Goal: Task Accomplishment & Management: Manage account settings

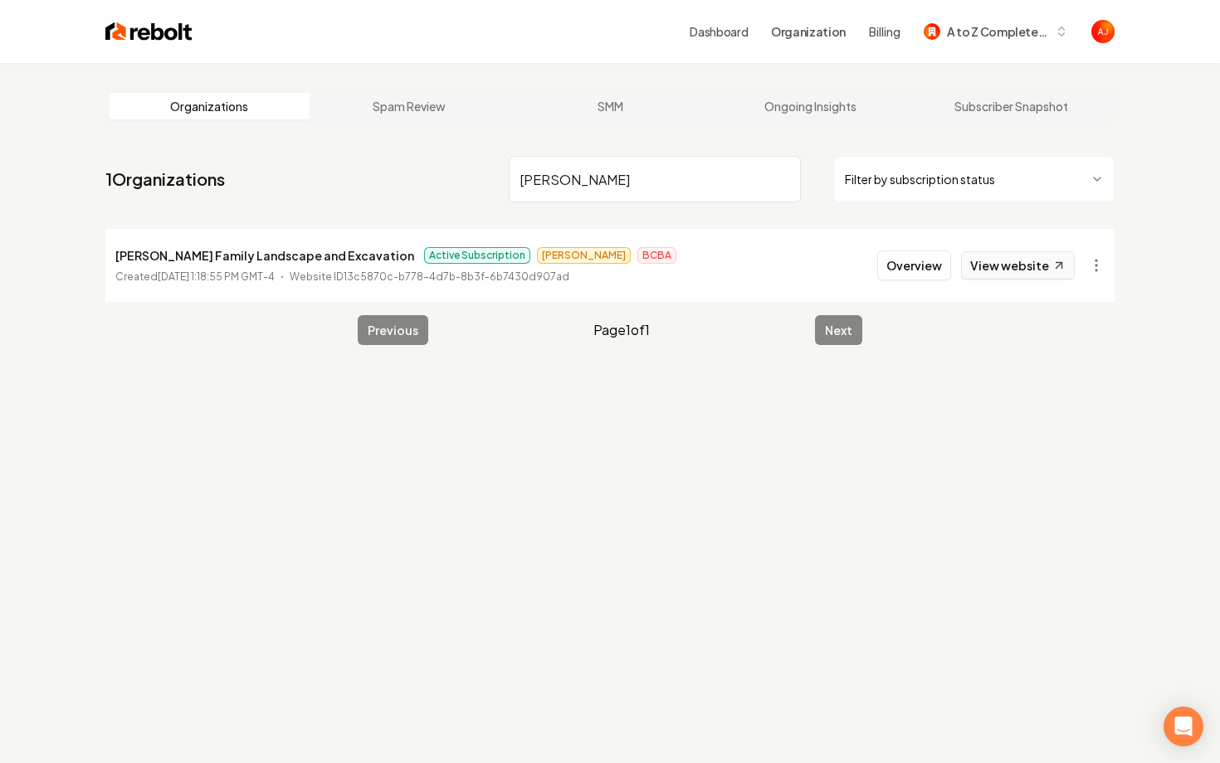
click at [1010, 261] on link "View website" at bounding box center [1018, 265] width 114 height 28
drag, startPoint x: 593, startPoint y: 192, endPoint x: 538, endPoint y: 173, distance: 58.8
click at [538, 175] on input "[PERSON_NAME]" at bounding box center [655, 179] width 292 height 46
type input "m"
click at [986, 264] on link "View website" at bounding box center [1018, 265] width 114 height 28
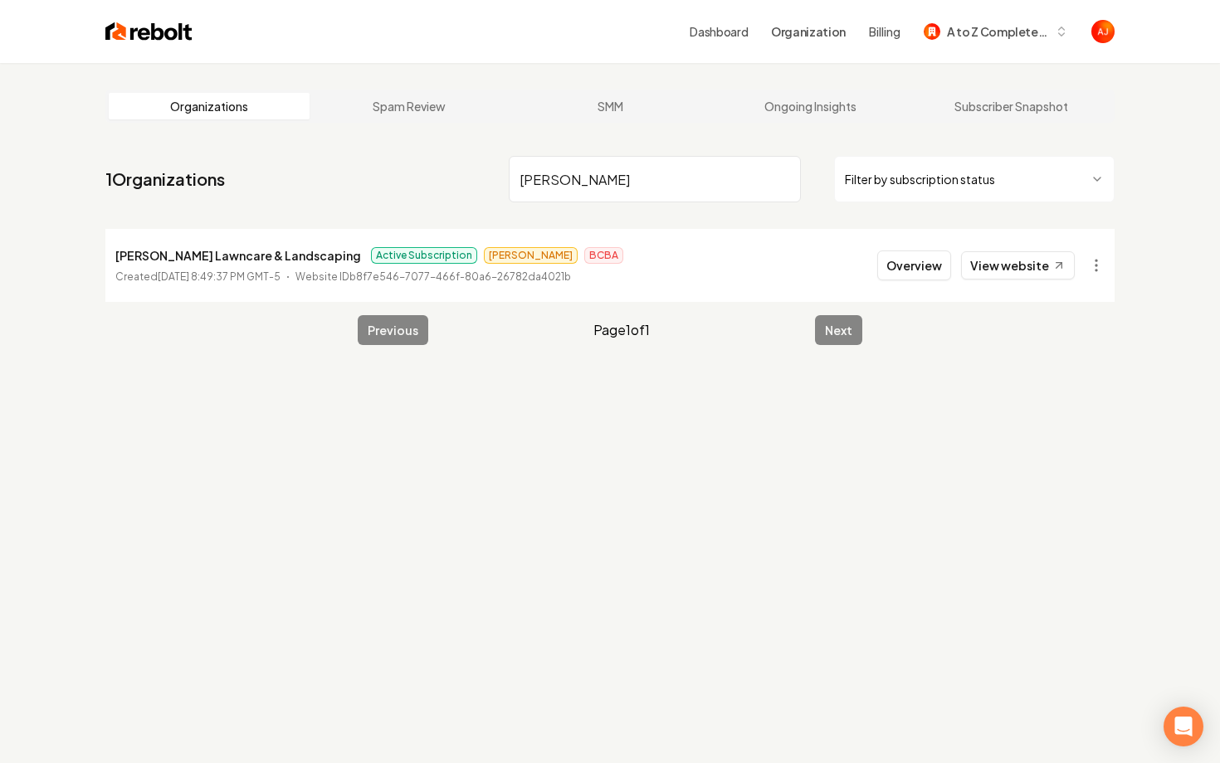
drag, startPoint x: 570, startPoint y: 192, endPoint x: 513, endPoint y: 188, distance: 57.3
click at [513, 188] on input "floyd" at bounding box center [655, 179] width 292 height 46
drag, startPoint x: 580, startPoint y: 187, endPoint x: 482, endPoint y: 187, distance: 97.9
click at [482, 187] on nav "1 Organizations floyd Filter by subscription status" at bounding box center [609, 185] width 1009 height 73
drag, startPoint x: 565, startPoint y: 180, endPoint x: 480, endPoint y: 180, distance: 85.4
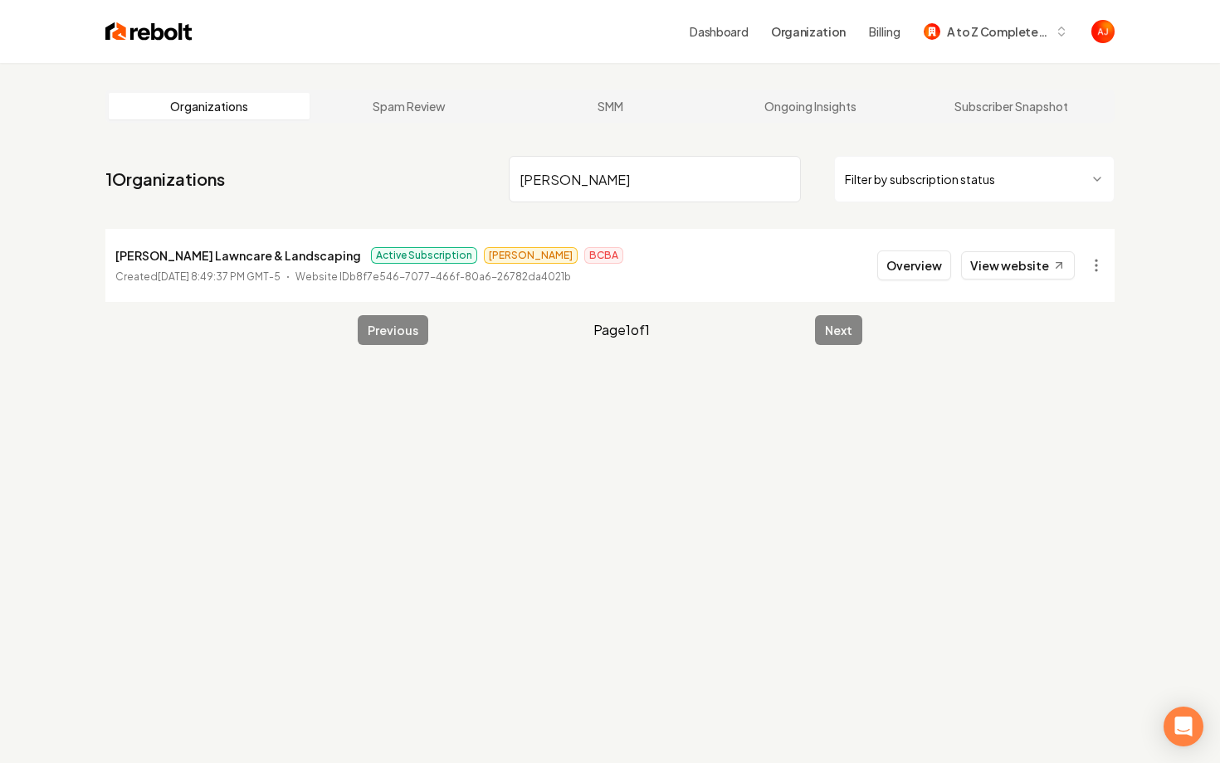
click at [480, 180] on nav "1 Organizations floyd Filter by subscription status" at bounding box center [609, 185] width 1009 height 73
type input "pg c"
click at [934, 275] on button "Overview" at bounding box center [914, 266] width 74 height 30
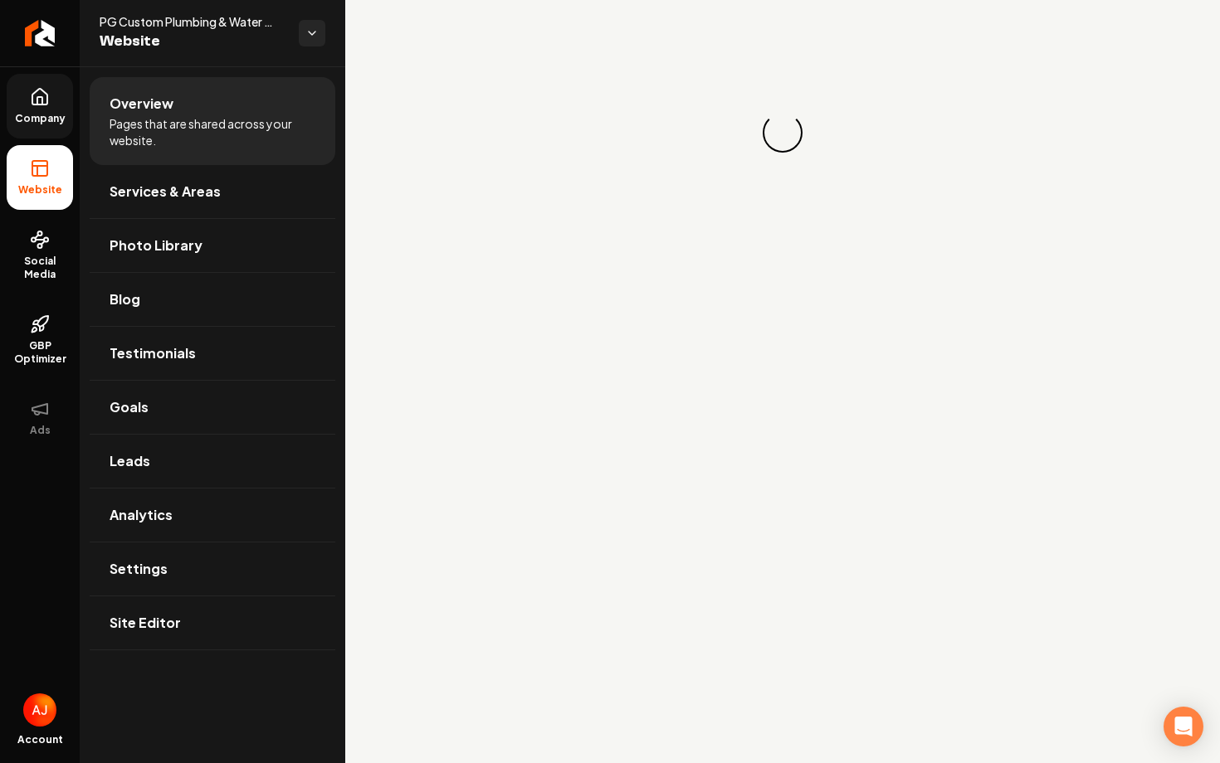
click at [29, 112] on span "Company" at bounding box center [40, 118] width 64 height 13
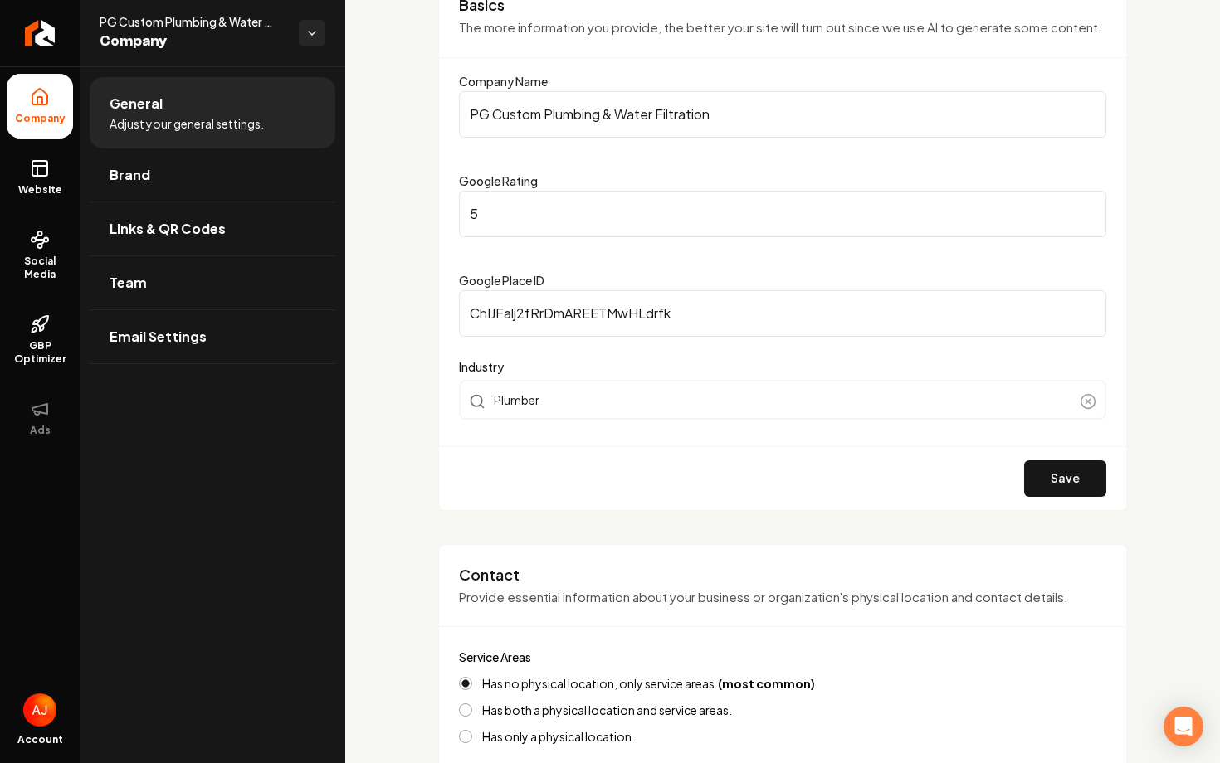
scroll to position [565, 0]
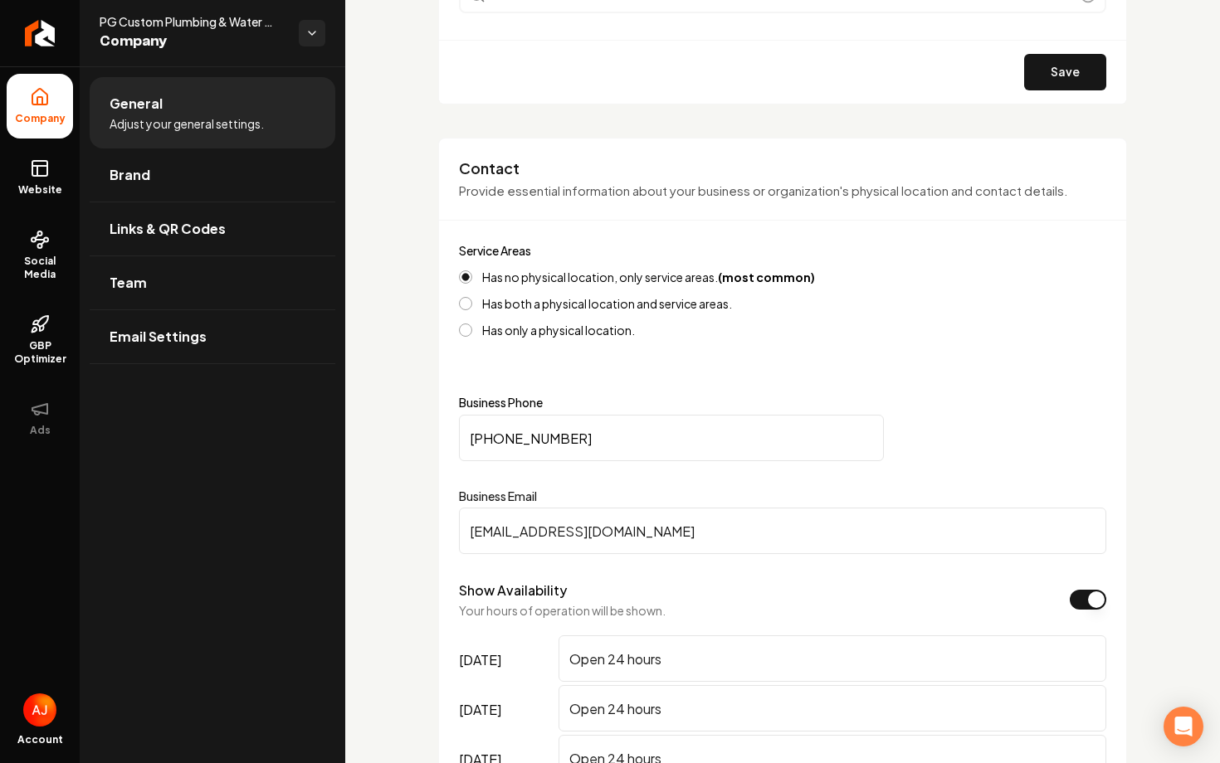
drag, startPoint x: 697, startPoint y: 538, endPoint x: 336, endPoint y: 533, distance: 360.9
click at [336, 533] on div "Company Website Social Media GBP Optimizer Ads Account PG Custom Plumbing & Wat…" at bounding box center [610, 381] width 1220 height 763
click at [33, 265] on span "Social Media" at bounding box center [40, 268] width 66 height 27
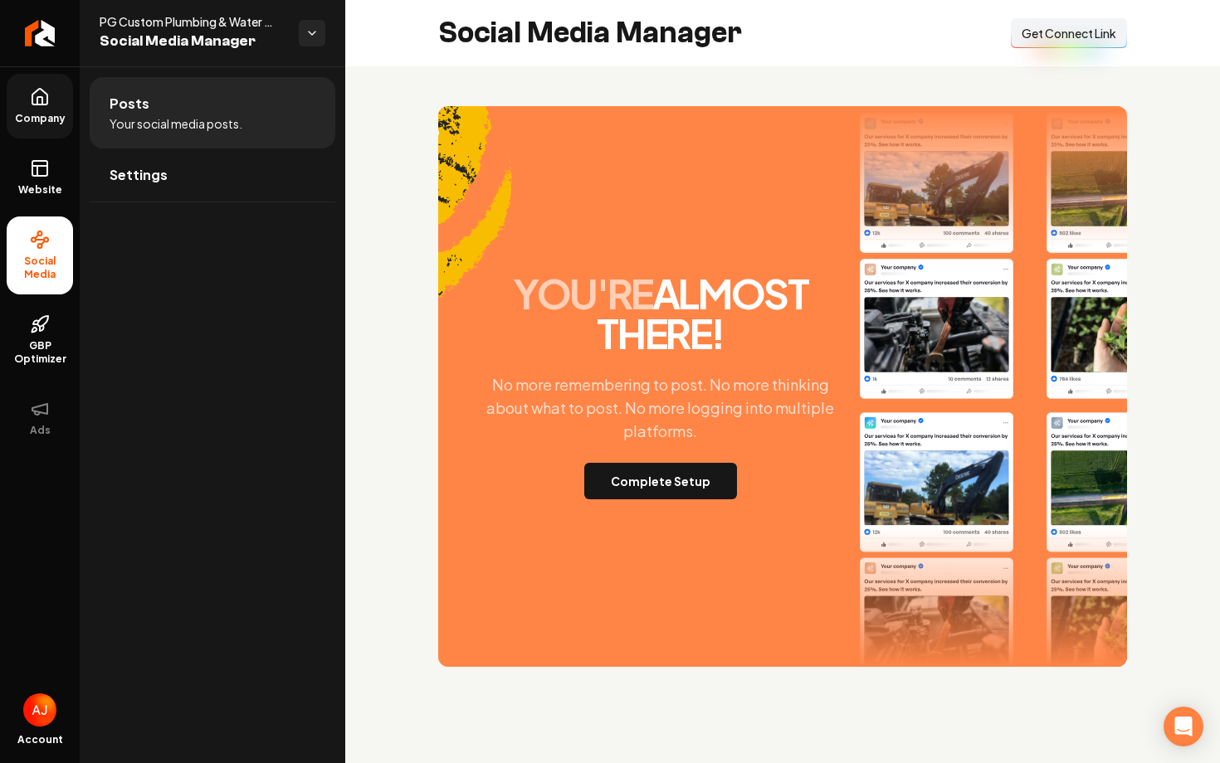
click at [1027, 44] on button "Connect Link Get Connect Link" at bounding box center [1068, 33] width 116 height 30
click at [665, 487] on button "Complete Setup" at bounding box center [660, 481] width 153 height 37
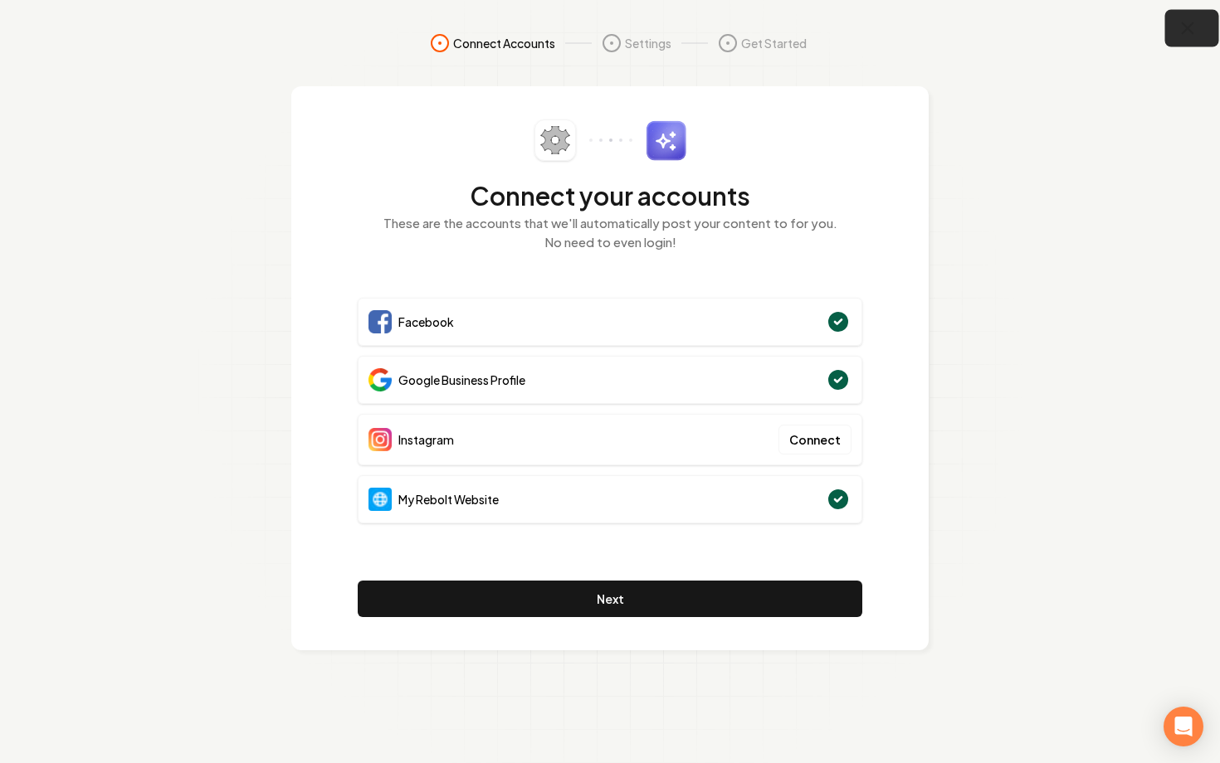
click at [1185, 37] on icon "button" at bounding box center [1187, 28] width 21 height 21
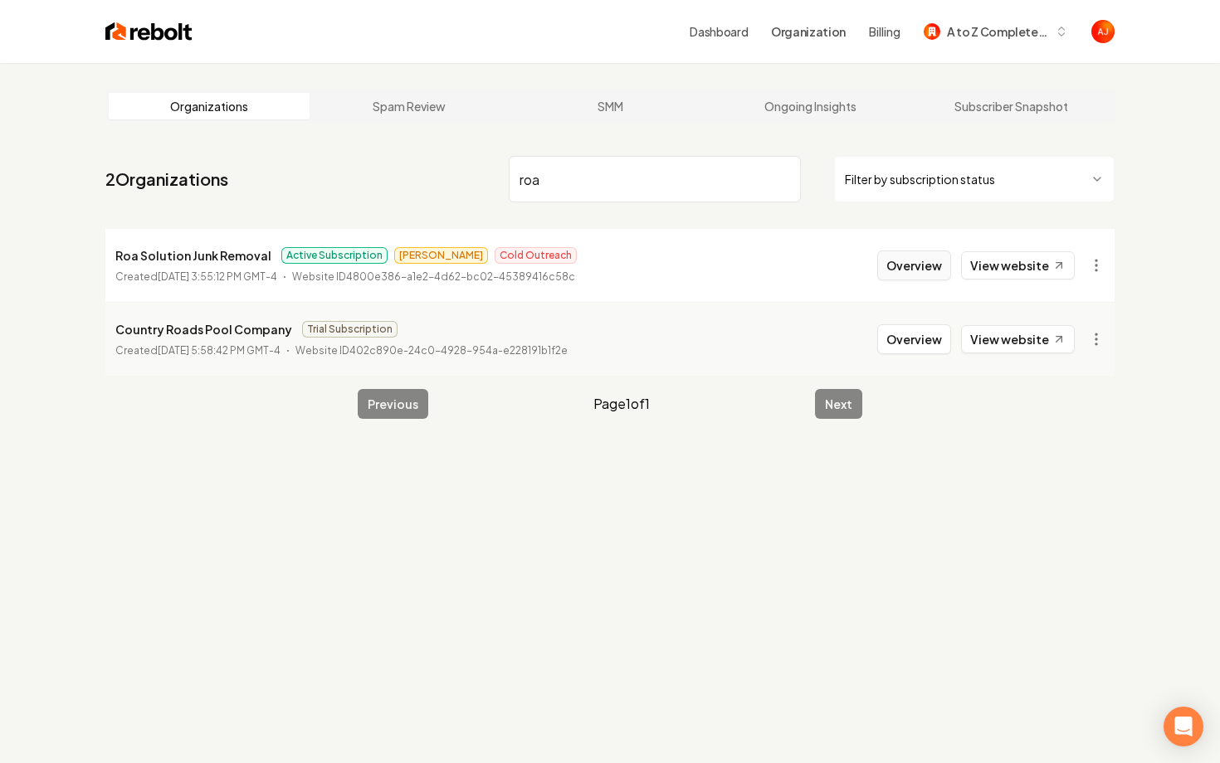
type input "roa"
click at [910, 271] on button "Overview" at bounding box center [914, 266] width 74 height 30
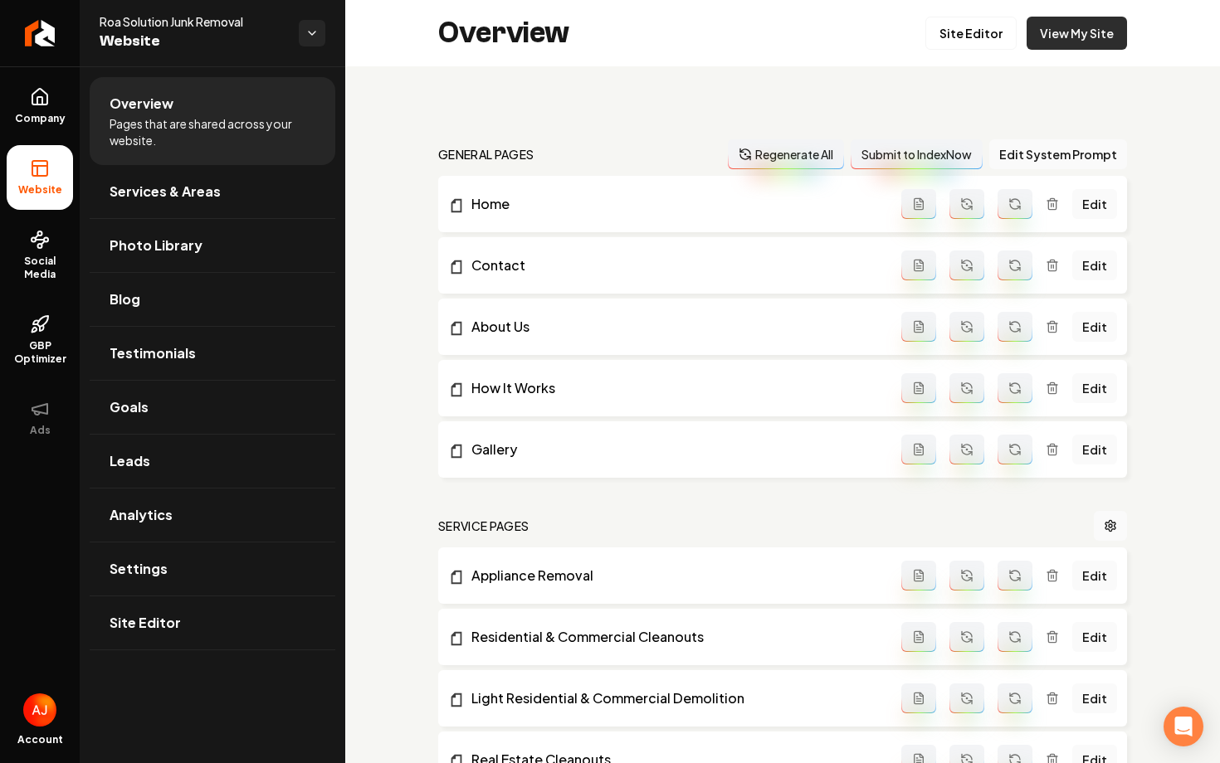
click at [1082, 37] on link "View My Site" at bounding box center [1076, 33] width 100 height 33
click at [175, 480] on link "Leads" at bounding box center [213, 461] width 246 height 53
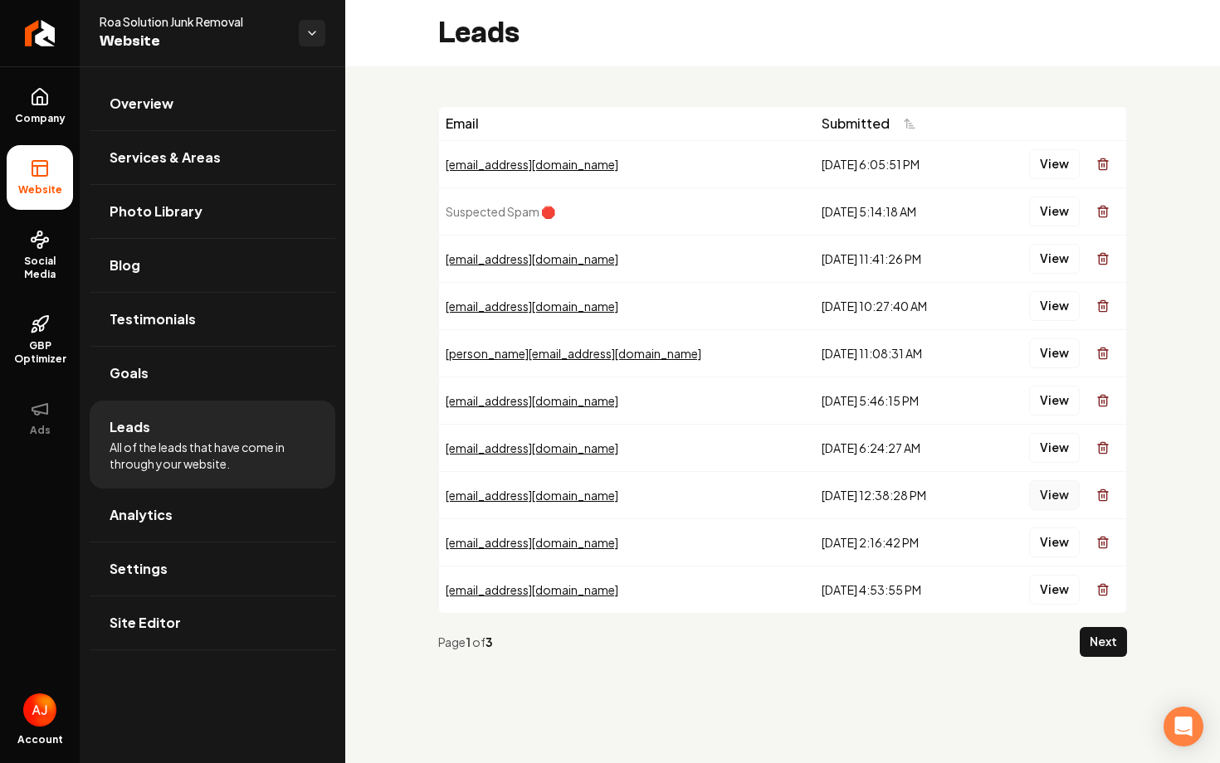
click at [1054, 491] on button "View" at bounding box center [1054, 495] width 51 height 30
click at [1049, 455] on button "View" at bounding box center [1054, 448] width 51 height 30
click at [1049, 392] on button "View" at bounding box center [1054, 401] width 51 height 30
click at [1049, 345] on button "View" at bounding box center [1054, 353] width 51 height 30
click at [1044, 306] on button "View" at bounding box center [1054, 306] width 51 height 30
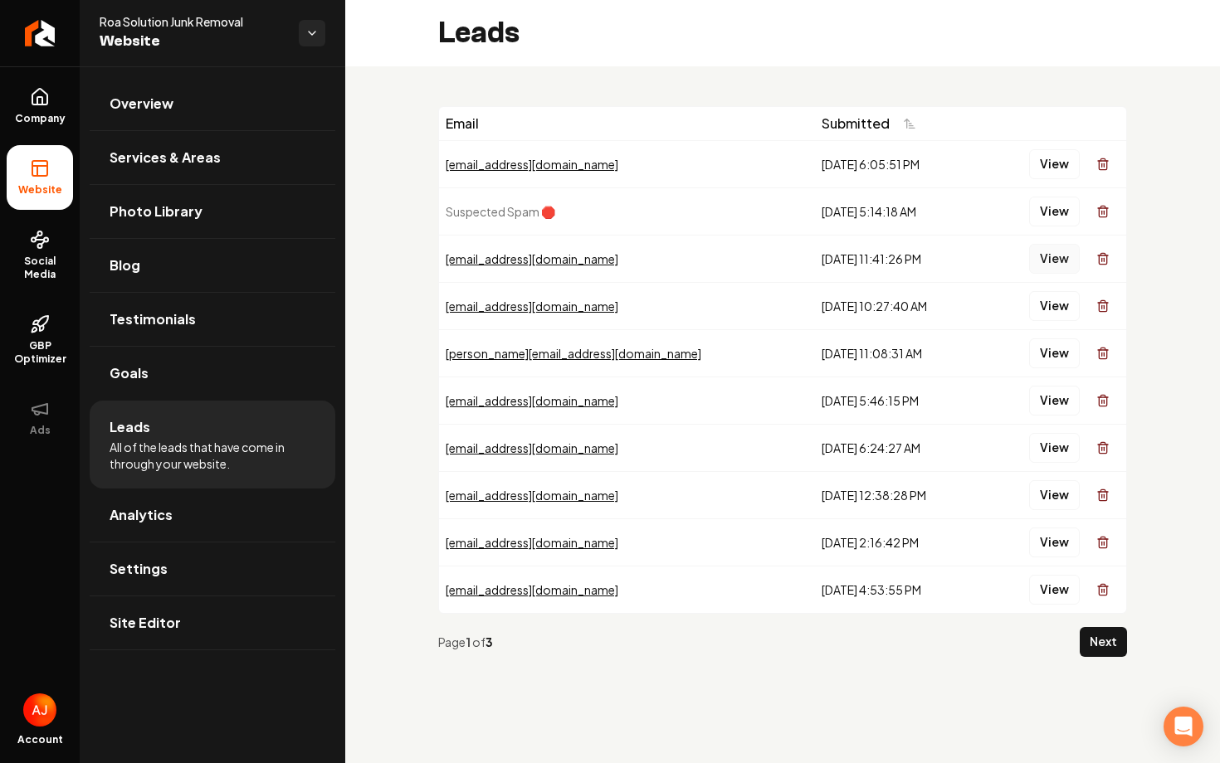
click at [1043, 263] on button "View" at bounding box center [1054, 259] width 51 height 30
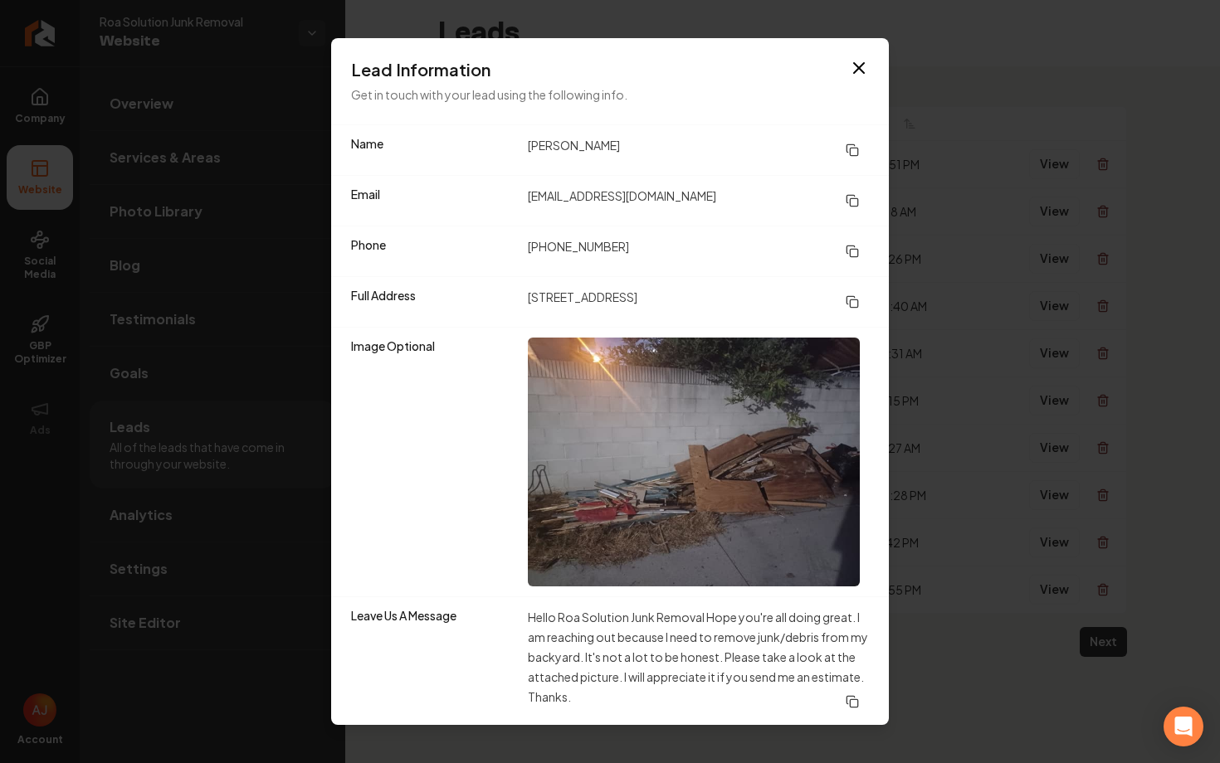
scroll to position [2, 0]
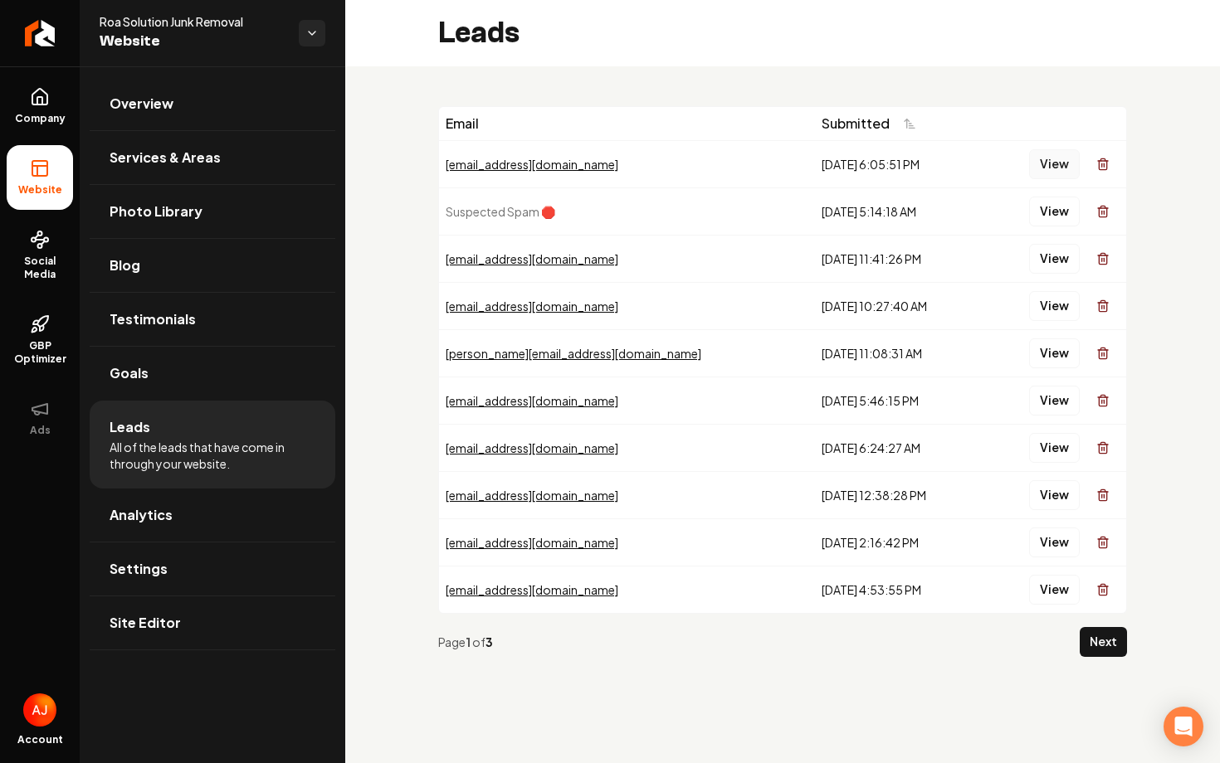
click at [1051, 172] on button "View" at bounding box center [1054, 164] width 51 height 30
click at [33, 108] on link "Company" at bounding box center [40, 106] width 66 height 65
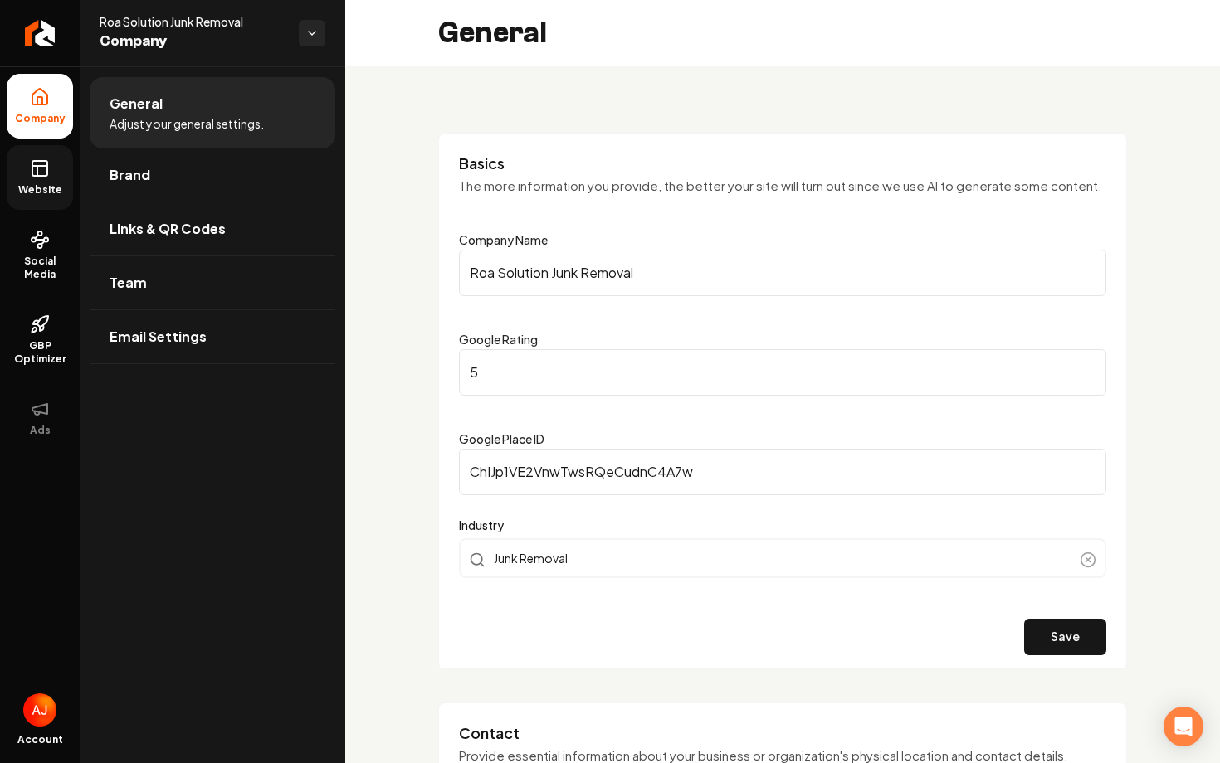
click at [41, 200] on link "Website" at bounding box center [40, 177] width 66 height 65
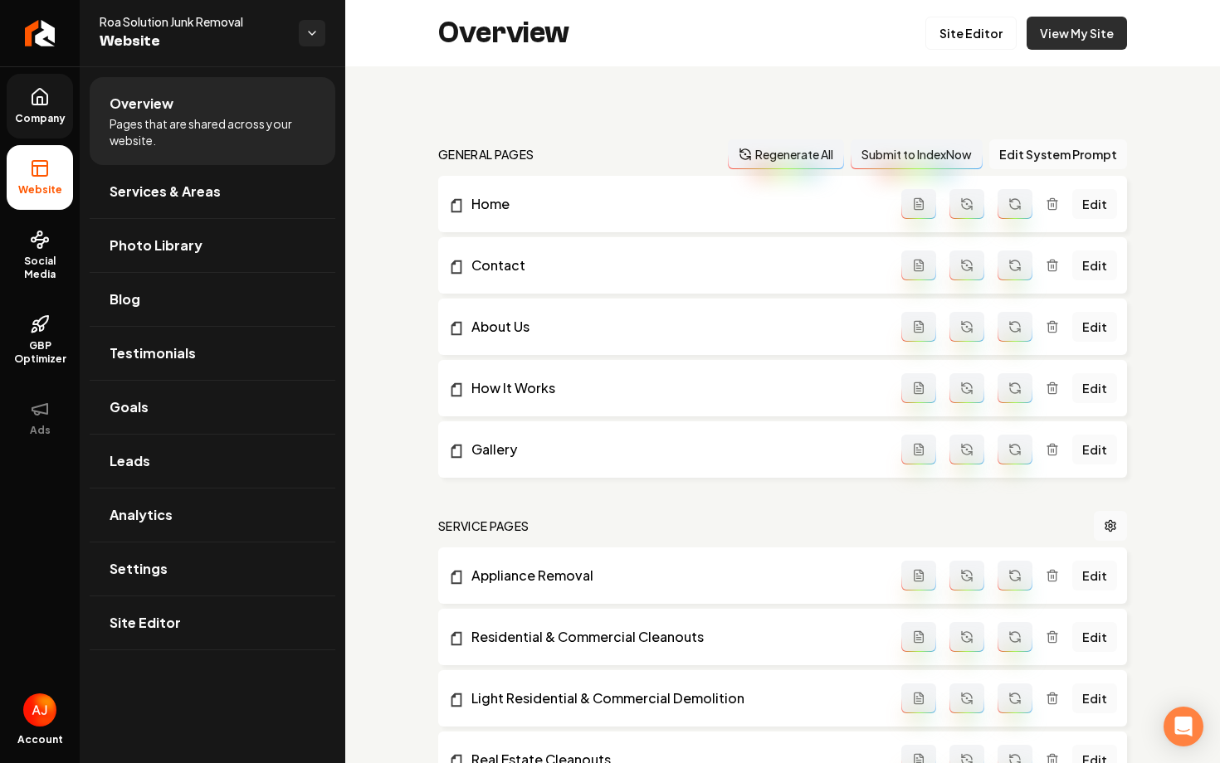
click at [1049, 41] on link "View My Site" at bounding box center [1076, 33] width 100 height 33
click at [958, 43] on link "Site Editor" at bounding box center [970, 33] width 91 height 33
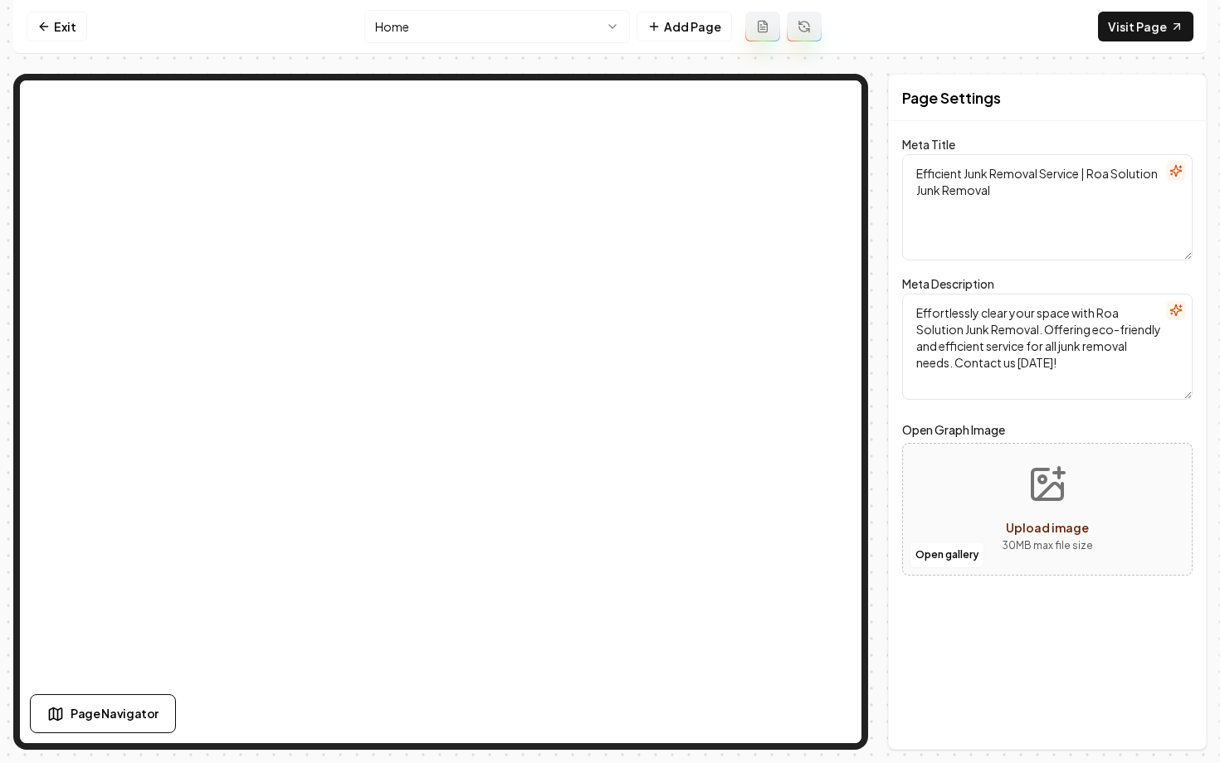
click at [513, 24] on html "Computer Required This feature is only available on a computer. Please switch t…" at bounding box center [610, 381] width 1220 height 763
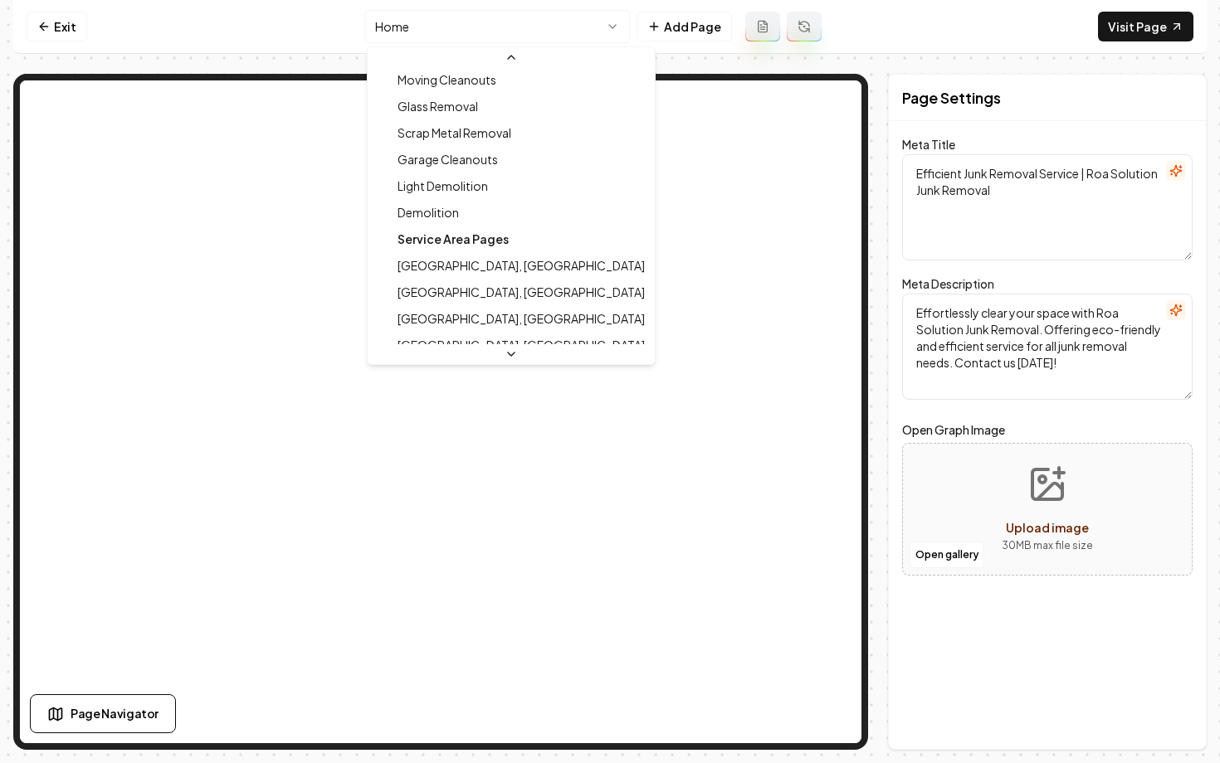
scroll to position [844, 0]
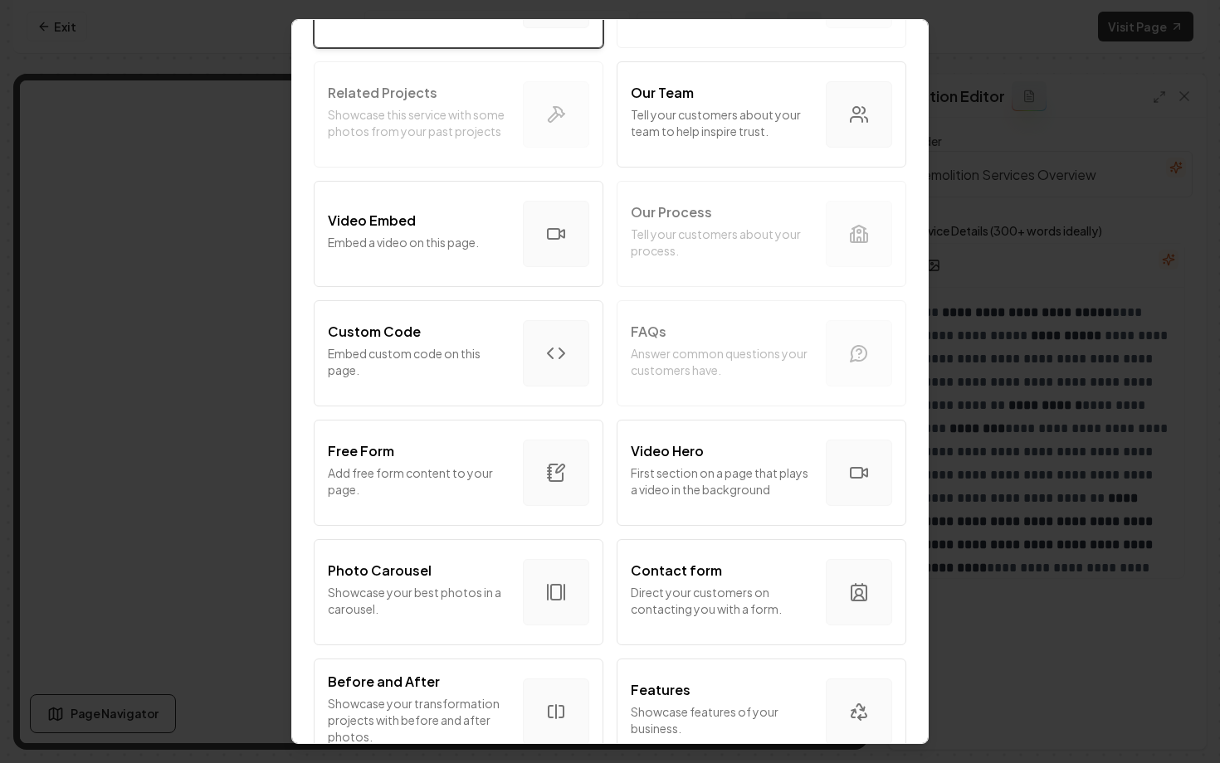
scroll to position [601, 0]
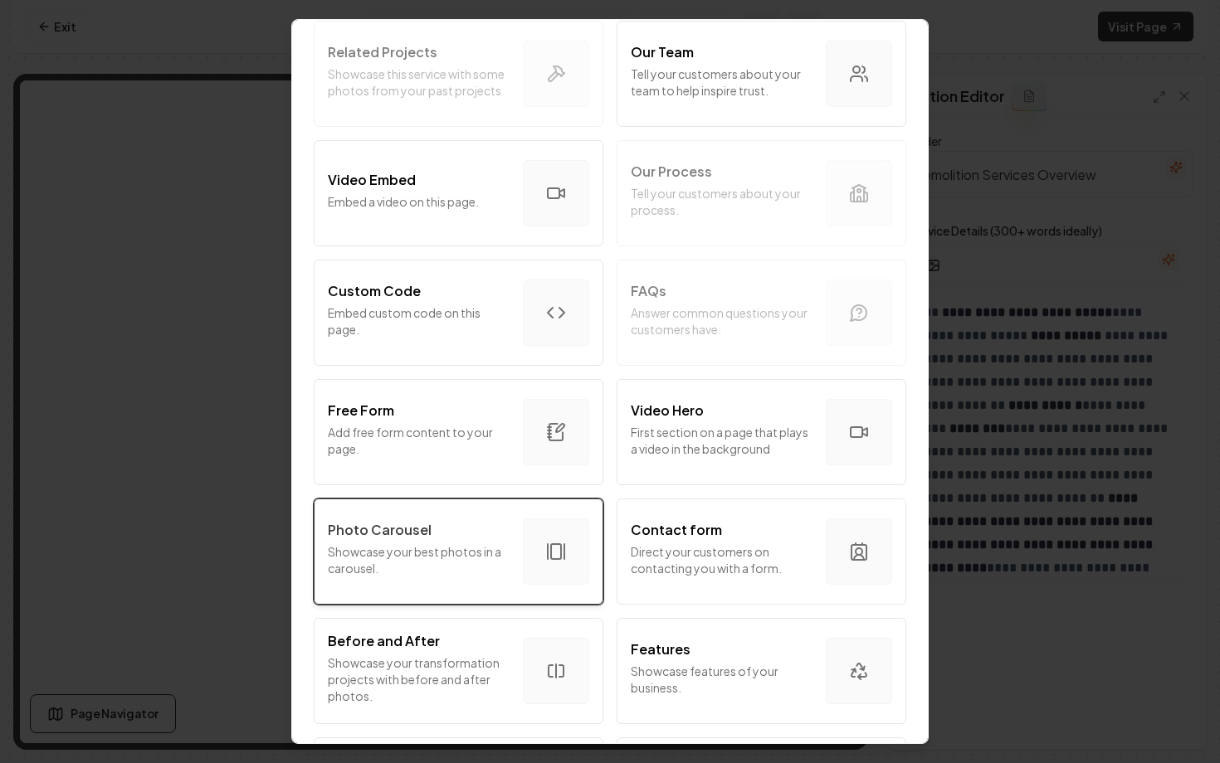
click at [469, 565] on p "Showcase your best photos in a carousel." at bounding box center [419, 559] width 182 height 33
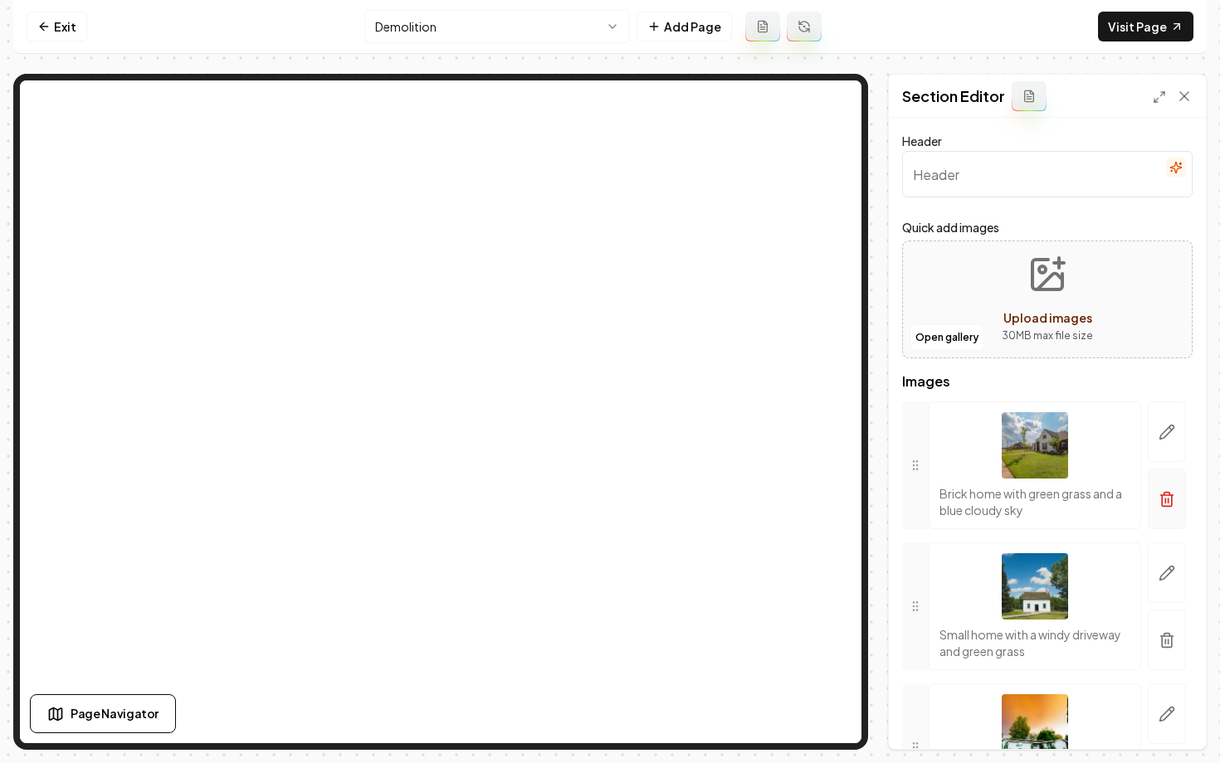
click at [1168, 508] on button "button" at bounding box center [1166, 499] width 38 height 61
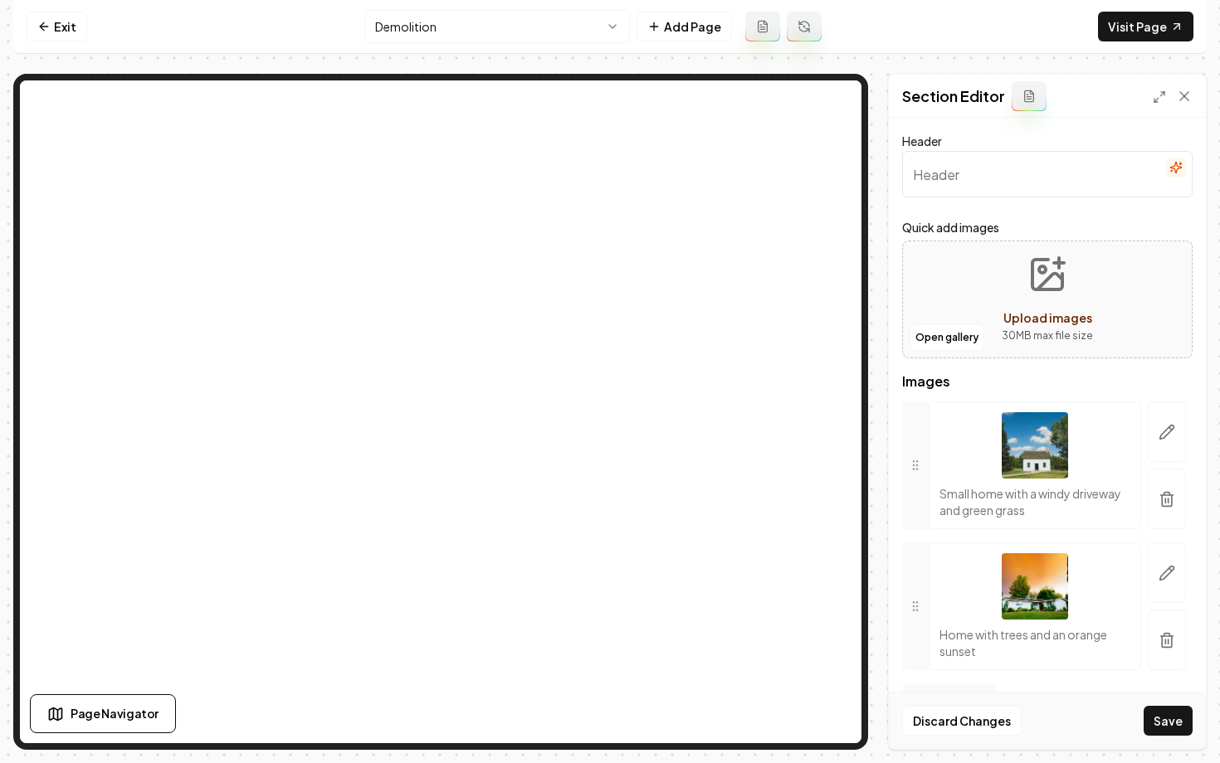
click at [1168, 508] on button "button" at bounding box center [1166, 499] width 38 height 61
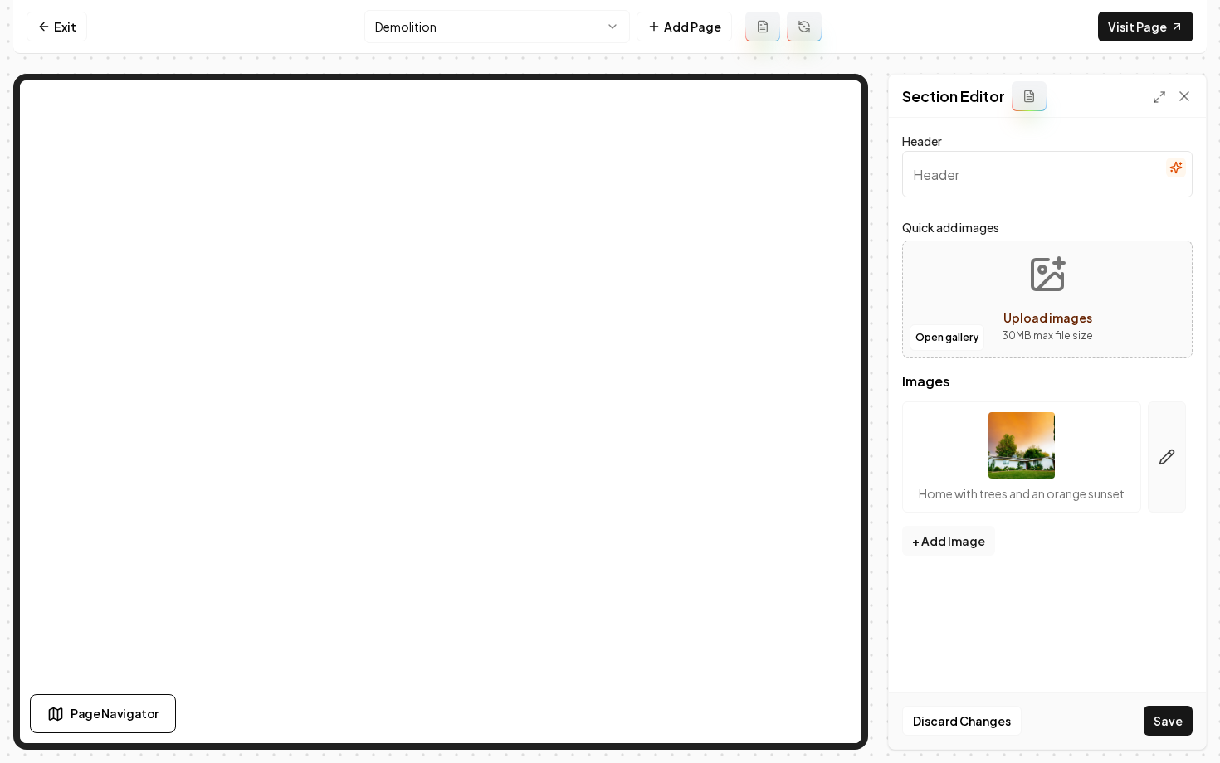
click at [1161, 465] on button "button" at bounding box center [1166, 457] width 38 height 111
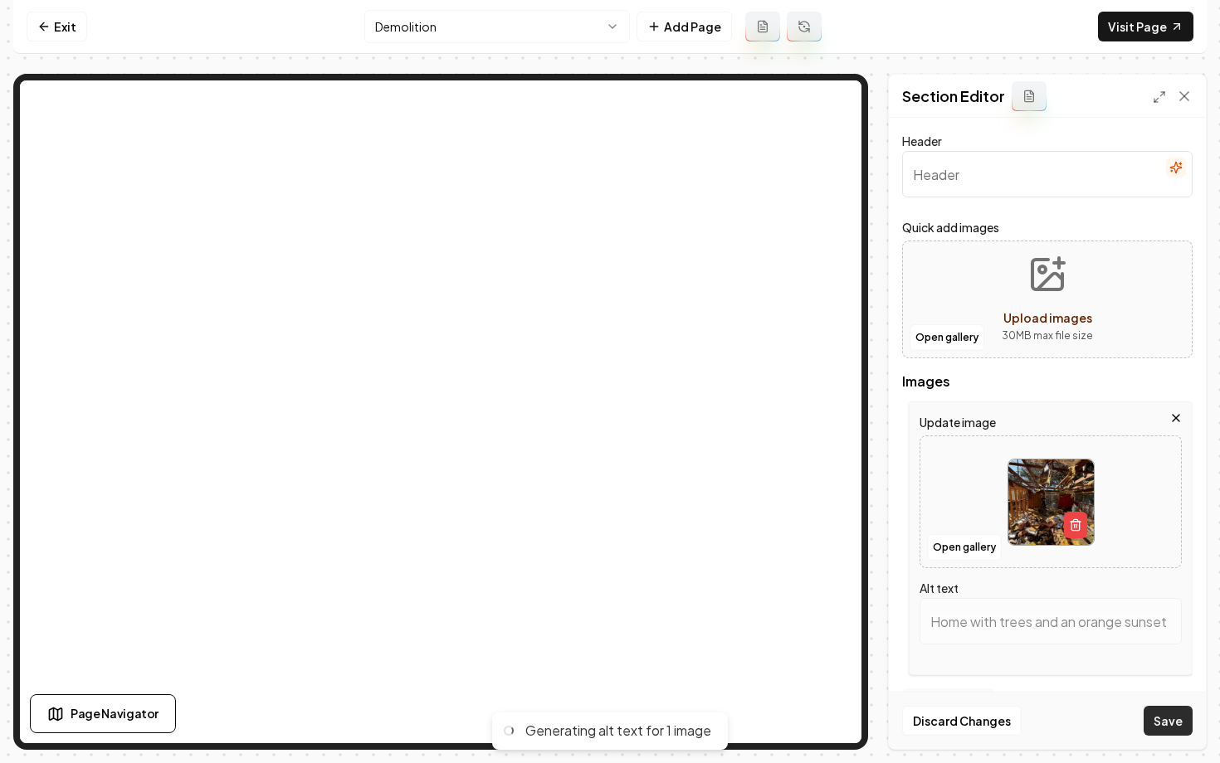
click at [1157, 723] on button "Save" at bounding box center [1167, 721] width 49 height 30
type input "Renovation site with exposed beams and debris, showcasing extensive interior da…"
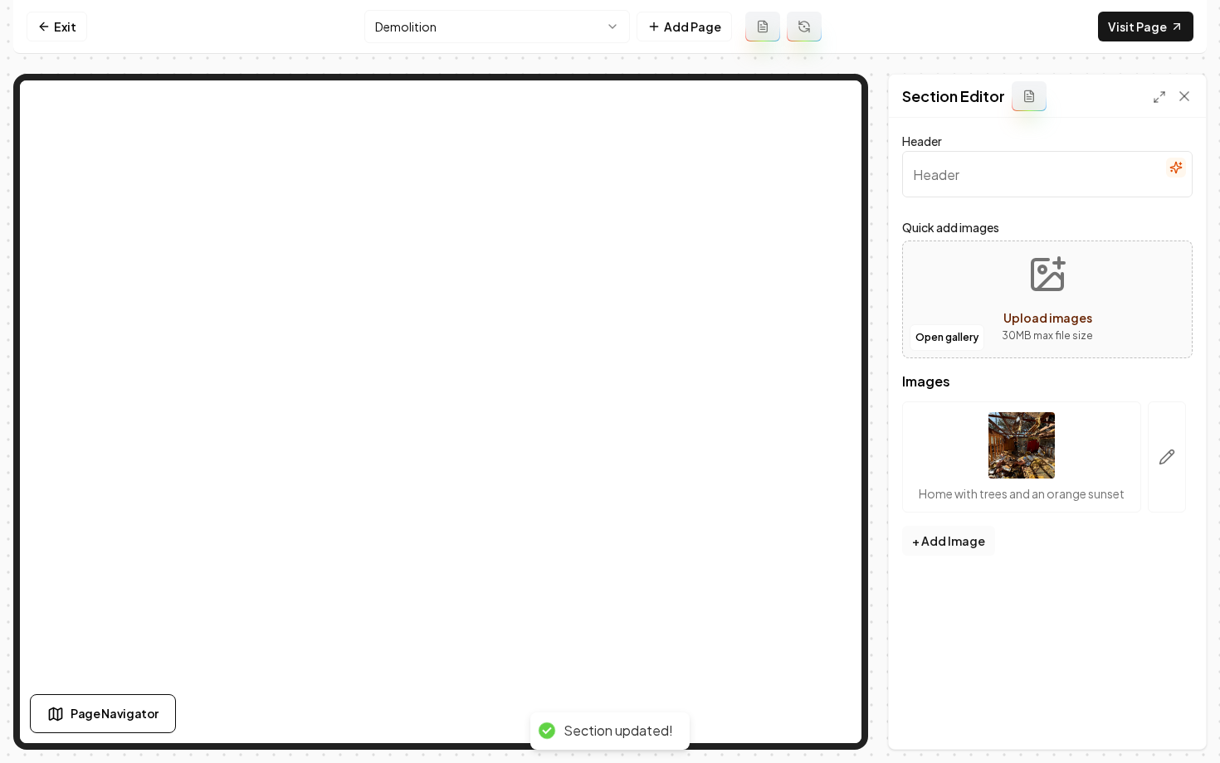
click at [951, 547] on button "+ Add Image" at bounding box center [948, 541] width 93 height 30
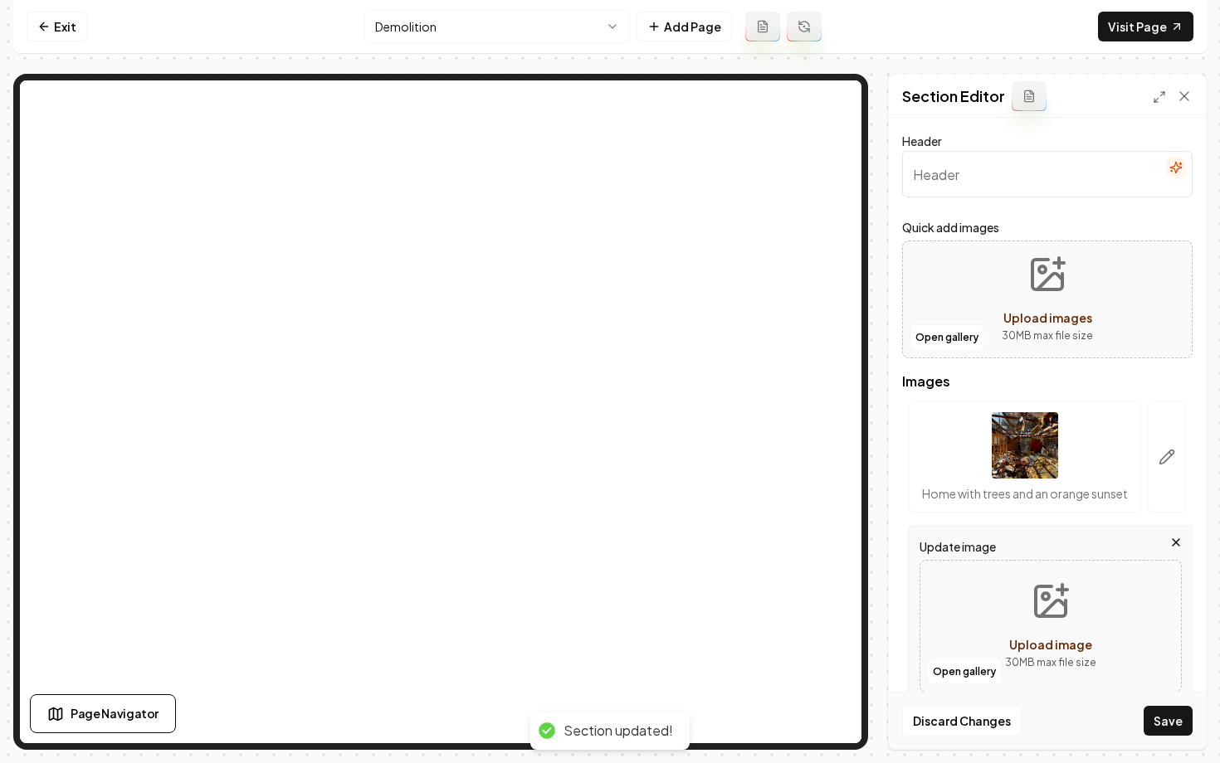
scroll to position [20, 0]
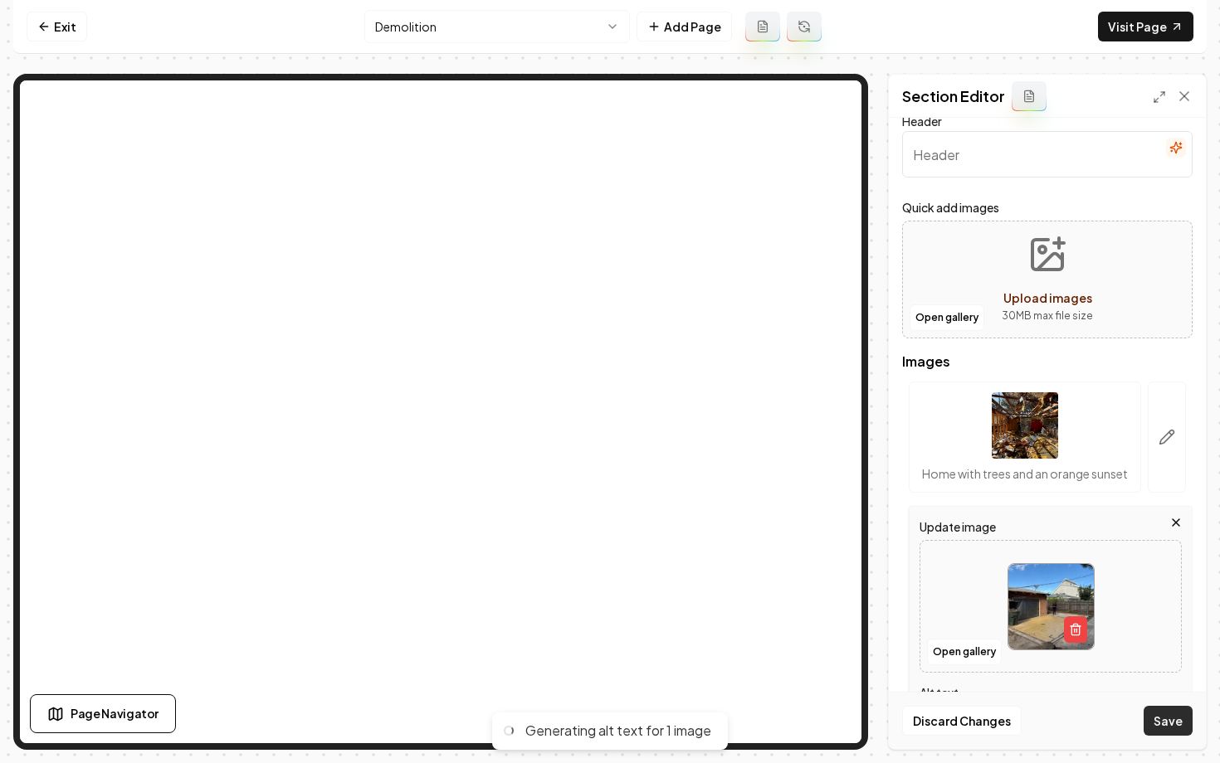
click at [1178, 723] on button "Save" at bounding box center [1167, 721] width 49 height 30
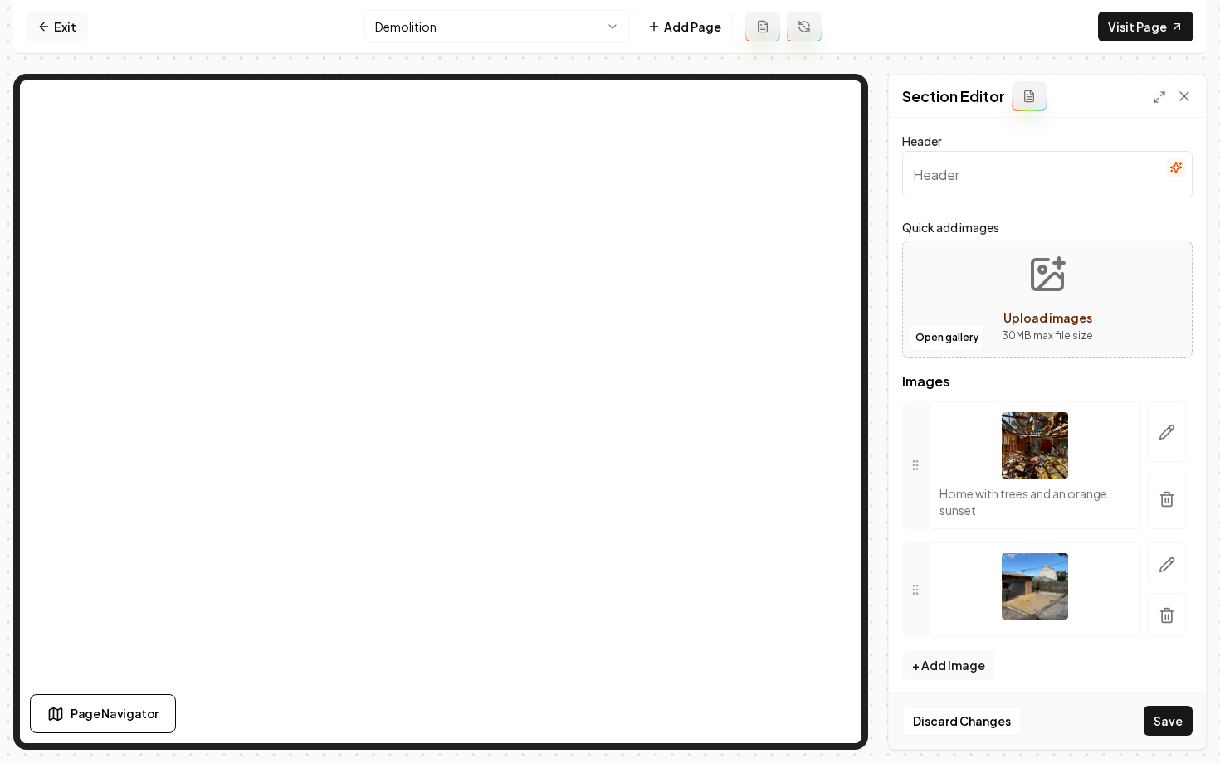
click at [68, 22] on link "Exit" at bounding box center [57, 27] width 61 height 30
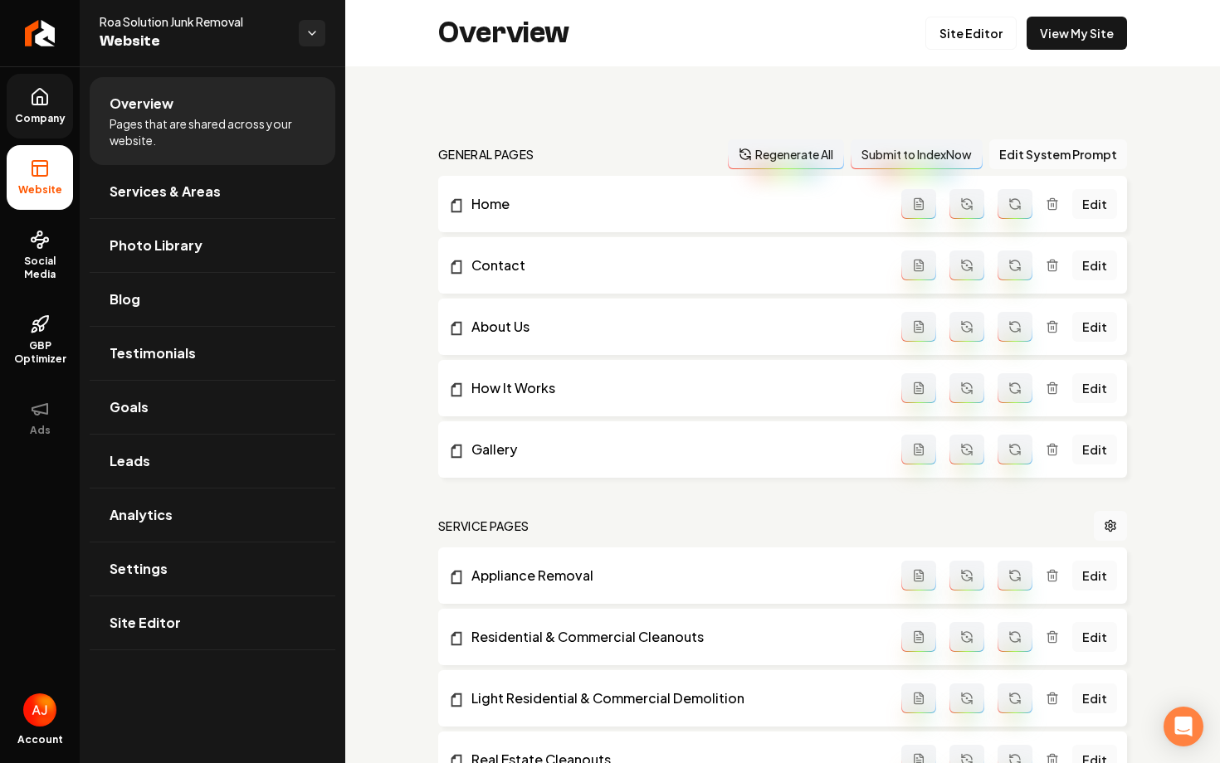
click at [54, 110] on link "Company" at bounding box center [40, 106] width 66 height 65
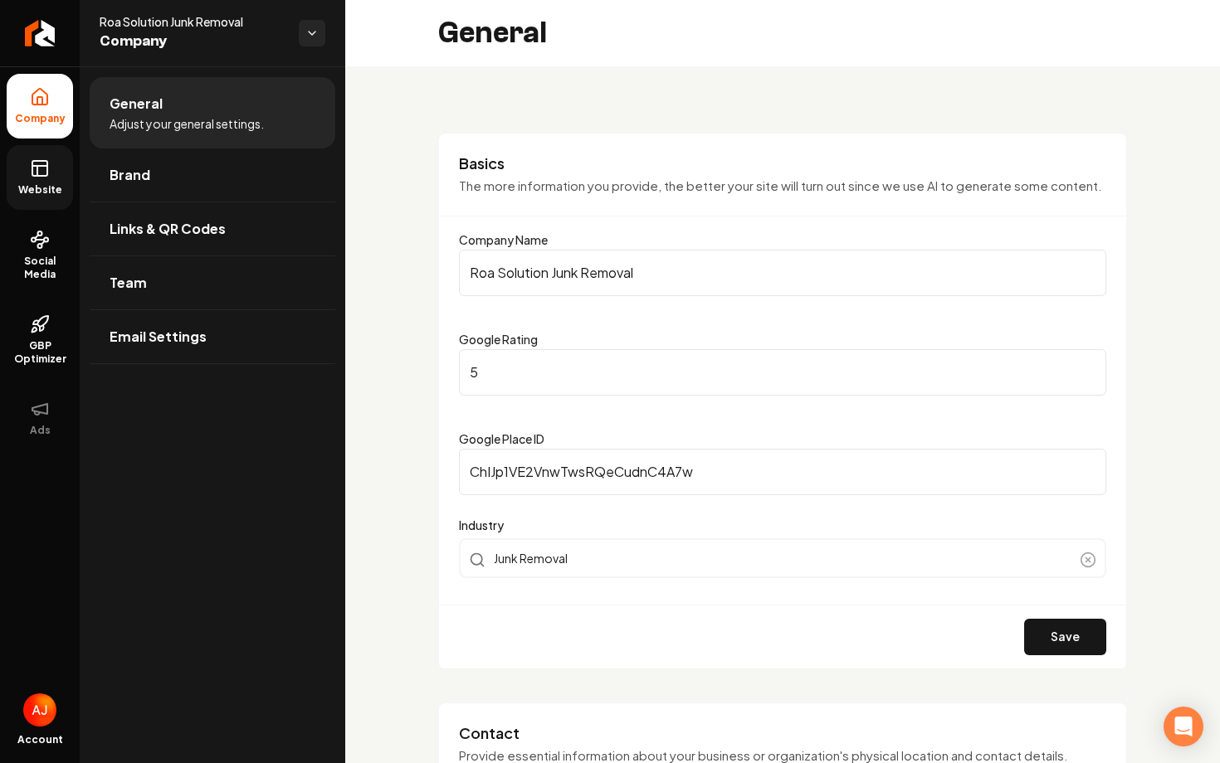
click at [38, 164] on icon at bounding box center [40, 168] width 20 height 20
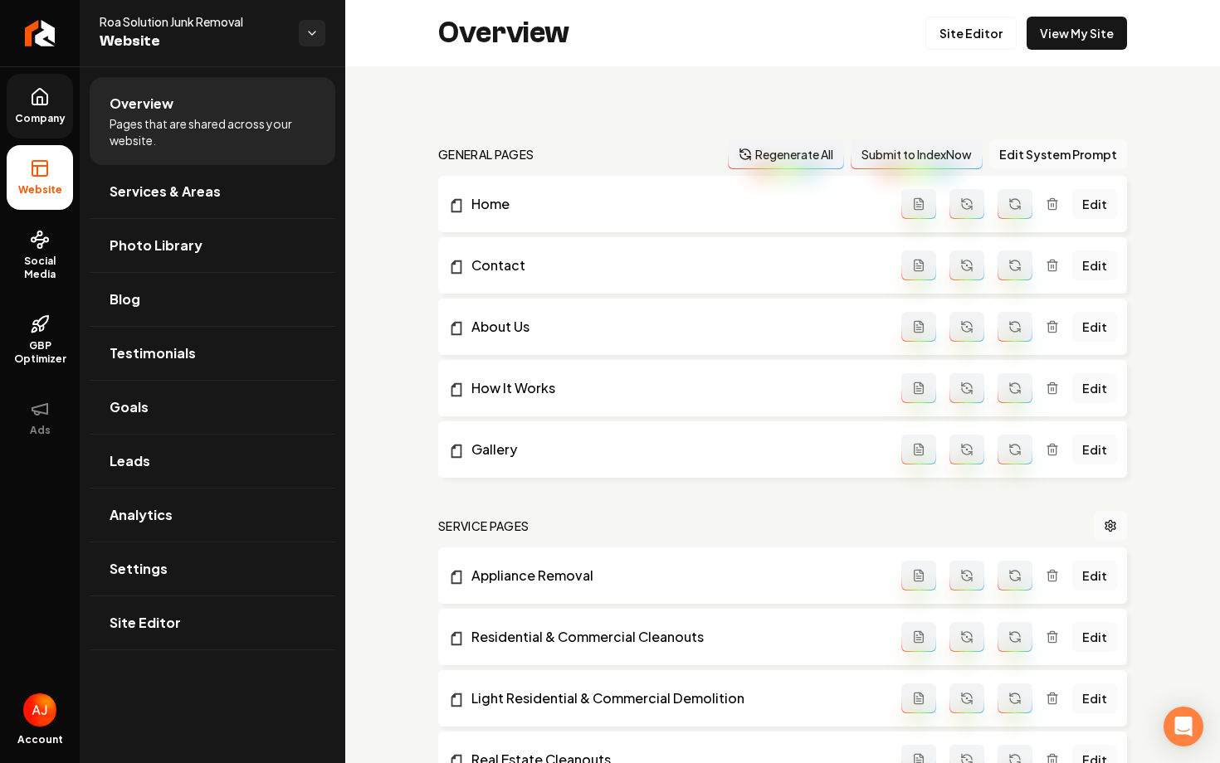
click at [48, 106] on icon at bounding box center [40, 97] width 20 height 20
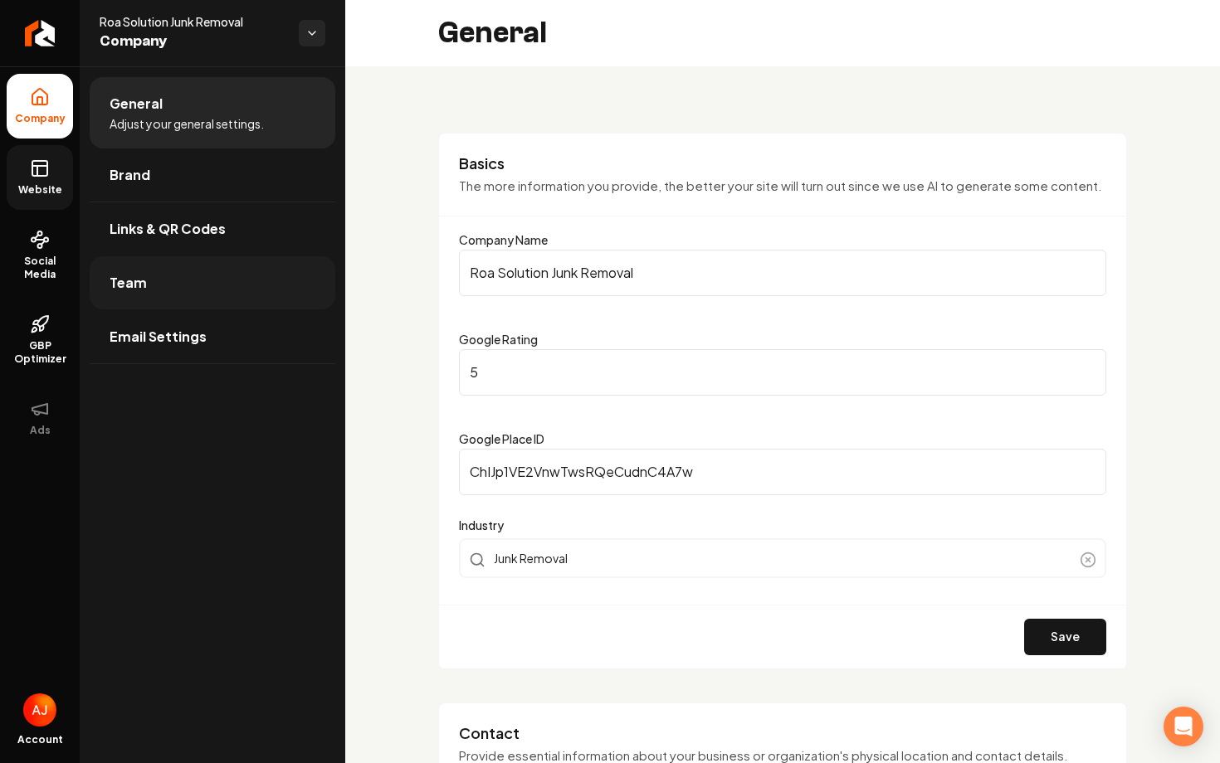
click at [168, 268] on link "Team" at bounding box center [213, 282] width 246 height 53
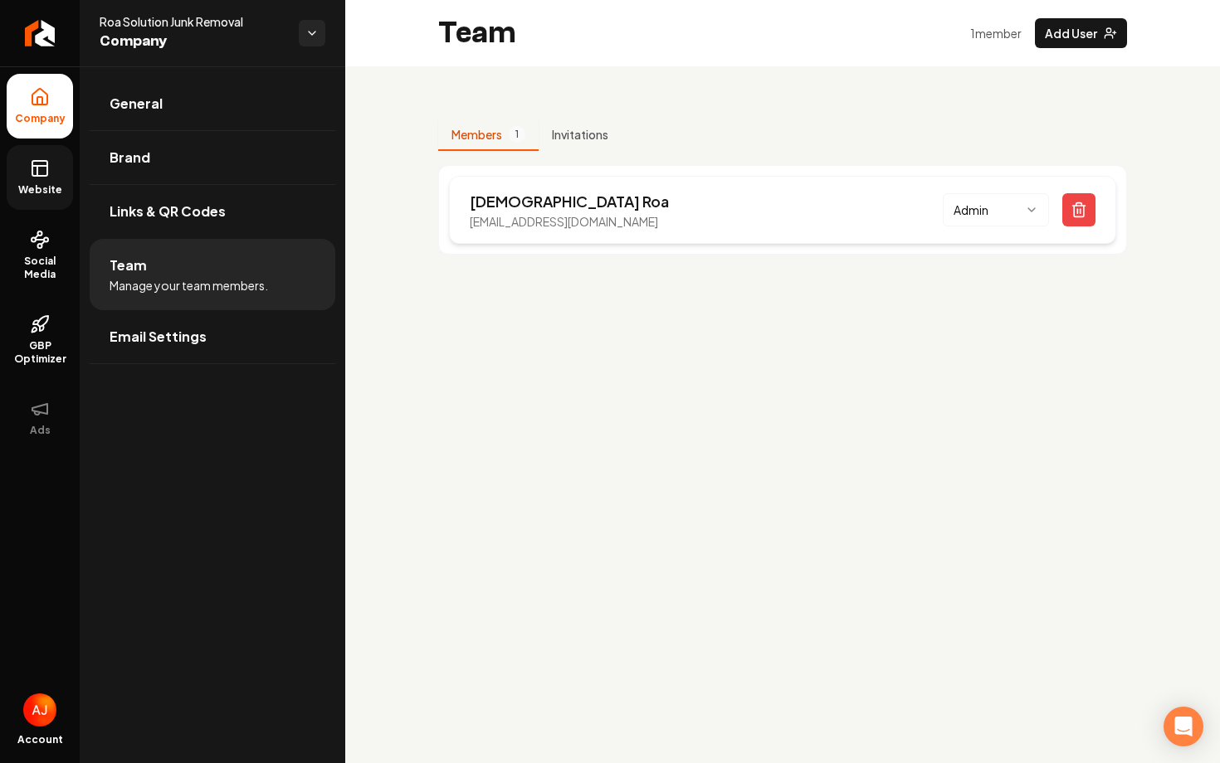
drag, startPoint x: 671, startPoint y: 226, endPoint x: 458, endPoint y: 222, distance: 213.2
click at [458, 222] on div "Isaiah Roa roasolutionjunkremoval@gmail.com Admin" at bounding box center [782, 210] width 667 height 68
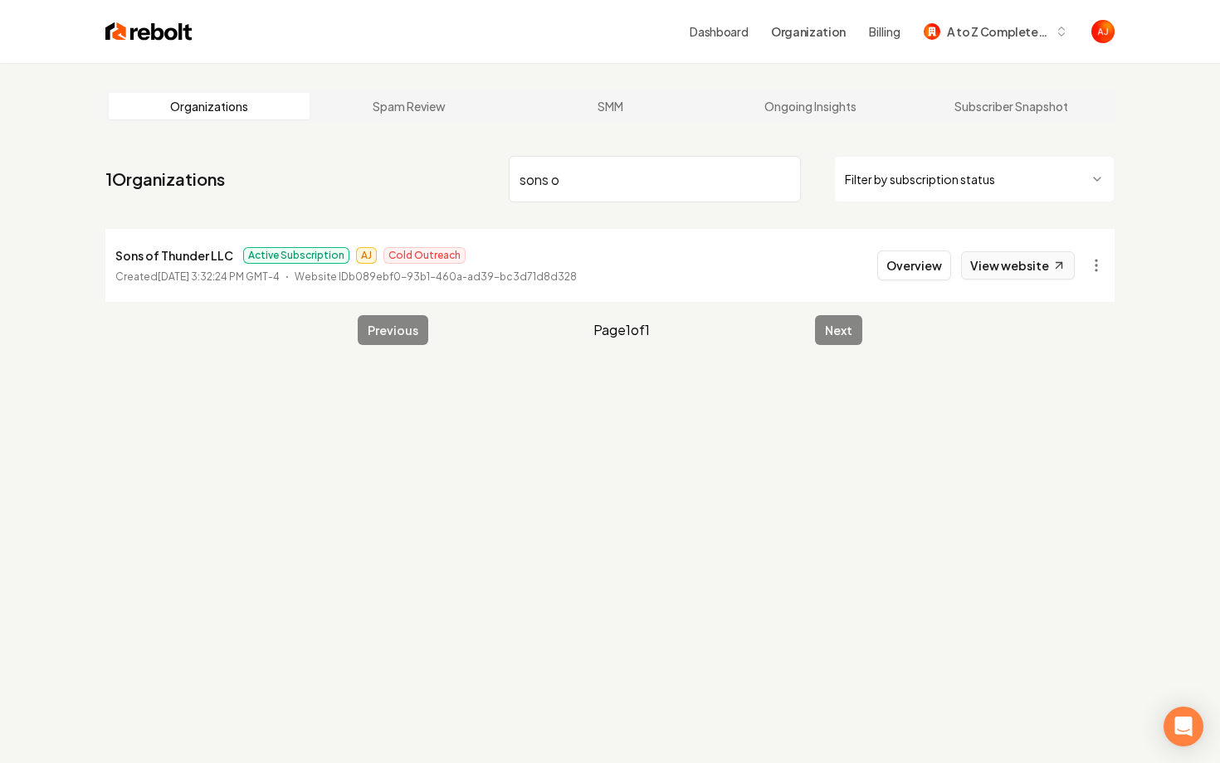
click at [994, 272] on link "View website" at bounding box center [1018, 265] width 114 height 28
drag, startPoint x: 587, startPoint y: 182, endPoint x: 431, endPoint y: 182, distance: 156.0
click at [431, 182] on nav "1 Organizations sons o Filter by subscription status" at bounding box center [609, 185] width 1009 height 73
type input "ironh"
click at [898, 266] on button "Overview" at bounding box center [914, 266] width 74 height 30
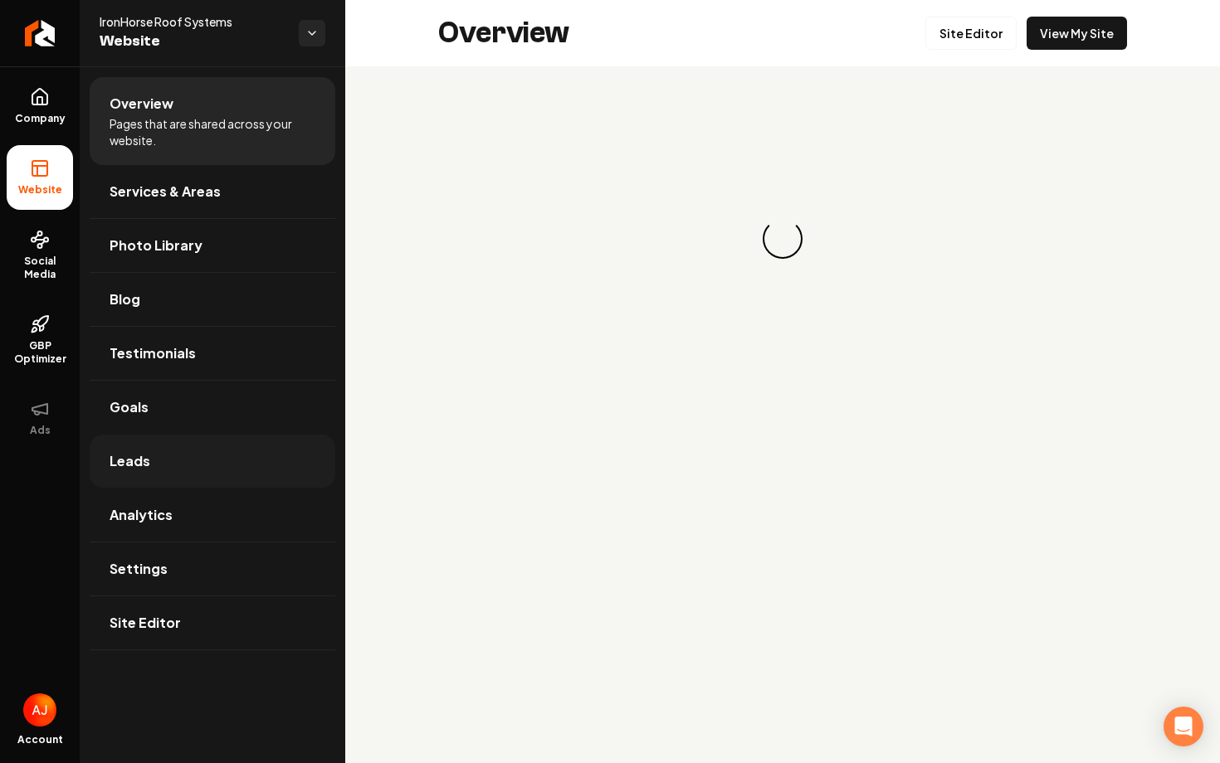
click at [173, 459] on link "Leads" at bounding box center [213, 461] width 246 height 53
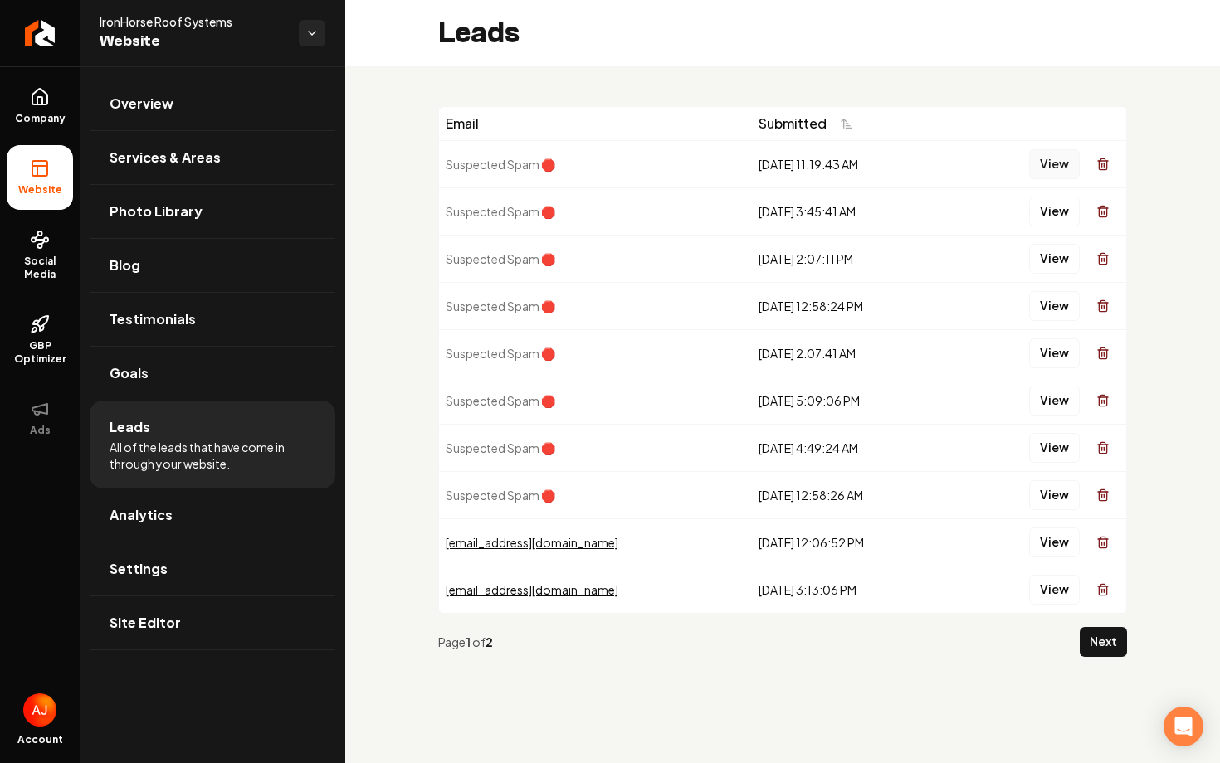
click at [1044, 168] on button "View" at bounding box center [1054, 164] width 51 height 30
click at [1049, 217] on button "View" at bounding box center [1054, 212] width 51 height 30
click at [46, 179] on li "Website" at bounding box center [40, 177] width 66 height 65
click at [192, 118] on link "Overview" at bounding box center [213, 103] width 246 height 53
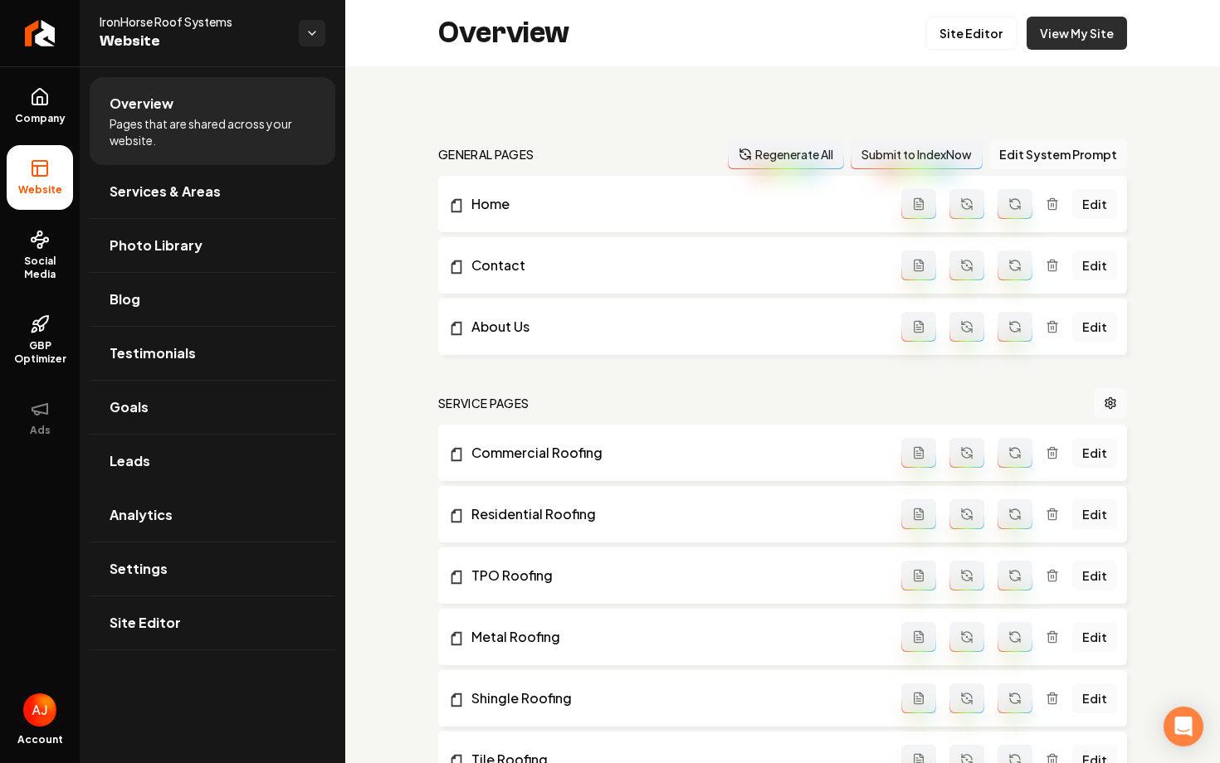
click at [1052, 32] on link "View My Site" at bounding box center [1076, 33] width 100 height 33
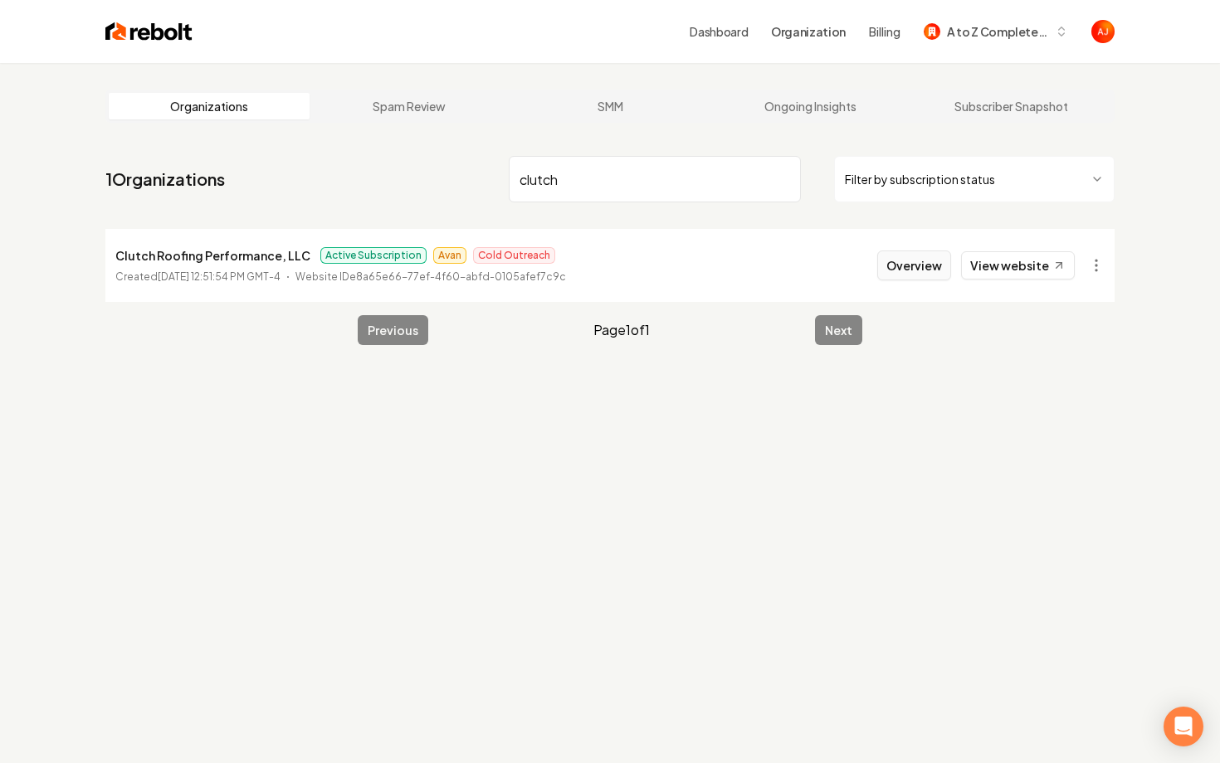
type input "clutch"
click at [929, 270] on button "Overview" at bounding box center [914, 266] width 74 height 30
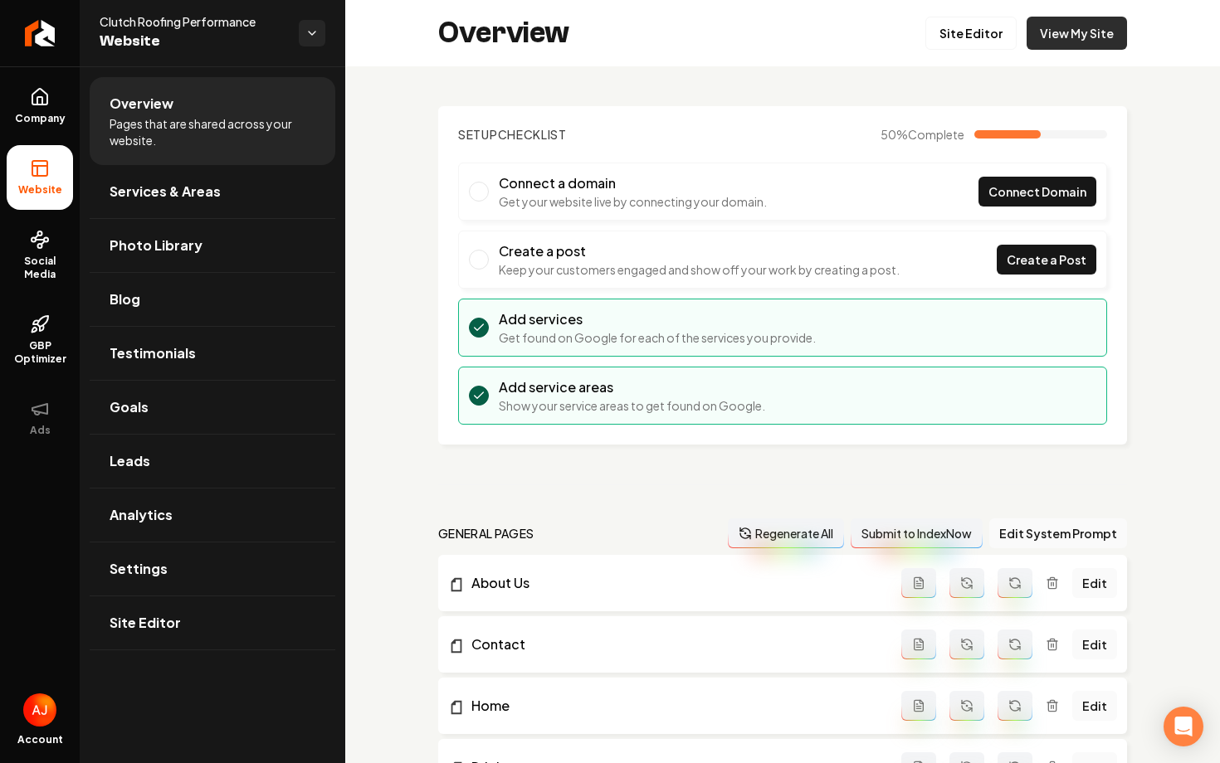
click at [1066, 31] on link "View My Site" at bounding box center [1076, 33] width 100 height 33
click at [442, 29] on h2 "Overview" at bounding box center [503, 33] width 131 height 33
click at [1070, 46] on link "View My Site" at bounding box center [1076, 33] width 100 height 33
click at [22, 256] on span "Social Media" at bounding box center [40, 268] width 66 height 27
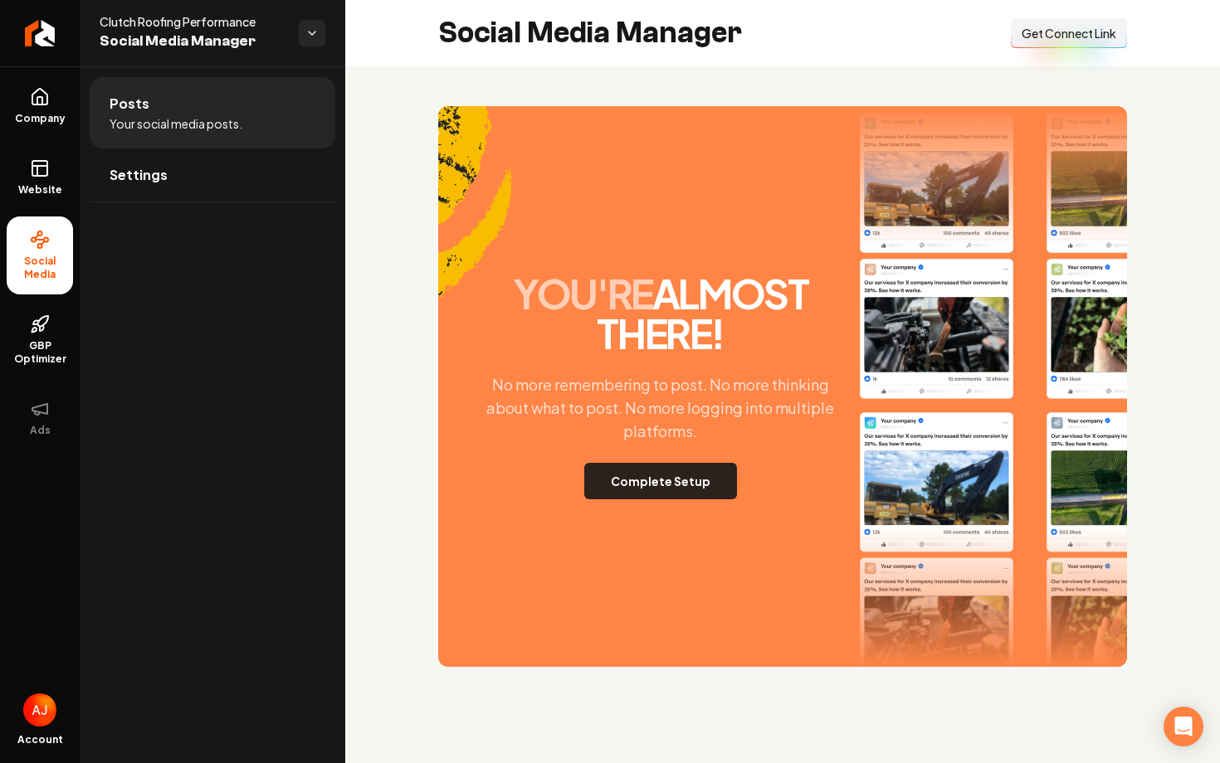
click at [654, 489] on button "Complete Setup" at bounding box center [660, 481] width 153 height 37
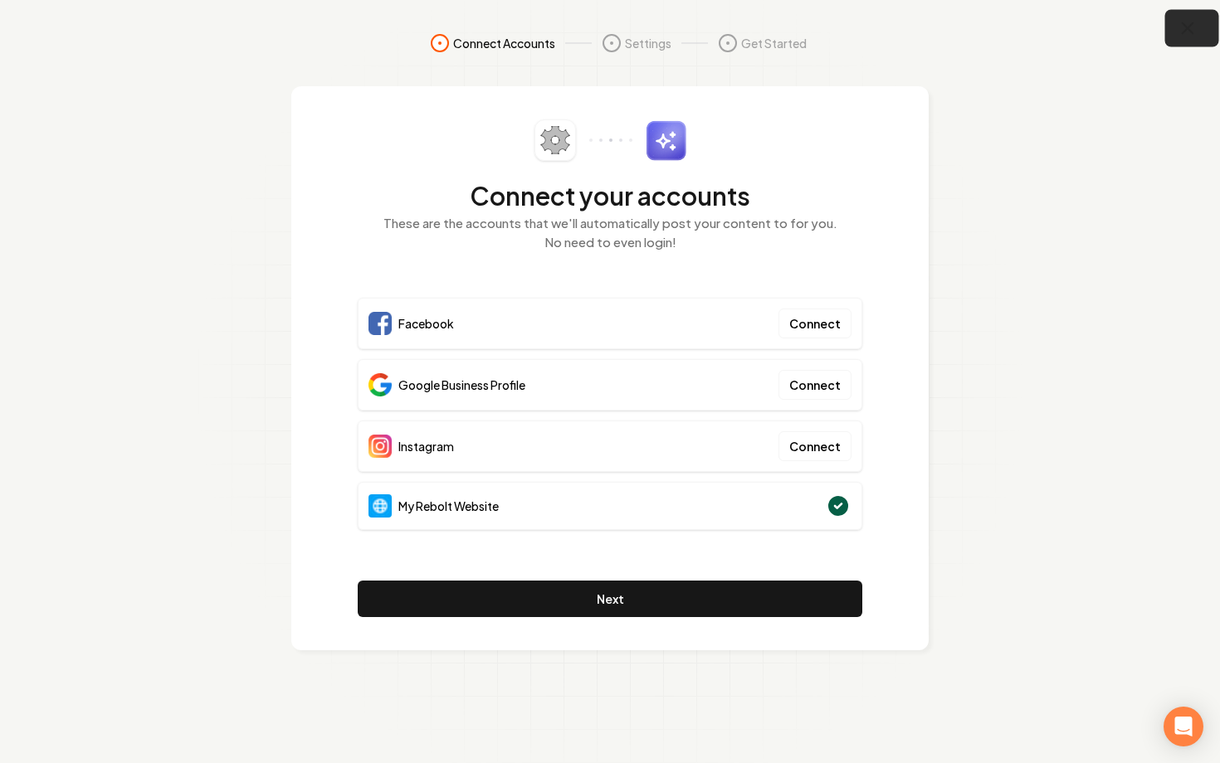
click at [1181, 38] on button "button" at bounding box center [1192, 28] width 54 height 37
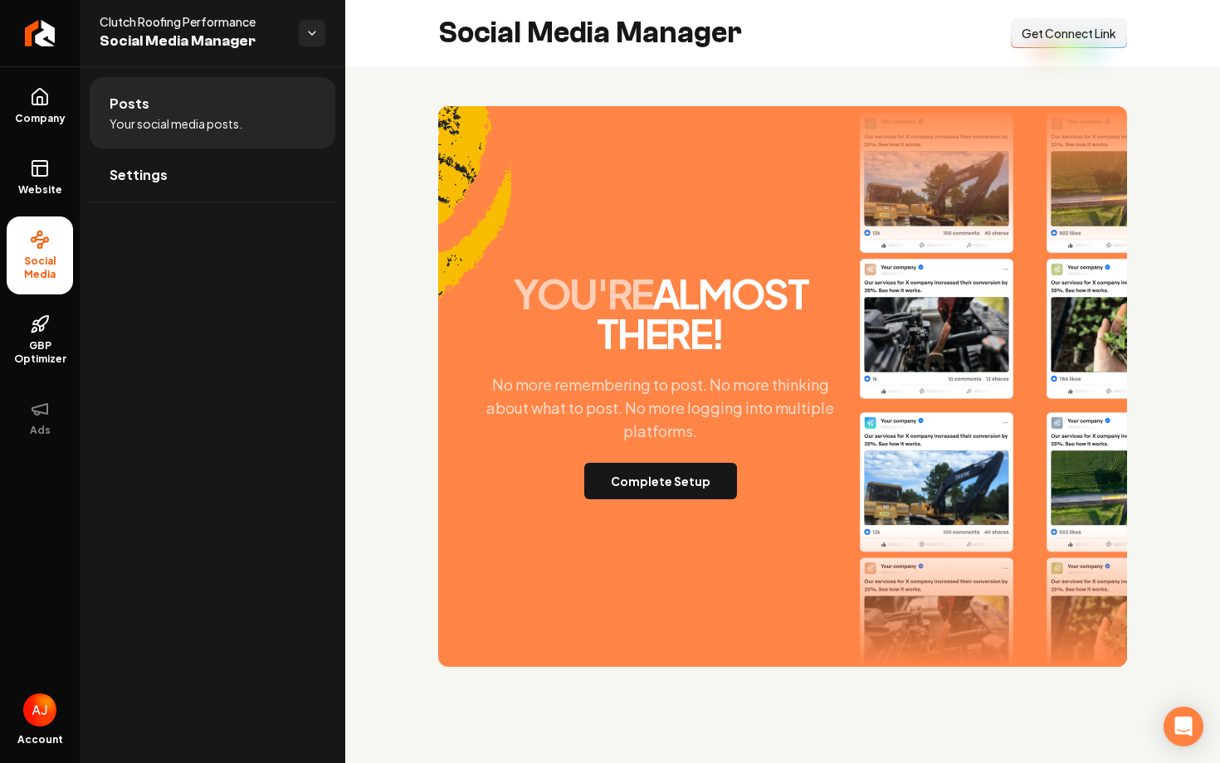
click at [1048, 35] on span "Get Connect Link" at bounding box center [1068, 33] width 95 height 17
click at [672, 480] on button "Complete Setup" at bounding box center [660, 481] width 153 height 37
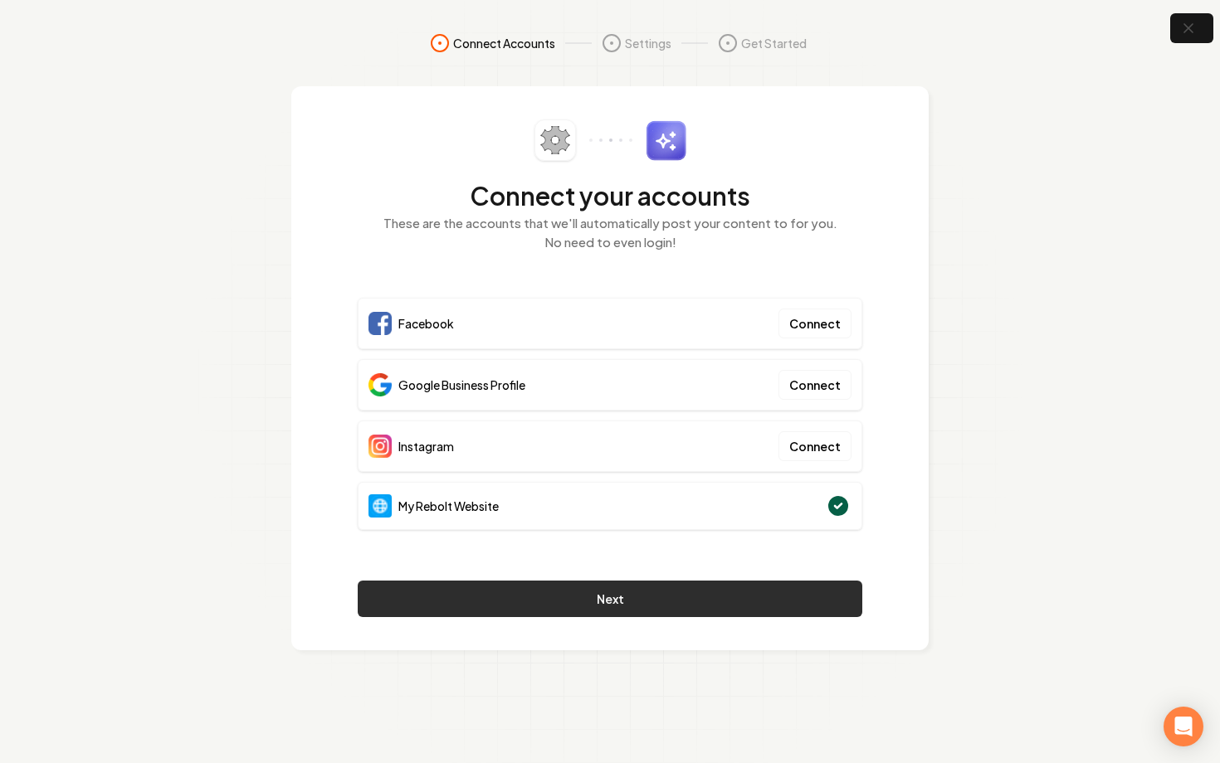
click at [572, 599] on button "Next" at bounding box center [610, 599] width 504 height 37
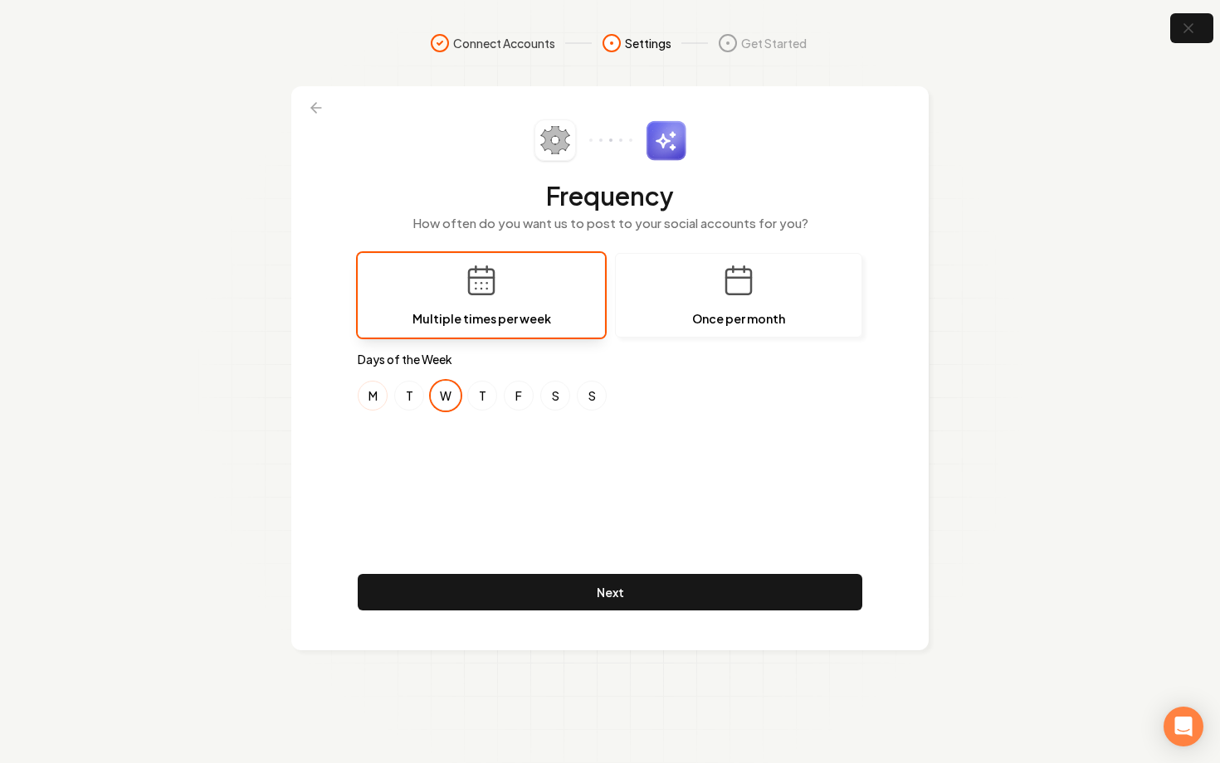
click at [374, 395] on button "M" at bounding box center [373, 396] width 30 height 30
click at [557, 392] on button "S" at bounding box center [555, 396] width 30 height 30
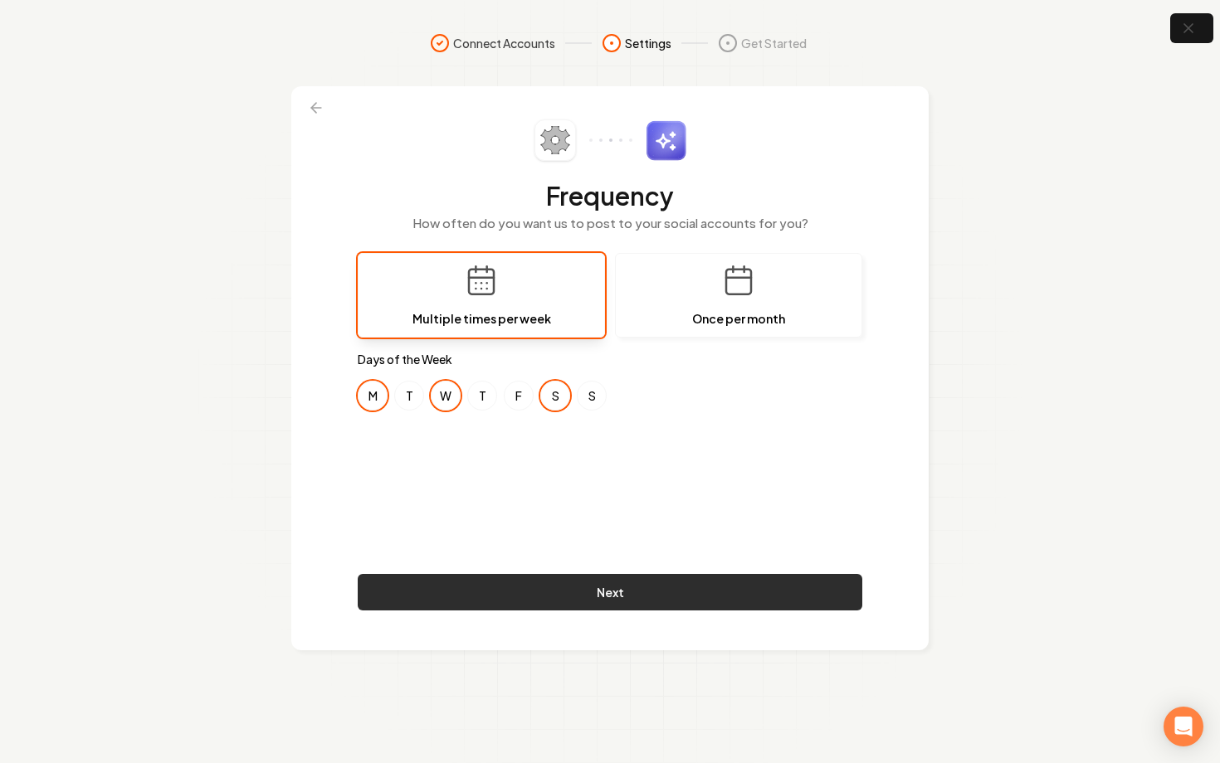
click at [606, 591] on button "Next" at bounding box center [610, 592] width 504 height 37
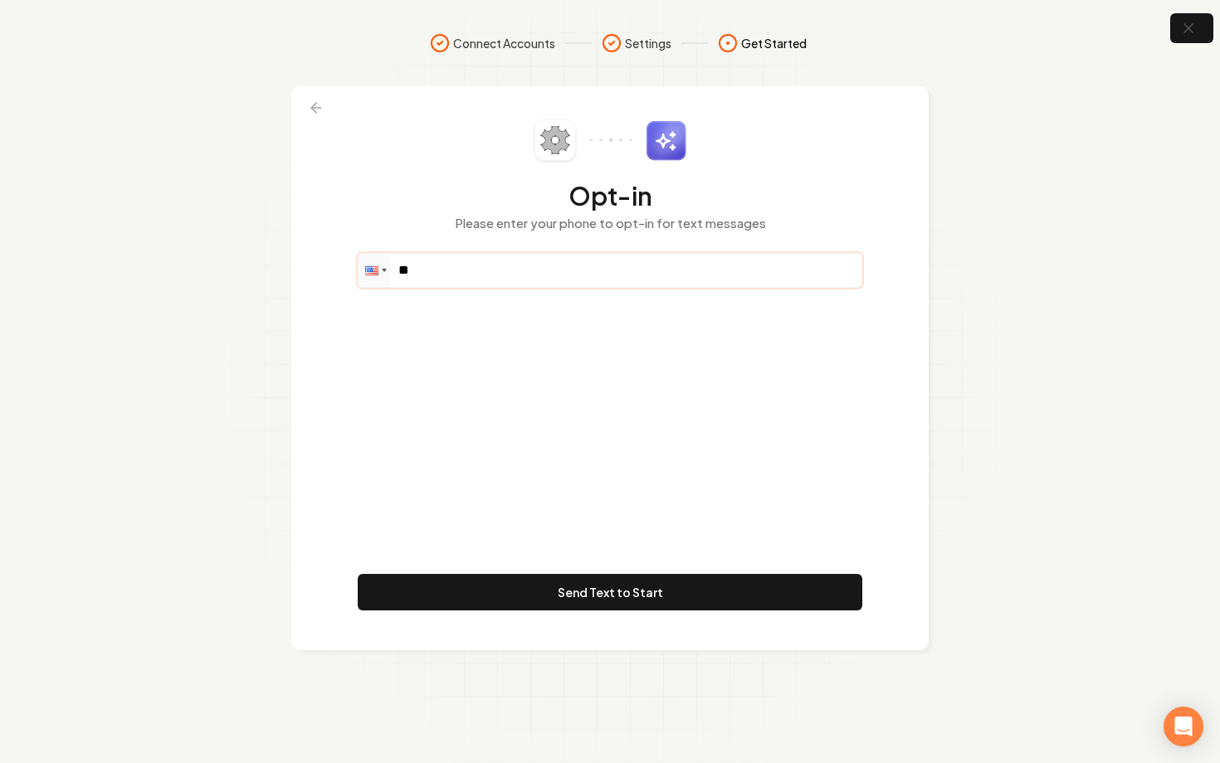
click at [461, 264] on input "**" at bounding box center [609, 270] width 503 height 33
paste input "**********"
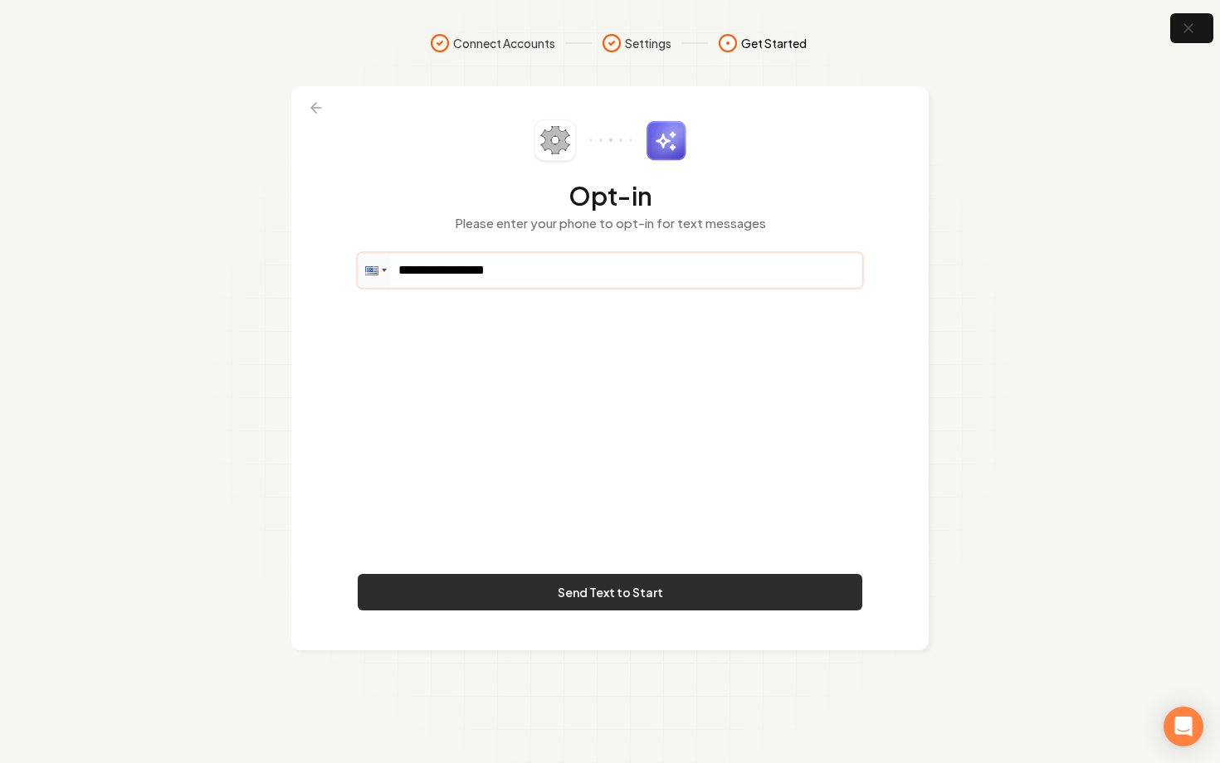
type input "**********"
click at [681, 590] on button "Send Text to Start" at bounding box center [610, 592] width 504 height 37
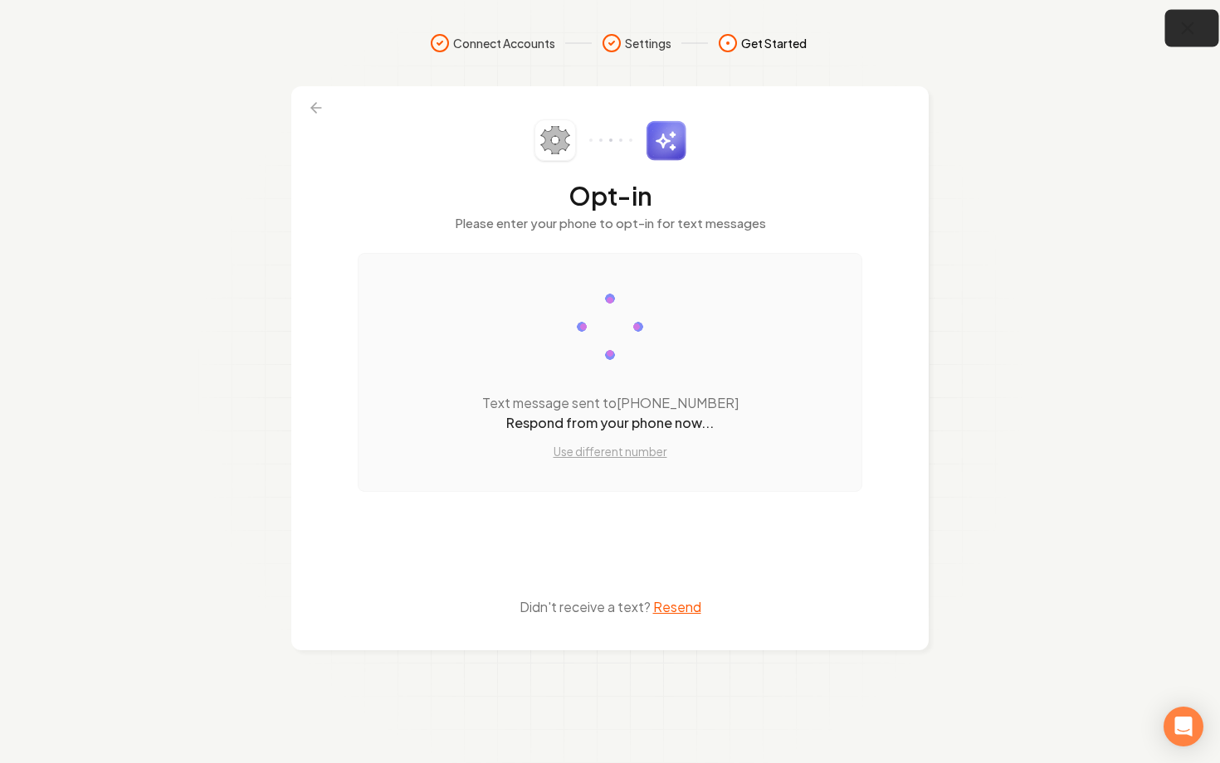
click at [1184, 36] on icon "button" at bounding box center [1187, 28] width 21 height 21
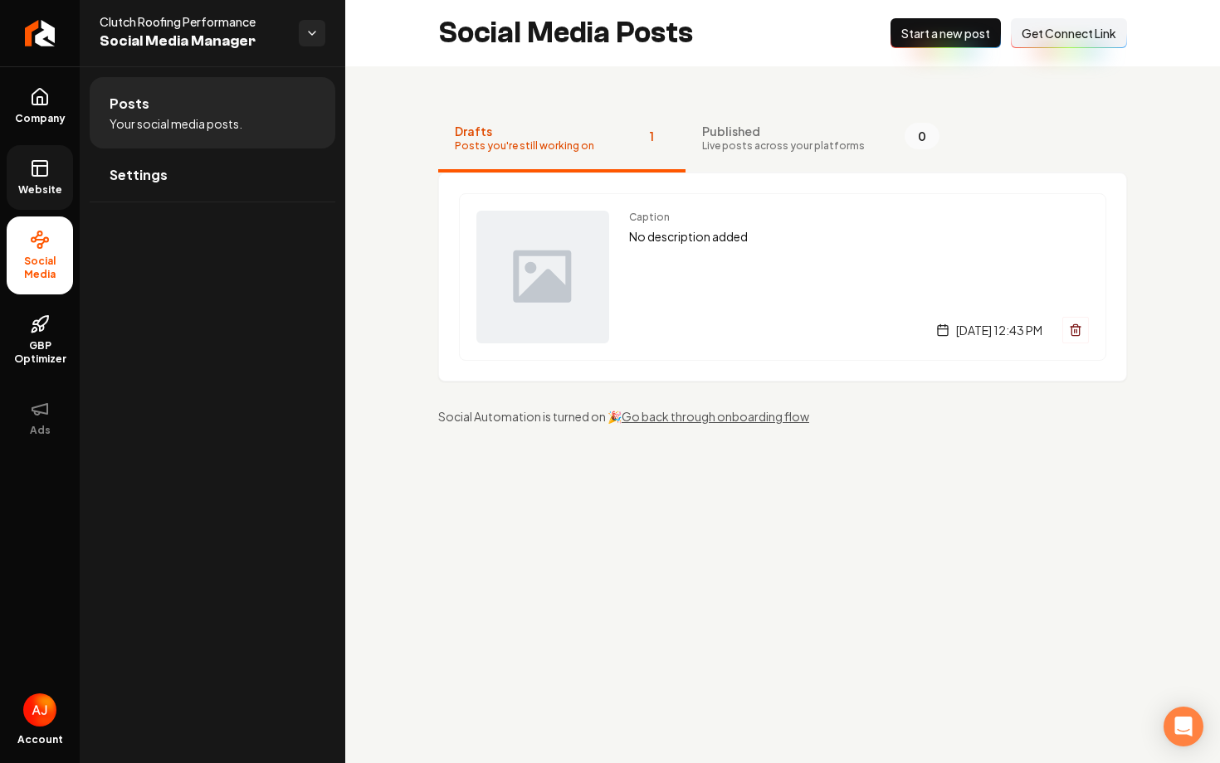
click at [46, 172] on rect at bounding box center [39, 168] width 15 height 15
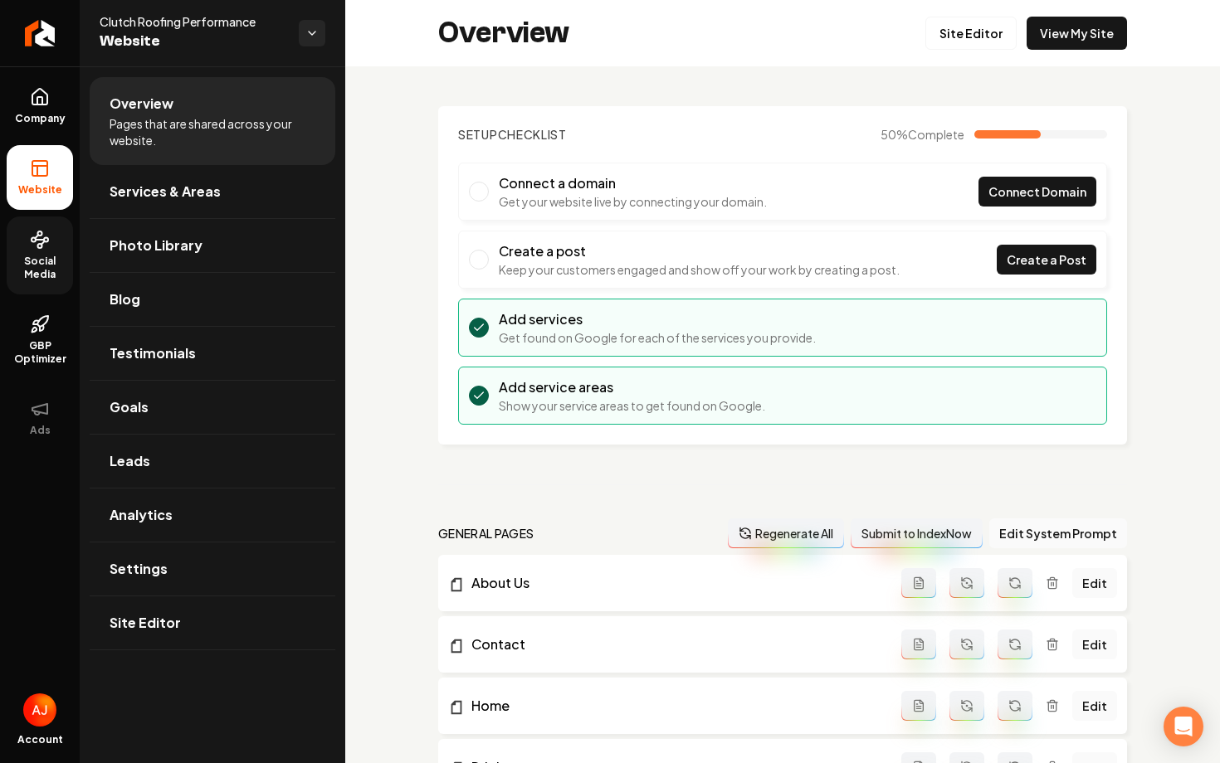
click at [19, 263] on span "Social Media" at bounding box center [40, 268] width 66 height 27
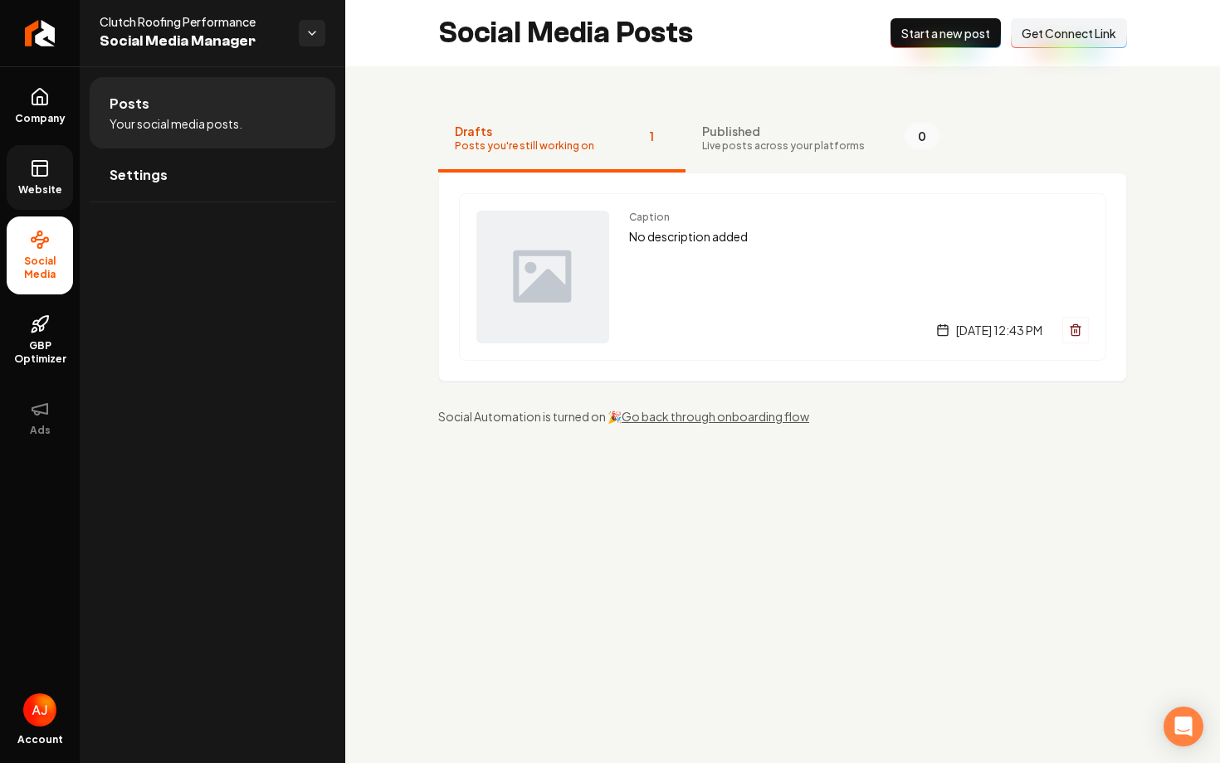
click at [37, 184] on span "Website" at bounding box center [40, 189] width 57 height 13
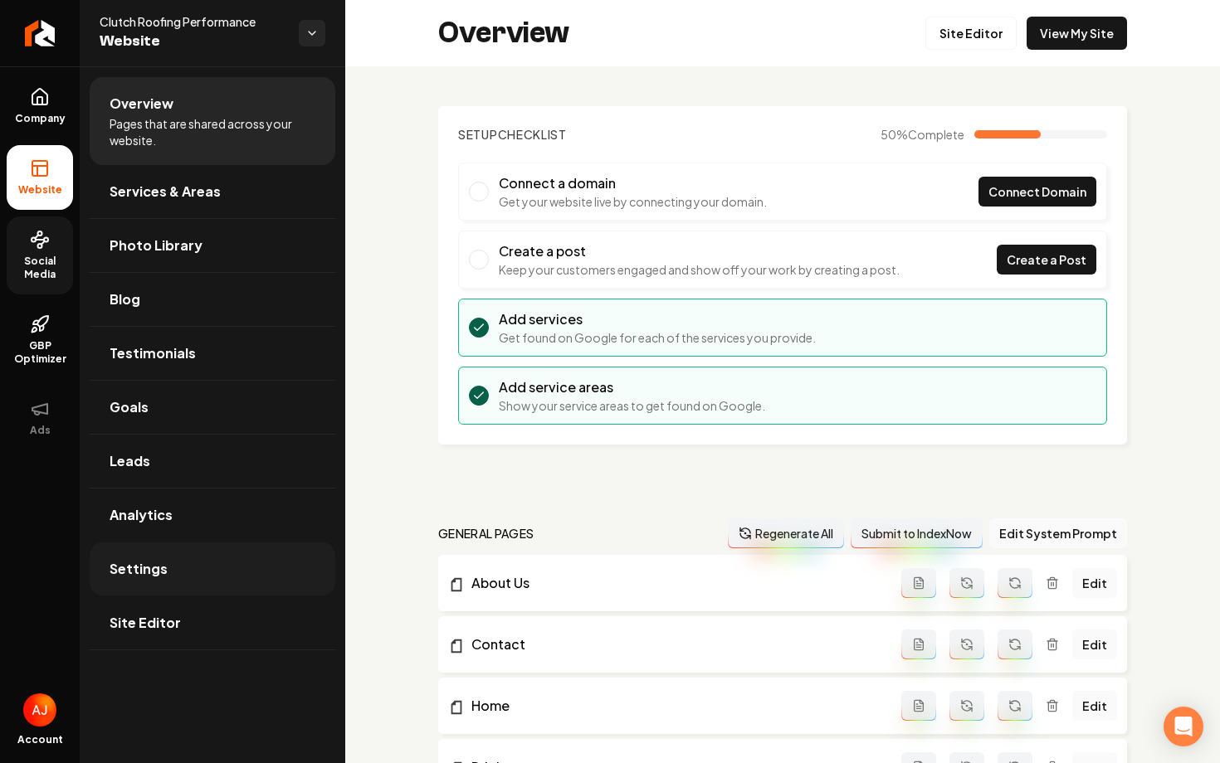
click at [188, 564] on link "Settings" at bounding box center [213, 569] width 246 height 53
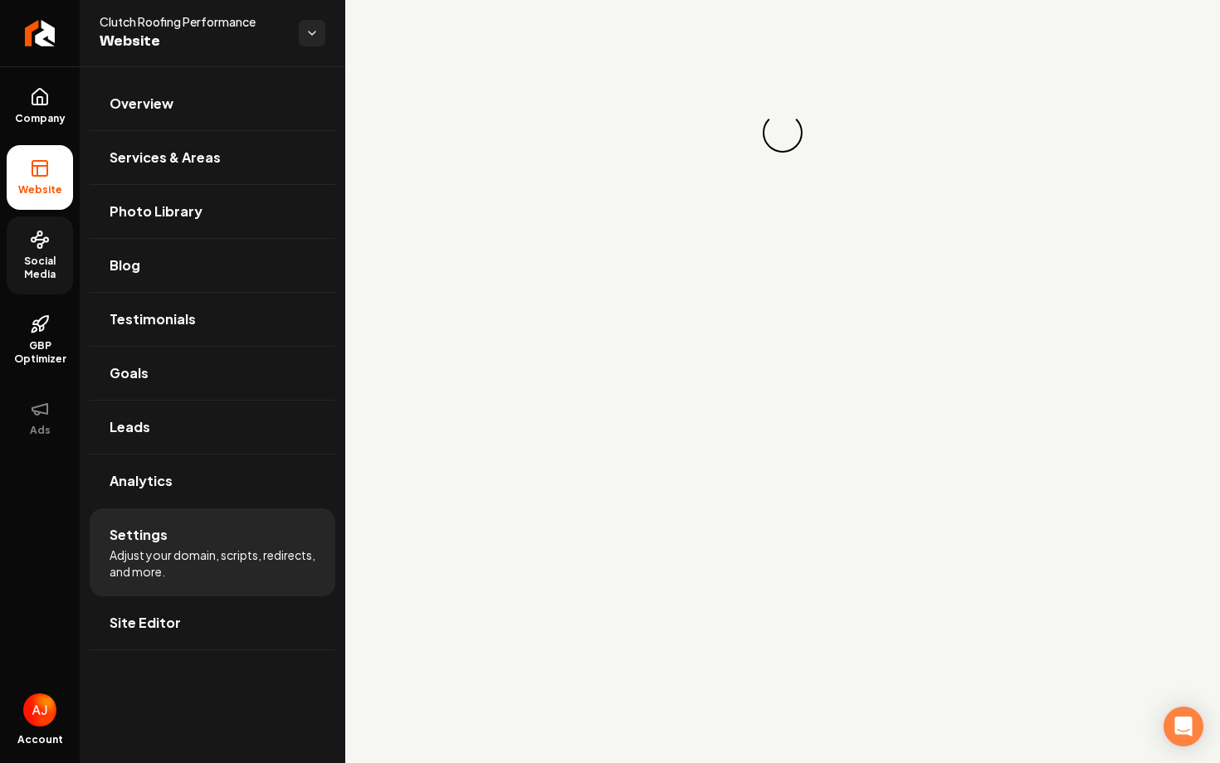
click at [42, 256] on span "Social Media" at bounding box center [40, 268] width 66 height 27
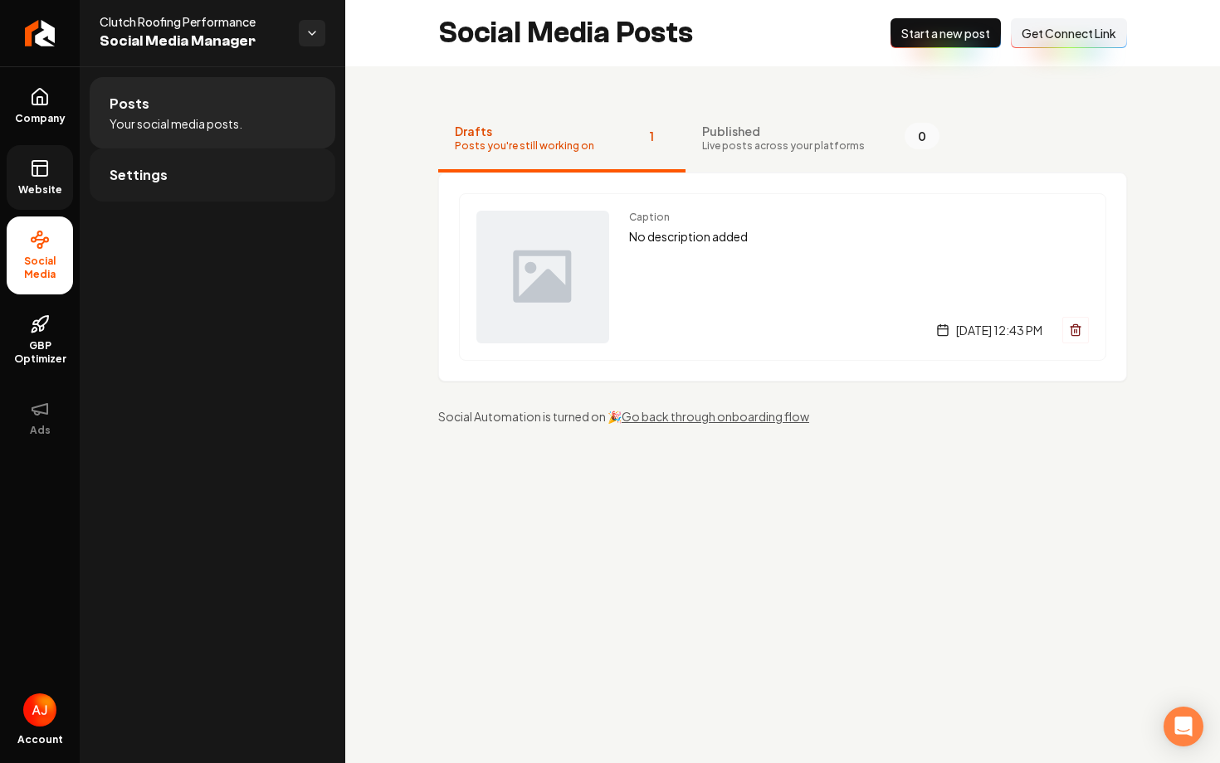
click at [213, 173] on link "Settings" at bounding box center [213, 175] width 246 height 53
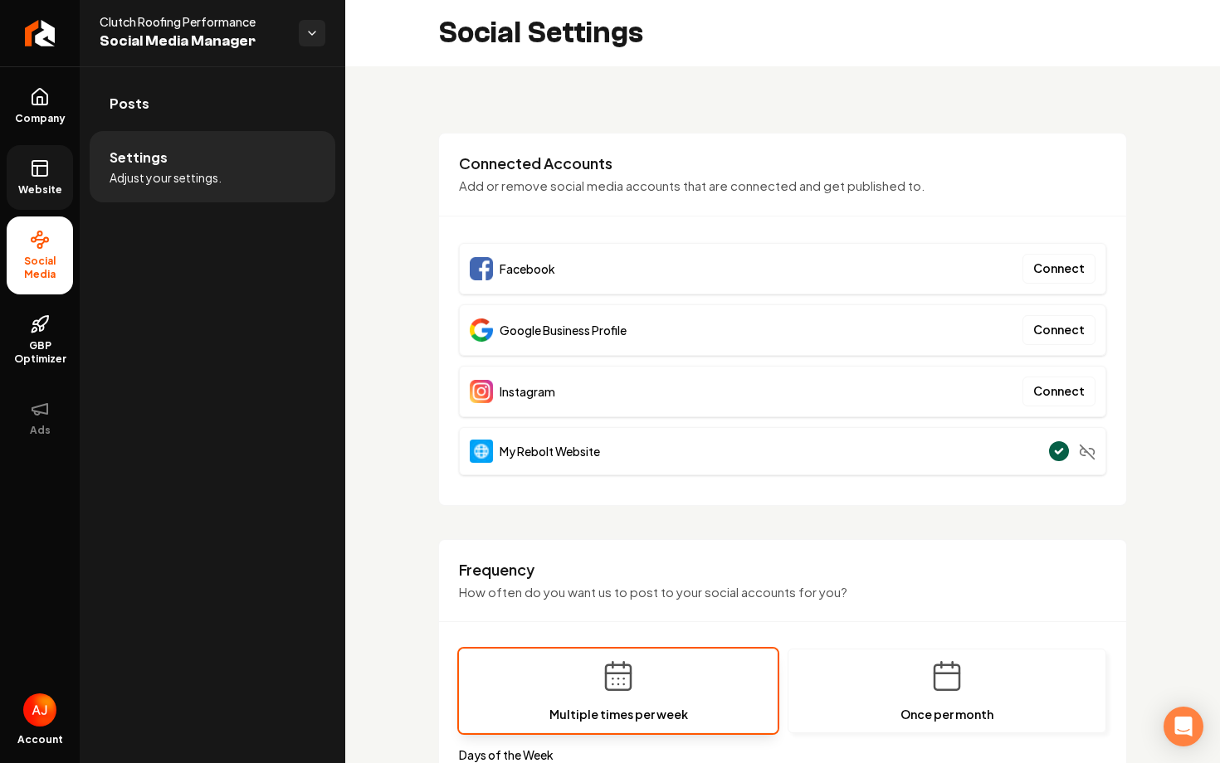
click at [51, 187] on span "Website" at bounding box center [40, 189] width 57 height 13
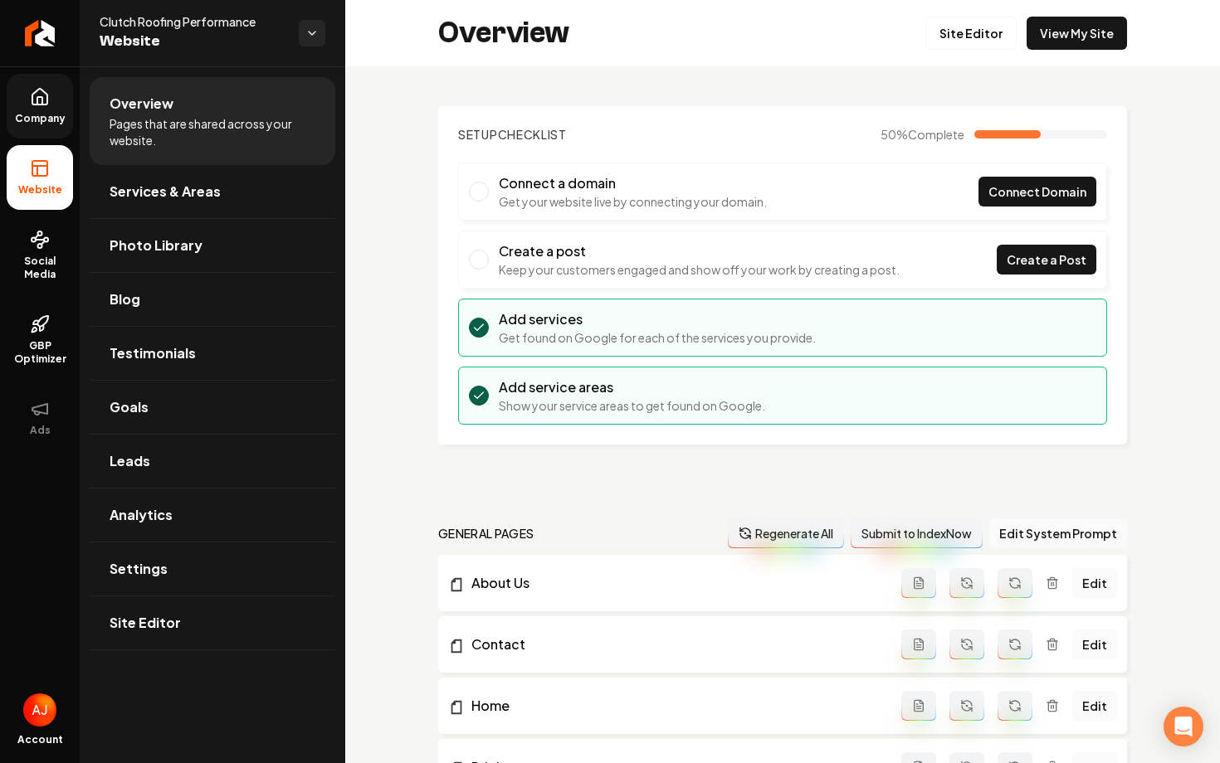
click at [47, 97] on icon at bounding box center [39, 97] width 15 height 16
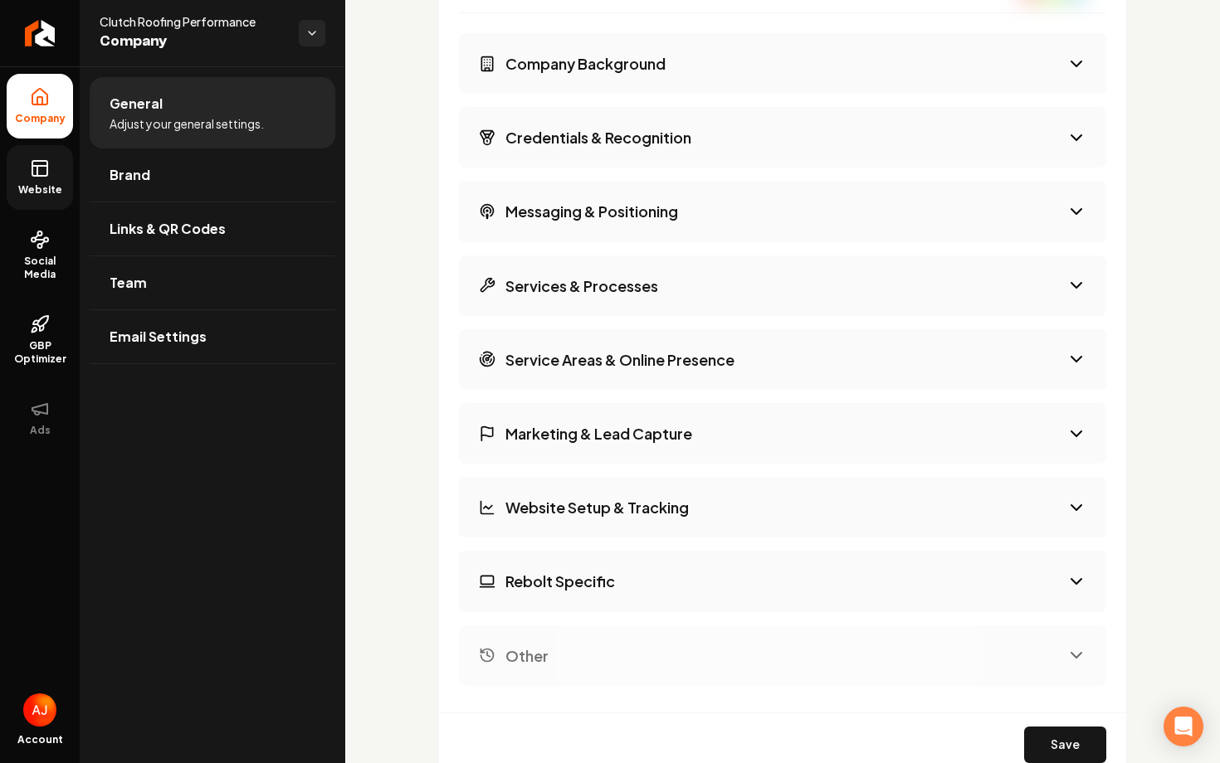
scroll to position [2667, 0]
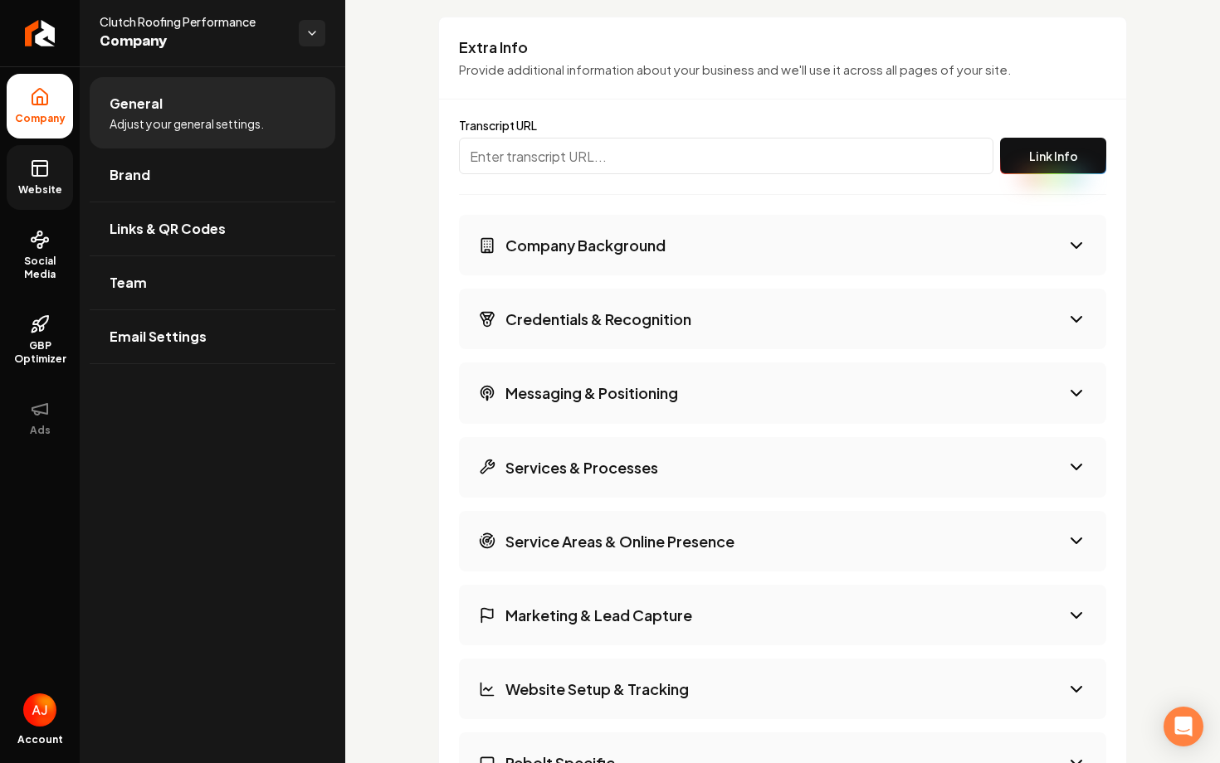
click at [602, 252] on h3 "Company Background" at bounding box center [585, 245] width 160 height 21
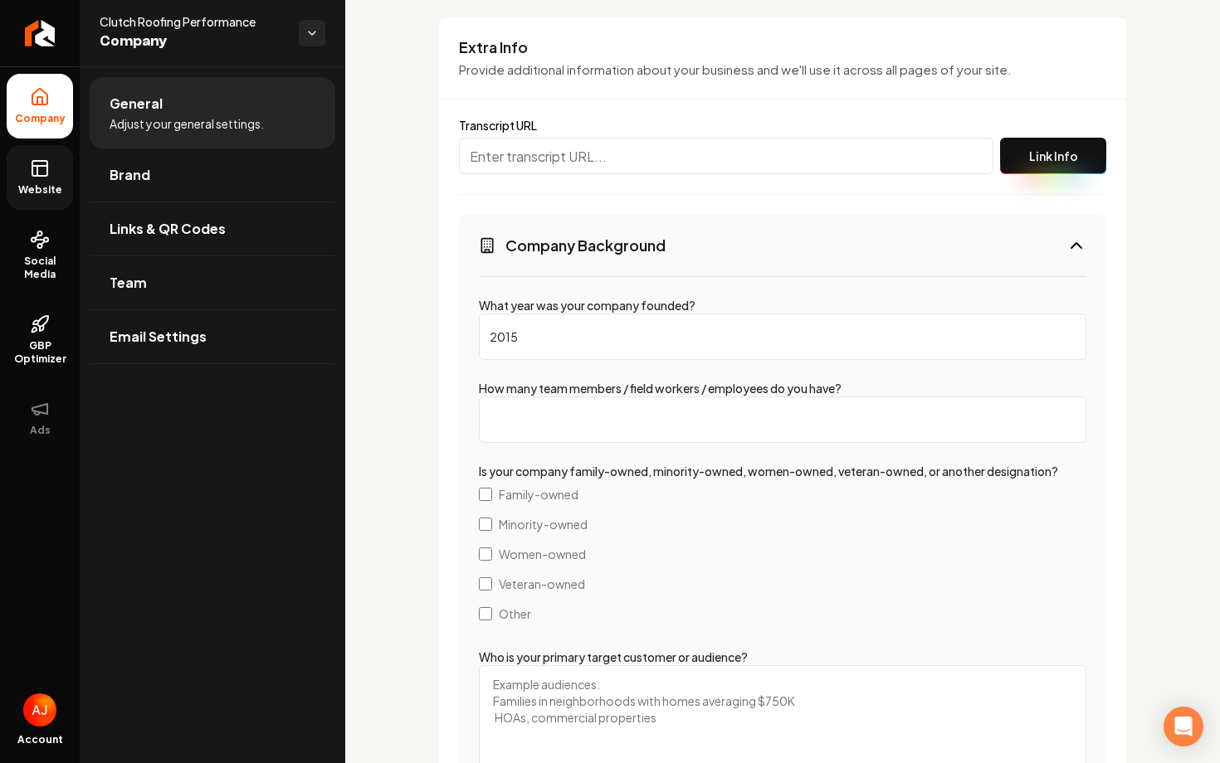
click at [611, 426] on input "How many team members / field workers / employees do you have?" at bounding box center [782, 420] width 607 height 46
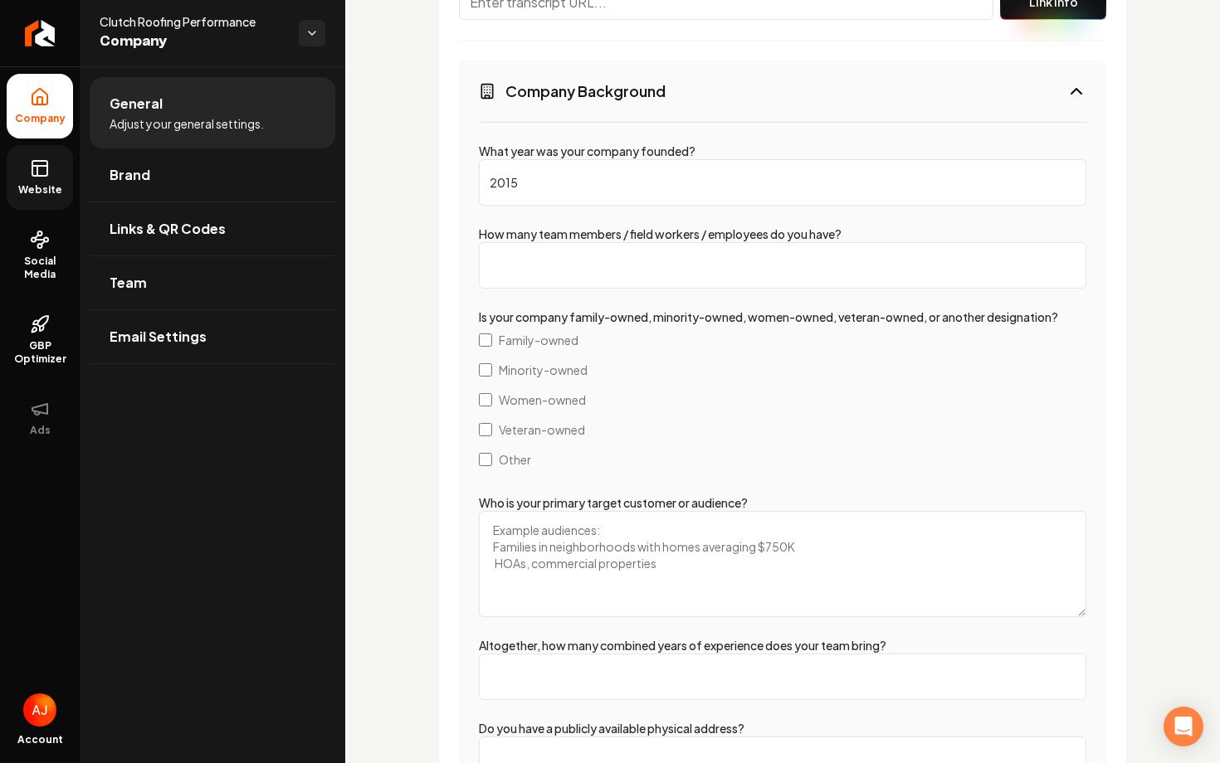
scroll to position [2825, 0]
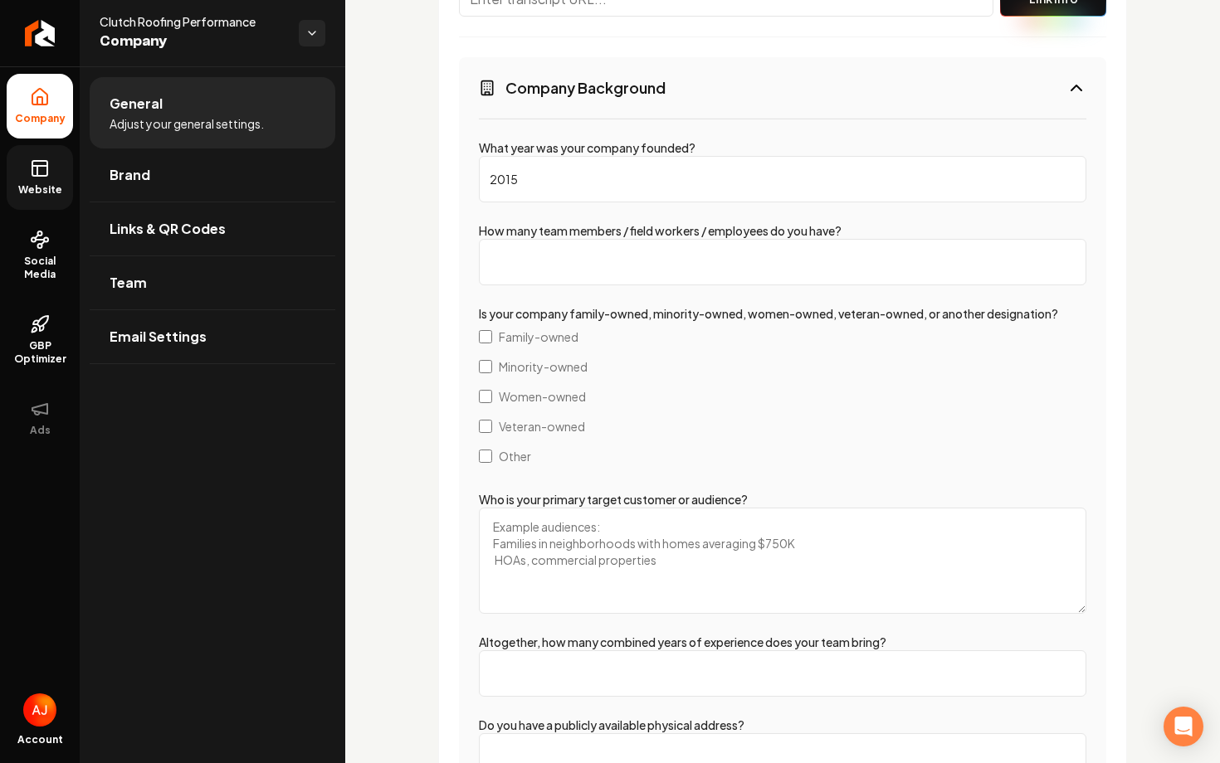
click at [557, 266] on input "How many team members / field workers / employees do you have?" at bounding box center [782, 262] width 607 height 46
click at [562, 553] on textarea "Who is your primary target customer or audience?" at bounding box center [782, 561] width 607 height 106
click at [562, 251] on input "How many team members / field workers / employees do you have?" at bounding box center [782, 262] width 607 height 46
type input "2"
click at [492, 337] on label "Family-owned" at bounding box center [782, 337] width 607 height 30
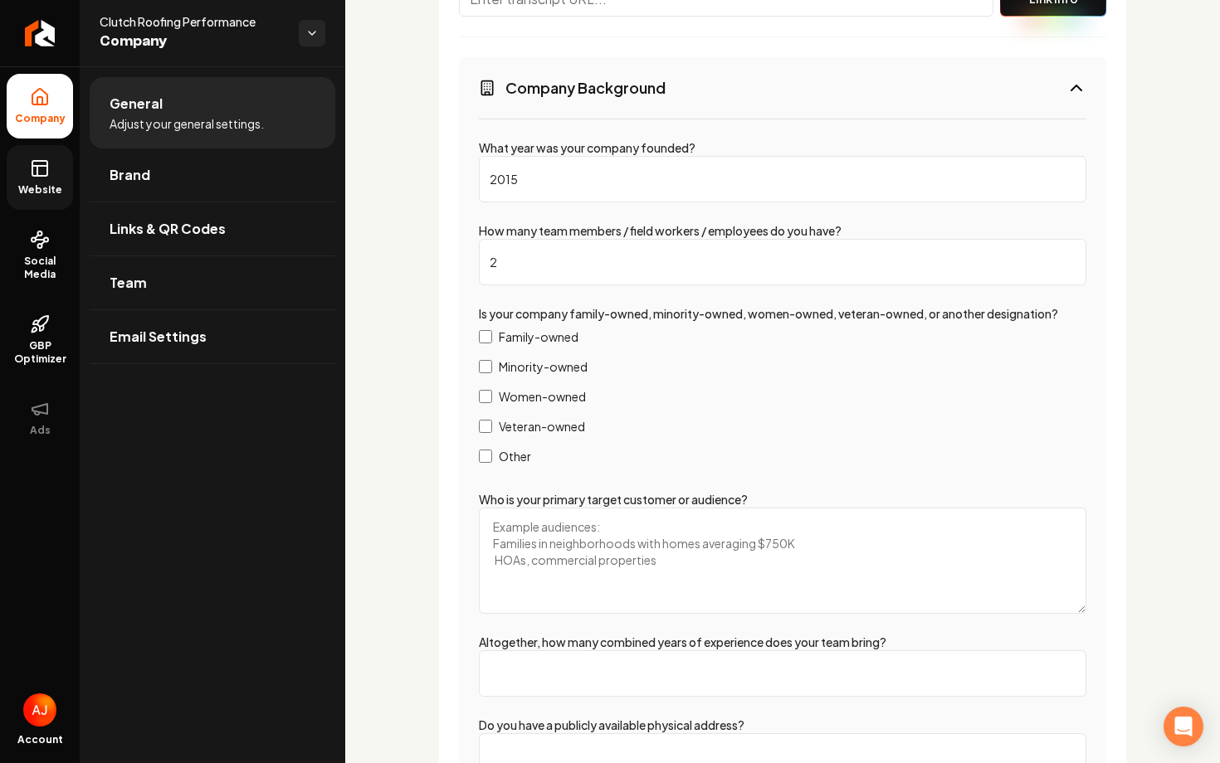
scroll to position [2988, 0]
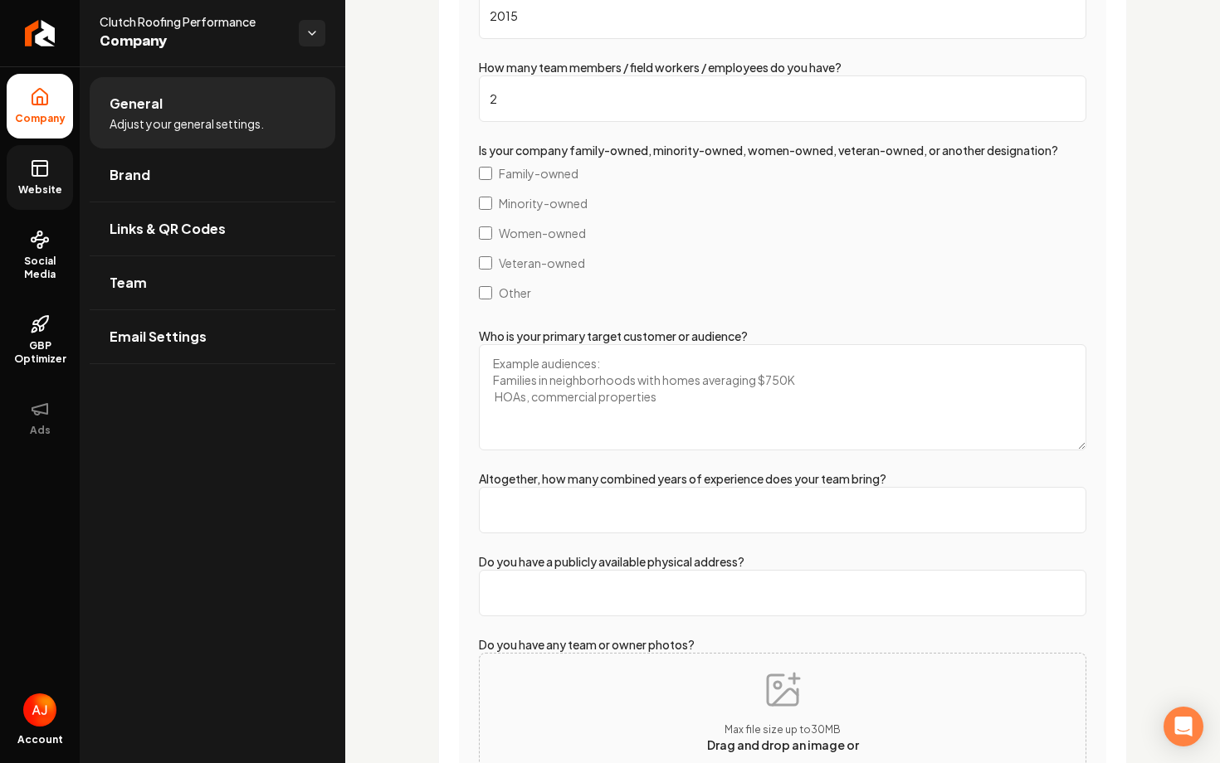
click at [593, 389] on textarea "Who is your primary target customer or audience?" at bounding box center [782, 397] width 607 height 106
type textarea "Commercial"
click at [622, 514] on input "Altogether, how many combined years of experience does your team bring?" at bounding box center [782, 510] width 607 height 46
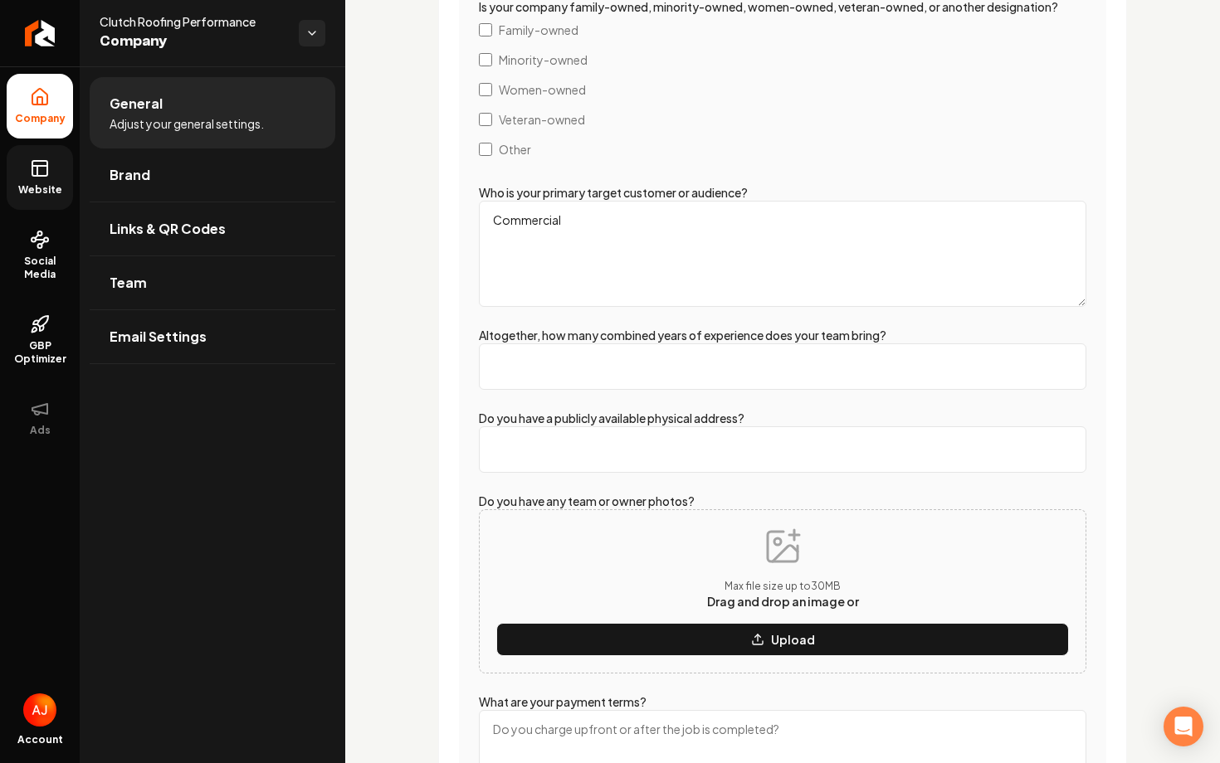
scroll to position [3144, 0]
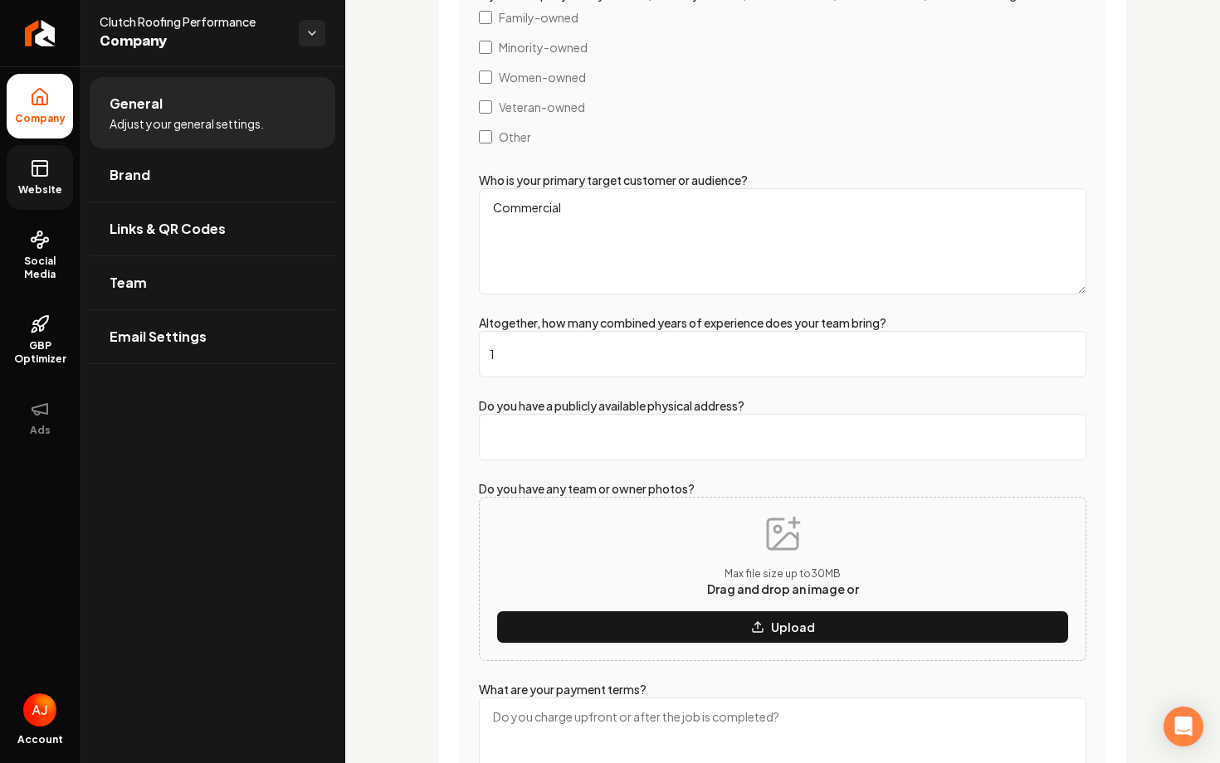
type input "17"
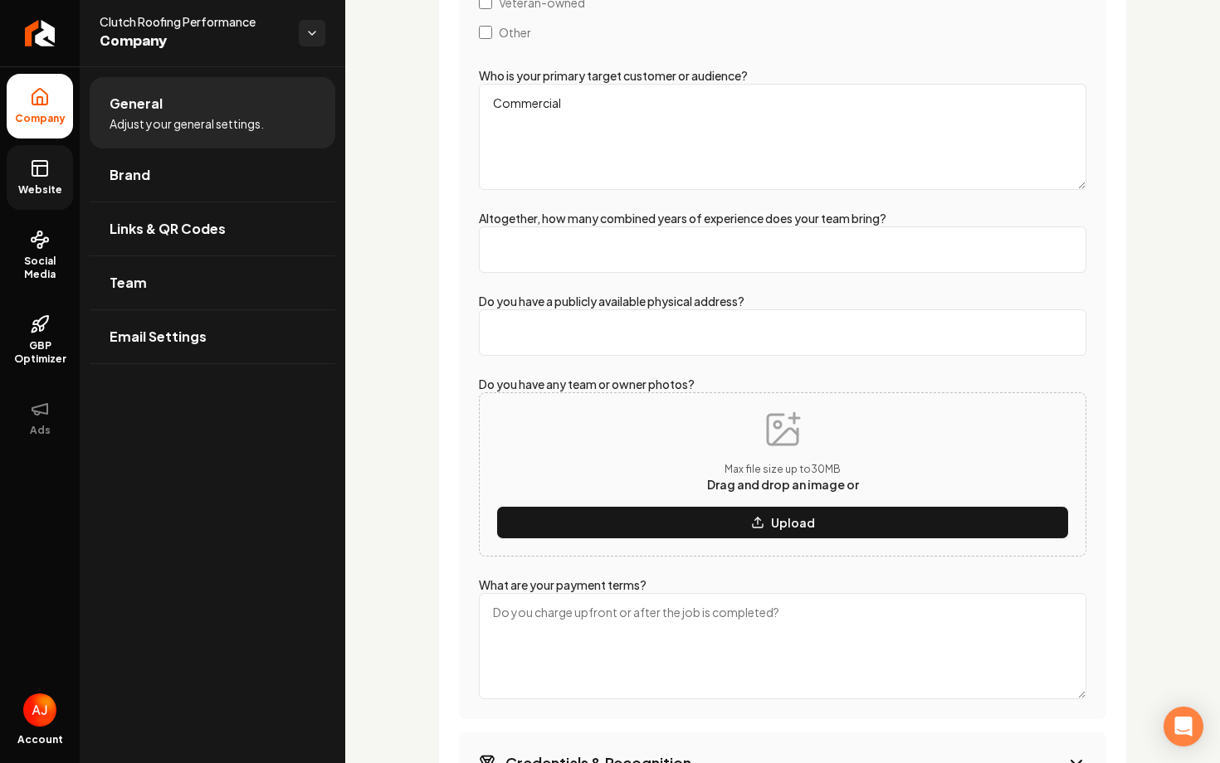
scroll to position [3254, 0]
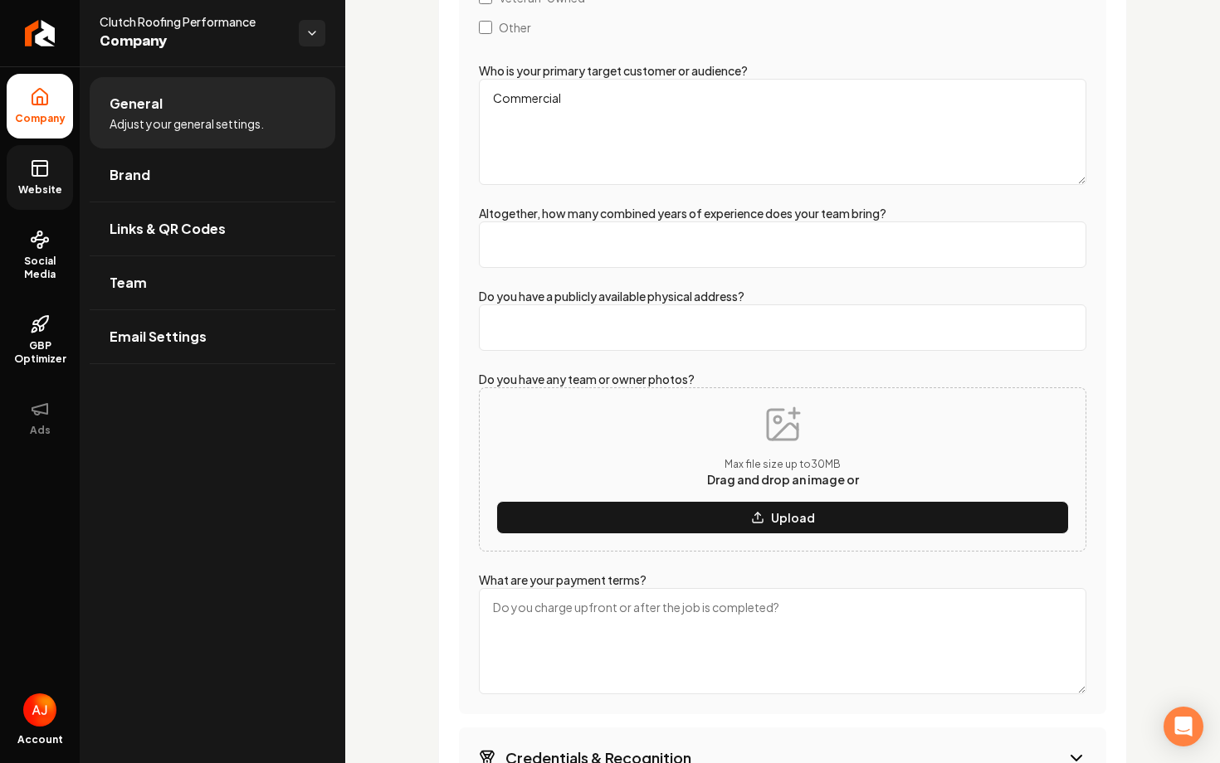
click at [562, 318] on input "Do you have a publicly available physical address?" at bounding box center [782, 327] width 607 height 46
click at [723, 369] on div "What year was your company founded? 2015 How many team members / field workers …" at bounding box center [782, 201] width 647 height 1025
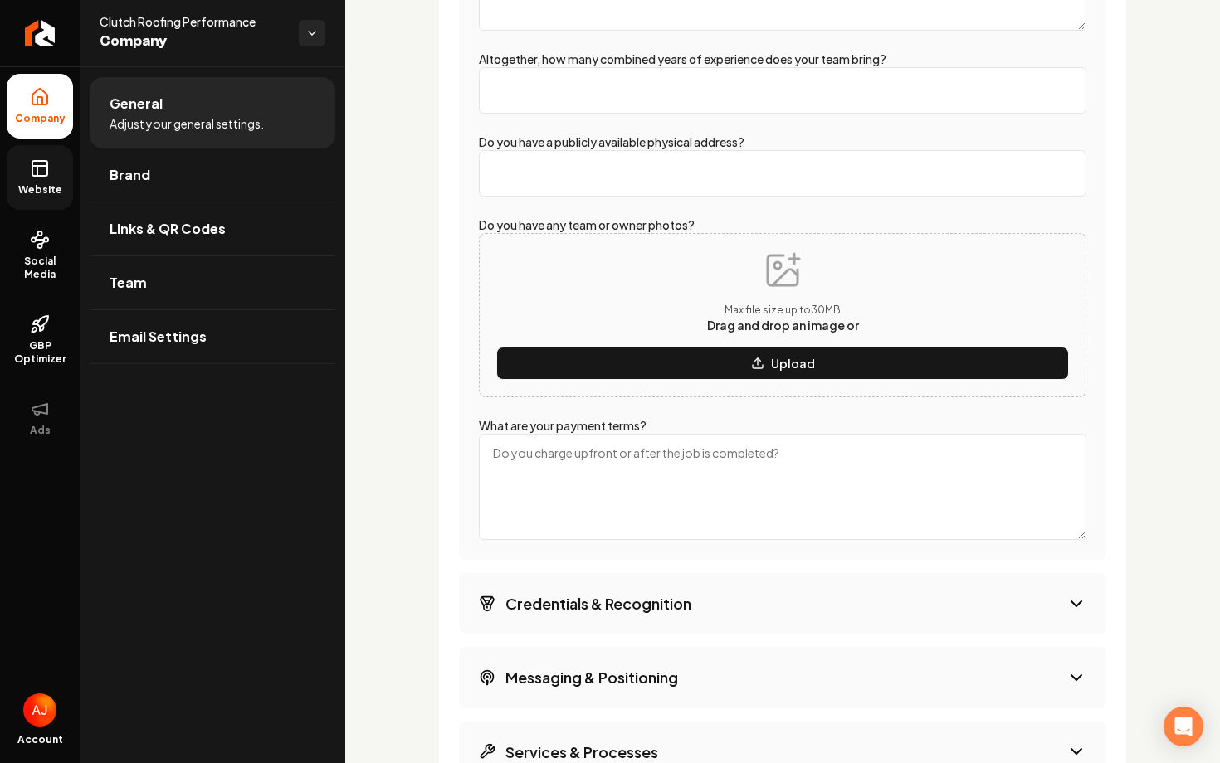
scroll to position [3493, 0]
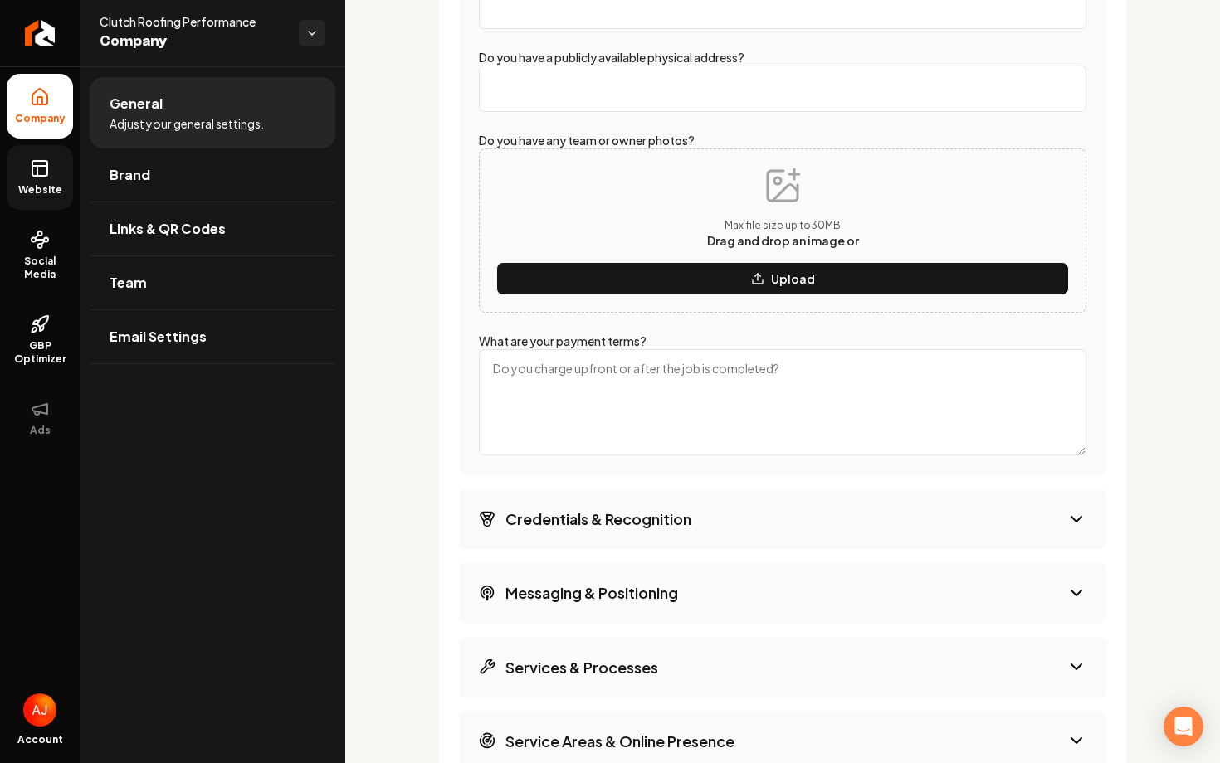
click at [635, 407] on textarea "What are your payment terms?" at bounding box center [782, 402] width 607 height 106
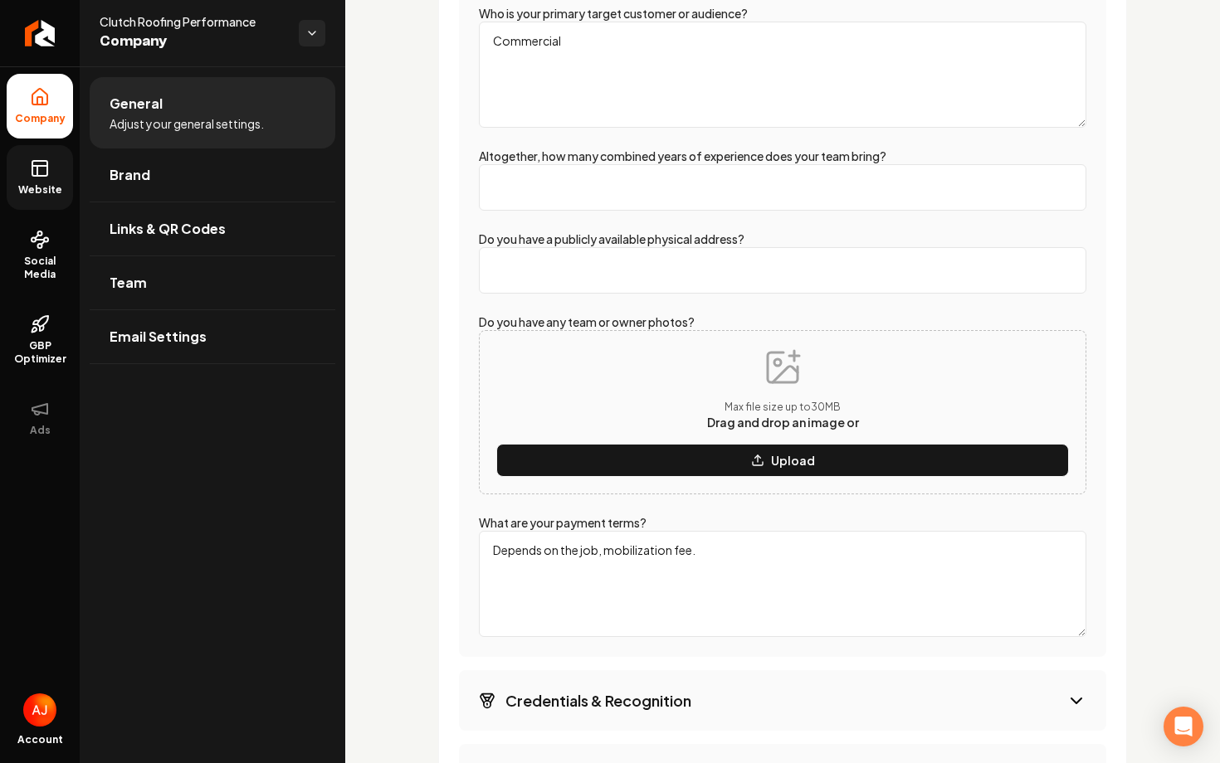
scroll to position [3182, 0]
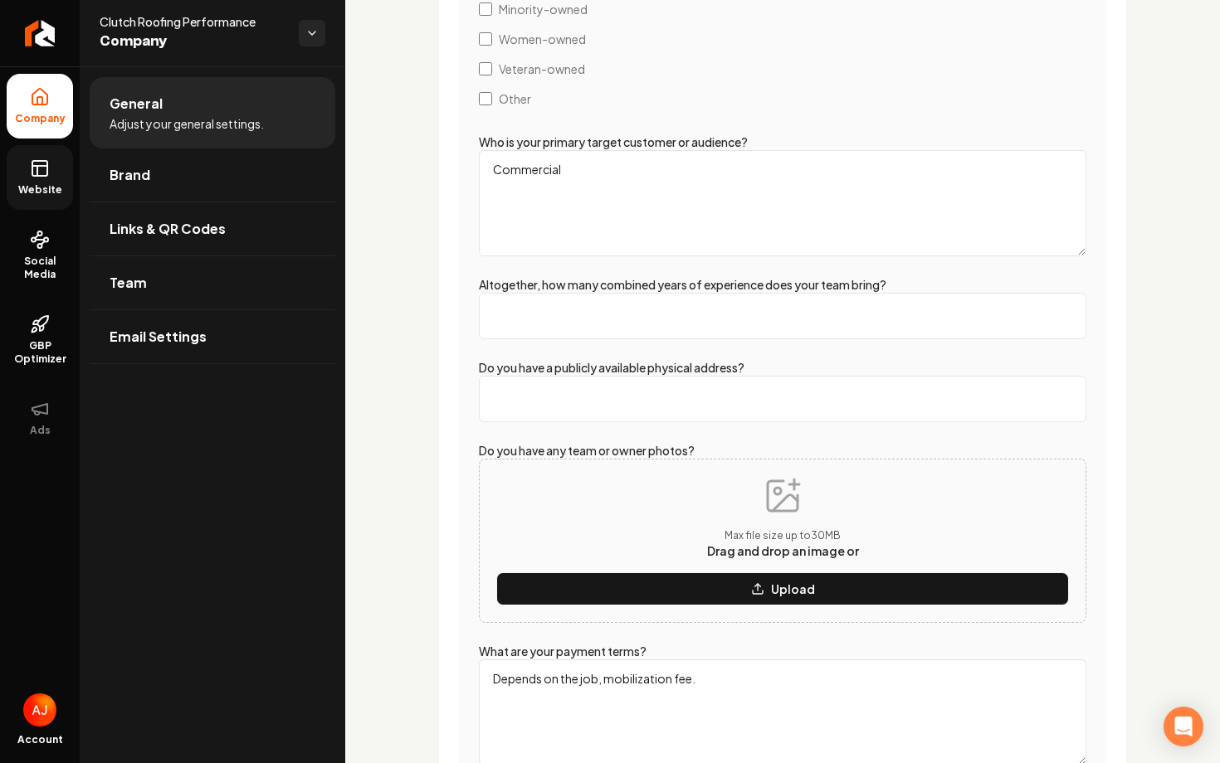
type textarea "Depends on the job, mobilization fee."
click at [612, 168] on textarea "Commercial" at bounding box center [782, 203] width 607 height 106
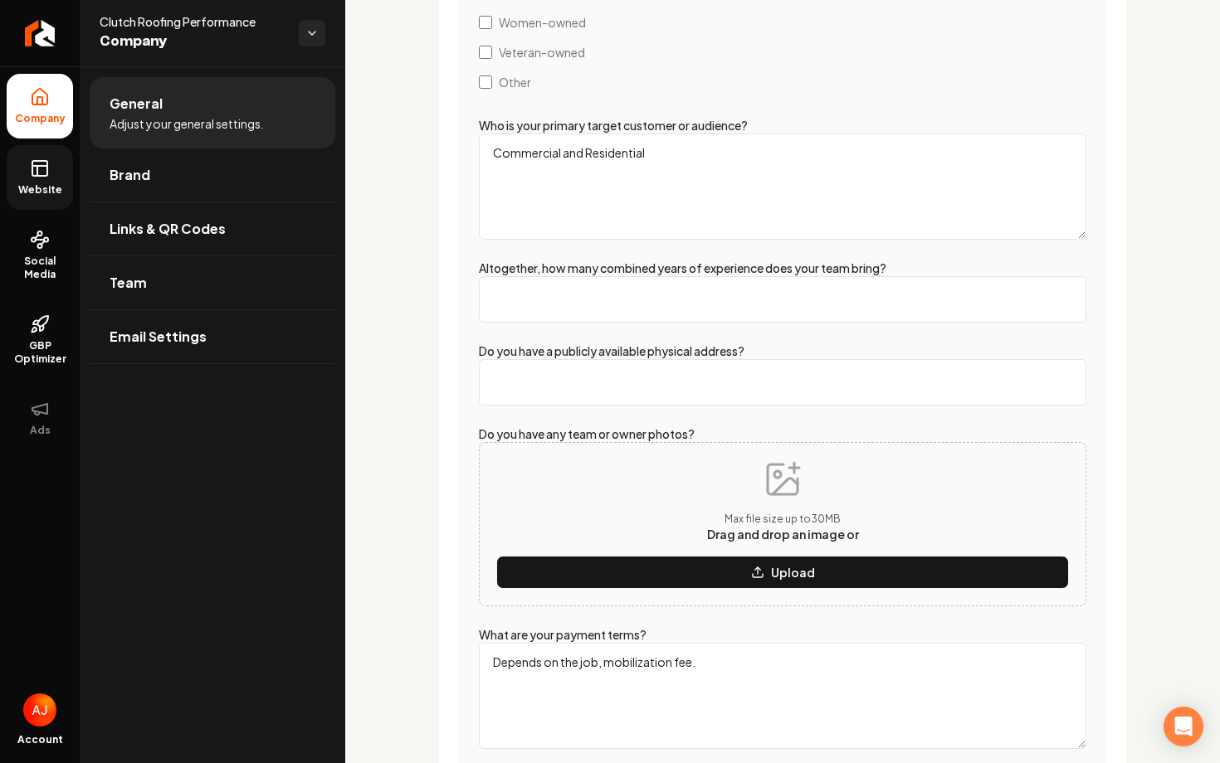
scroll to position [3176, 0]
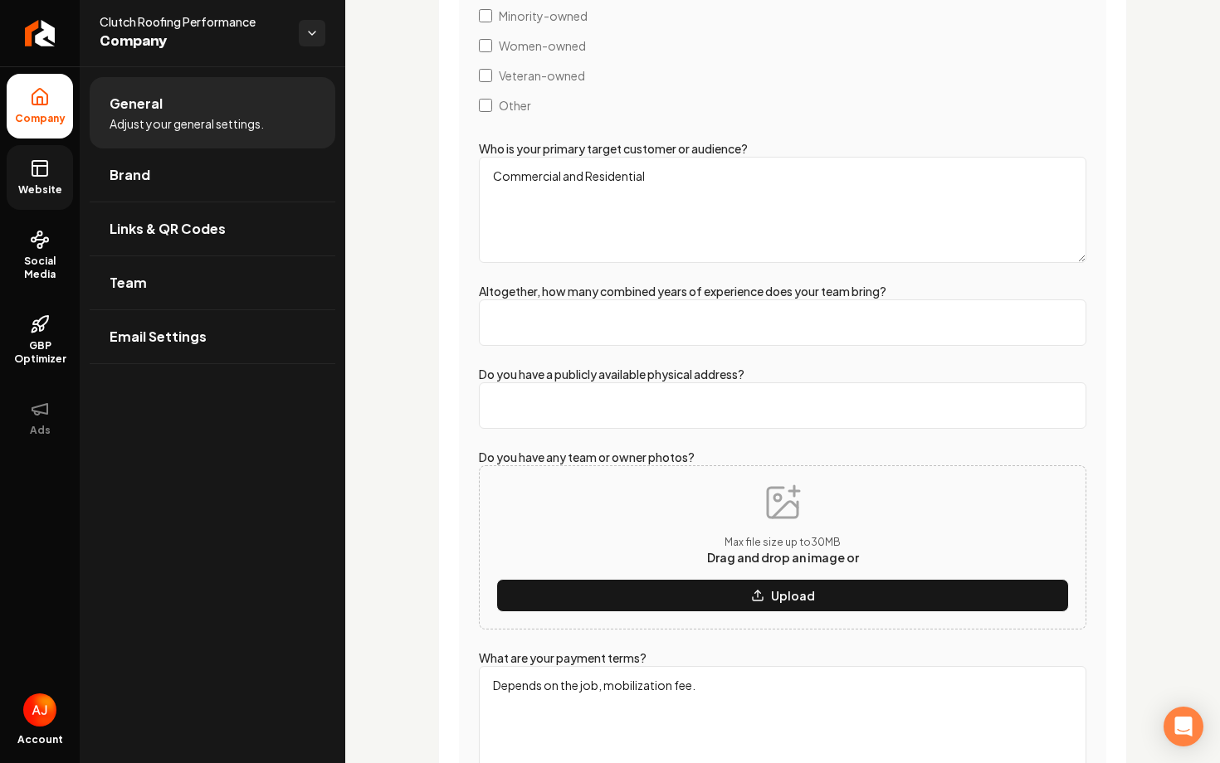
type textarea "Commercial and Residential"
drag, startPoint x: 696, startPoint y: 690, endPoint x: 599, endPoint y: 690, distance: 97.1
click at [599, 690] on textarea "Depends on the job, mobilization fee." at bounding box center [782, 719] width 607 height 106
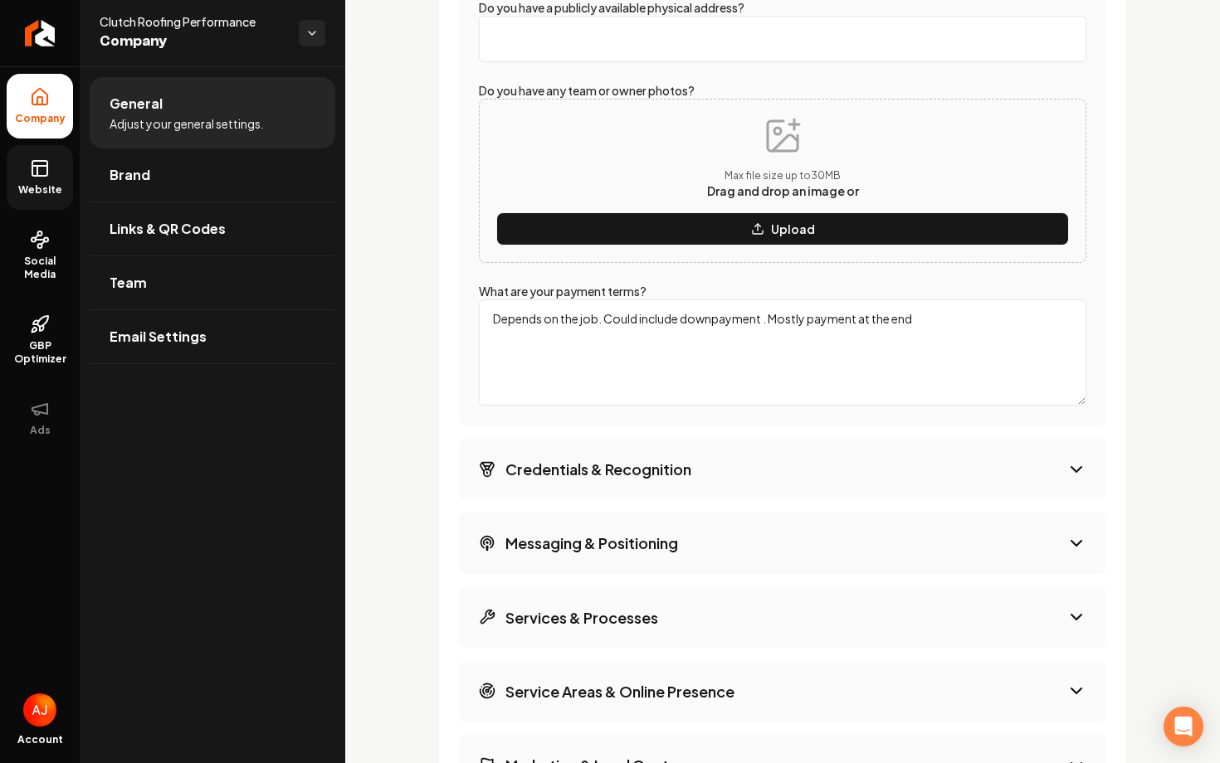
type textarea "Depends on the job. Could include downpayment . Mostly payment at the end"
click at [611, 466] on h3 "Credentials & Recognition" at bounding box center [598, 469] width 186 height 21
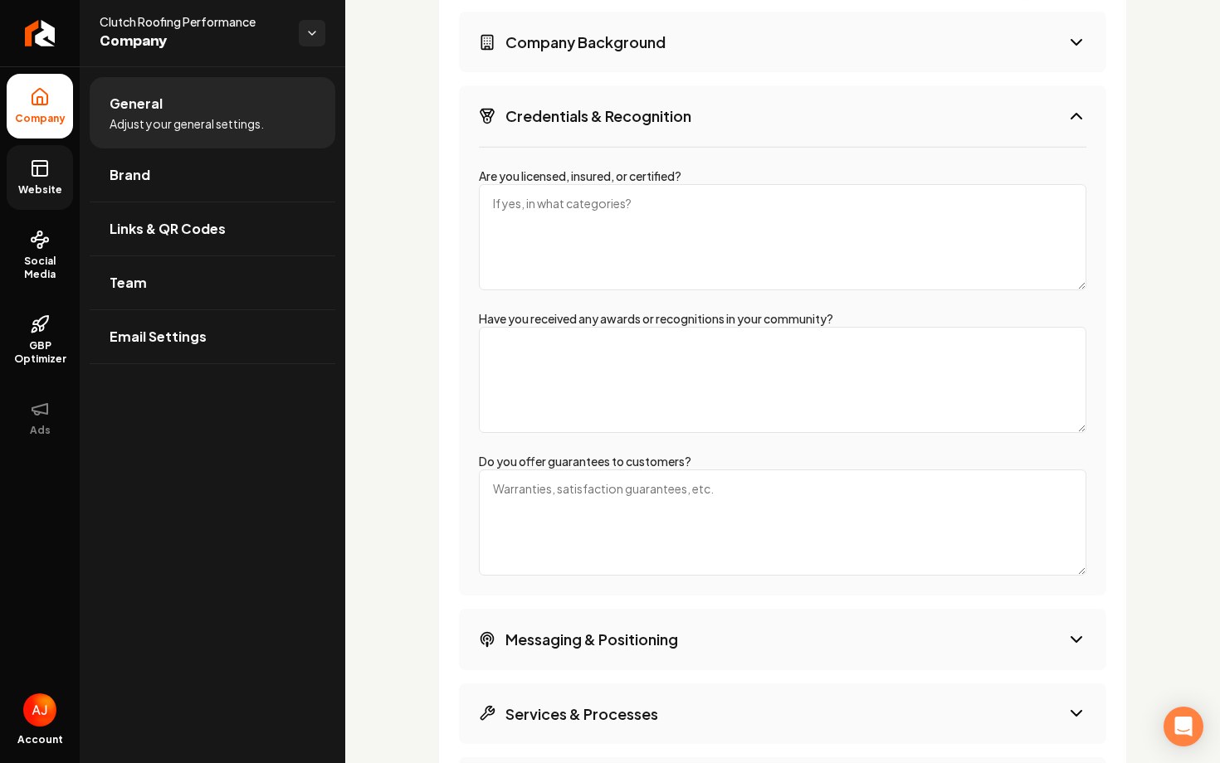
scroll to position [2860, 0]
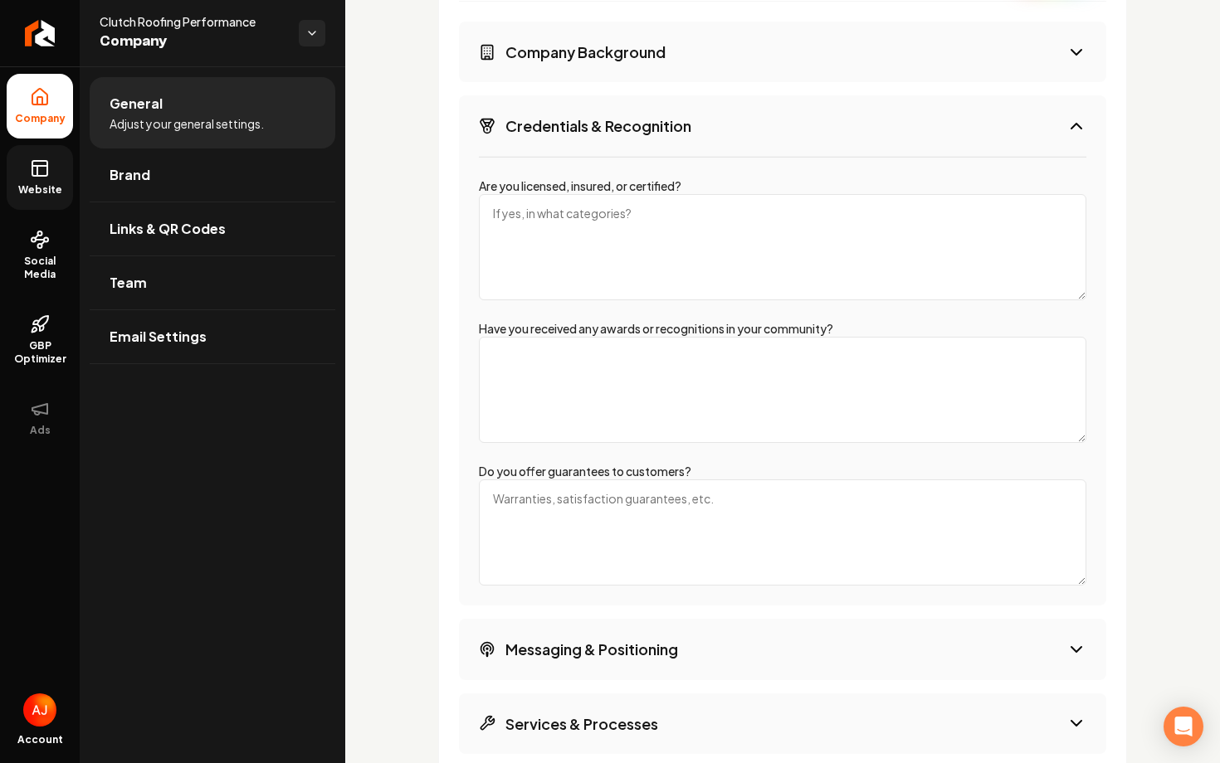
click at [593, 248] on textarea "Are you licensed, insured, or certified?" at bounding box center [782, 247] width 607 height 106
type textarea "L"
type textarea "Insured"
click at [662, 364] on textarea "Have you received any awards or recognitions in your community?" at bounding box center [782, 390] width 607 height 106
click at [543, 495] on textarea "Do you offer guarantees to customers?" at bounding box center [782, 533] width 607 height 106
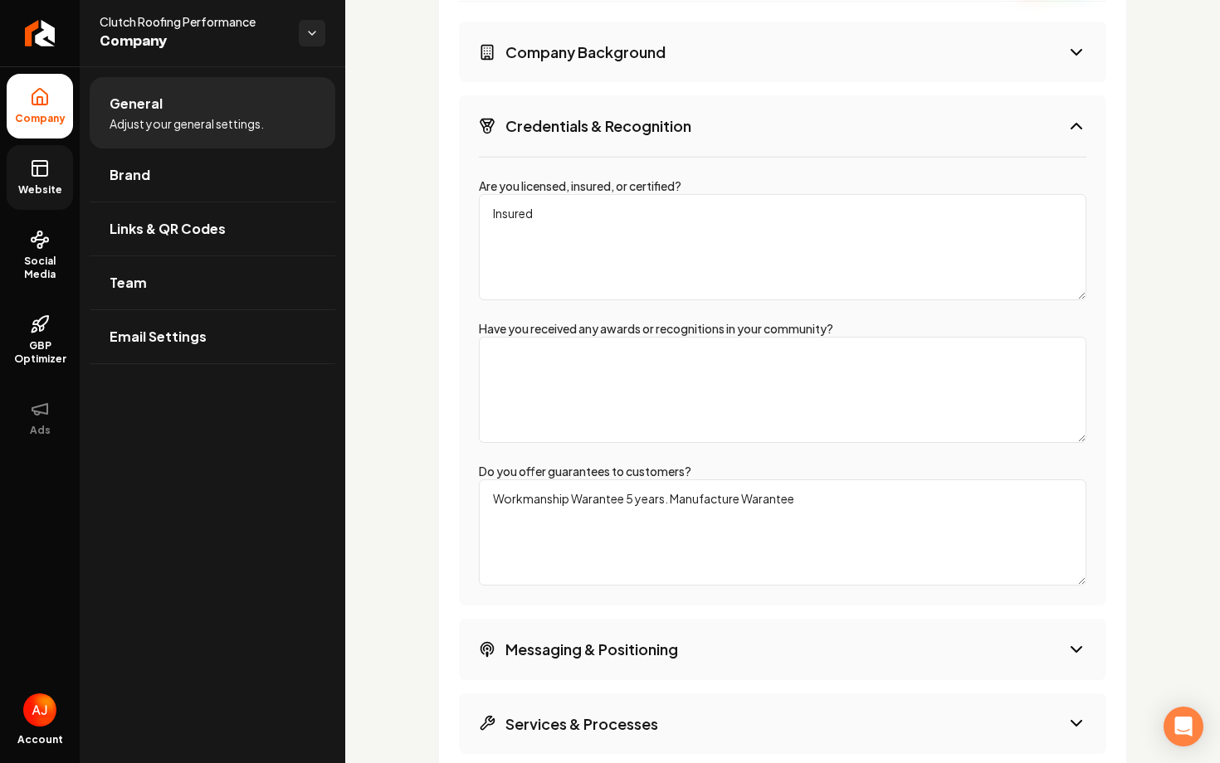
click at [669, 500] on textarea "Workmanship Warantee 5 years. Manufacture Warantee" at bounding box center [782, 533] width 607 height 106
click at [594, 504] on textarea "Workmanship Warantee 5 years. Manufacture Warantee" at bounding box center [782, 533] width 607 height 106
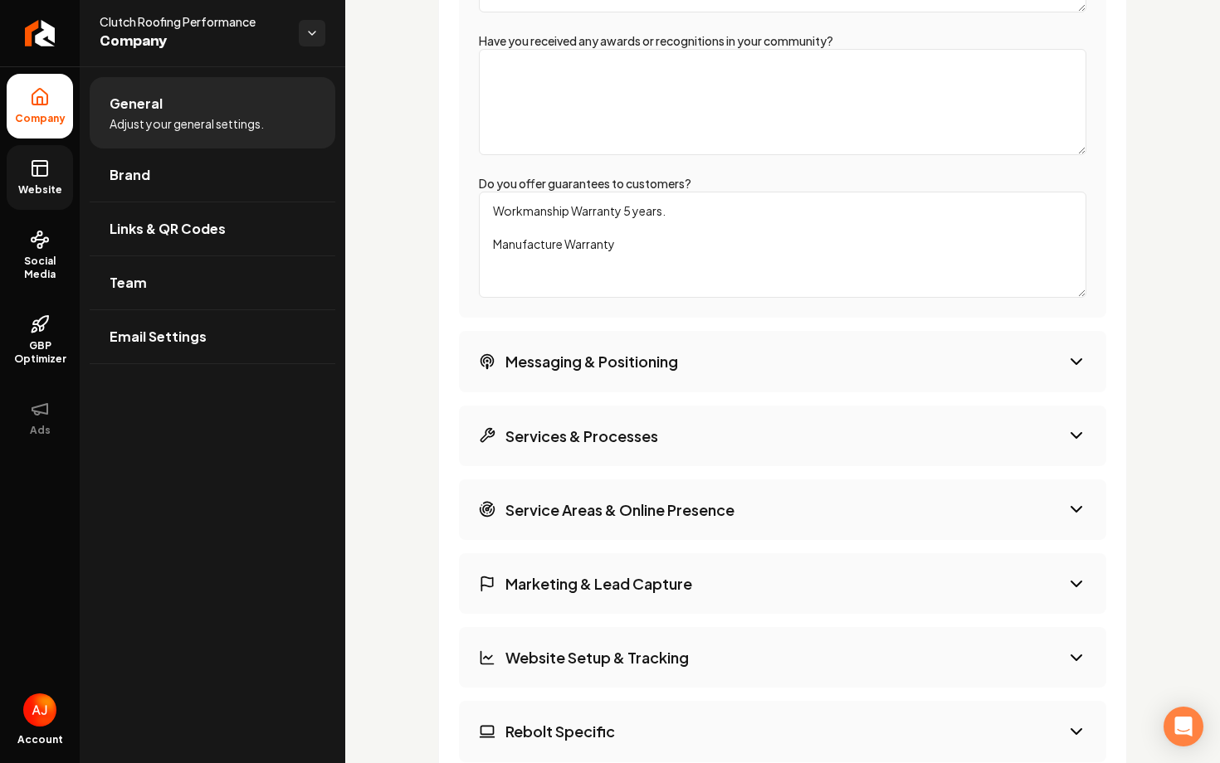
type textarea "Workmanship Warranty 5 years. Manufacture Warranty"
click at [642, 363] on h3 "Messaging & Positioning" at bounding box center [591, 361] width 173 height 21
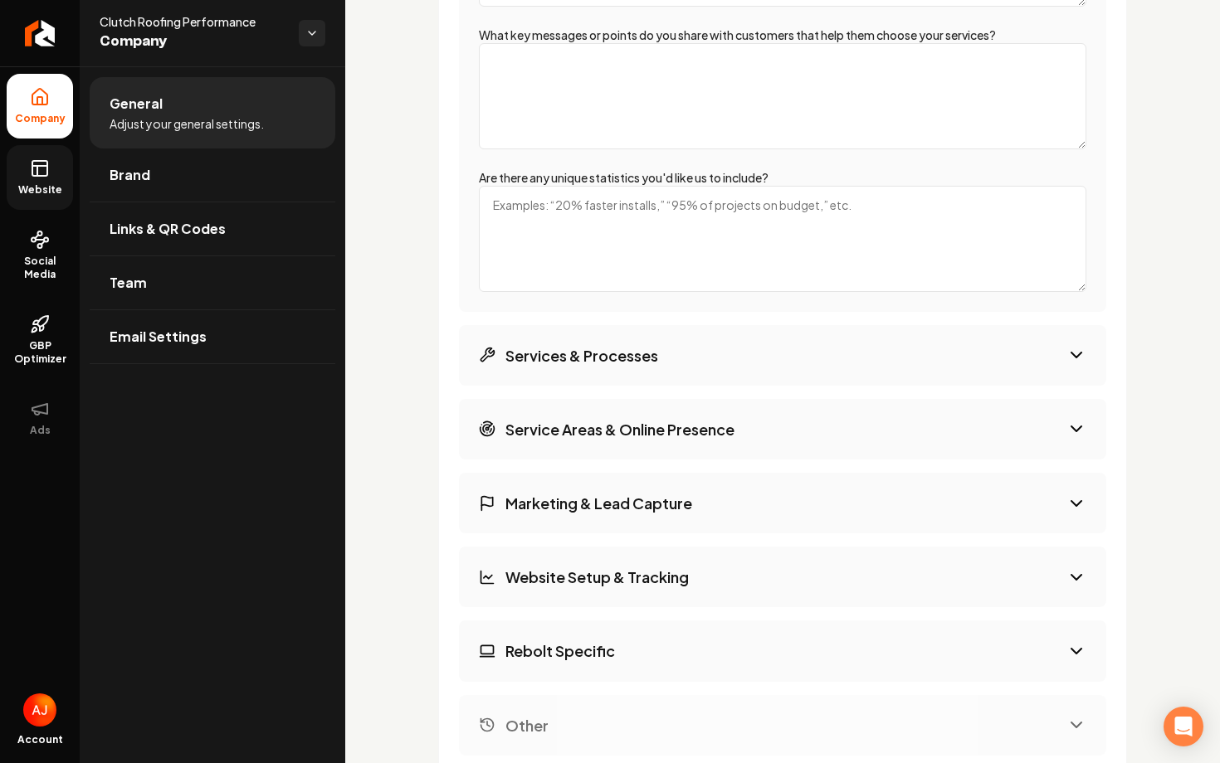
scroll to position [3228, 0]
click at [582, 232] on textarea "Are there any unique statistics you'd like us to include?" at bounding box center [782, 240] width 607 height 106
click at [582, 343] on button "Services & Processes" at bounding box center [782, 356] width 647 height 61
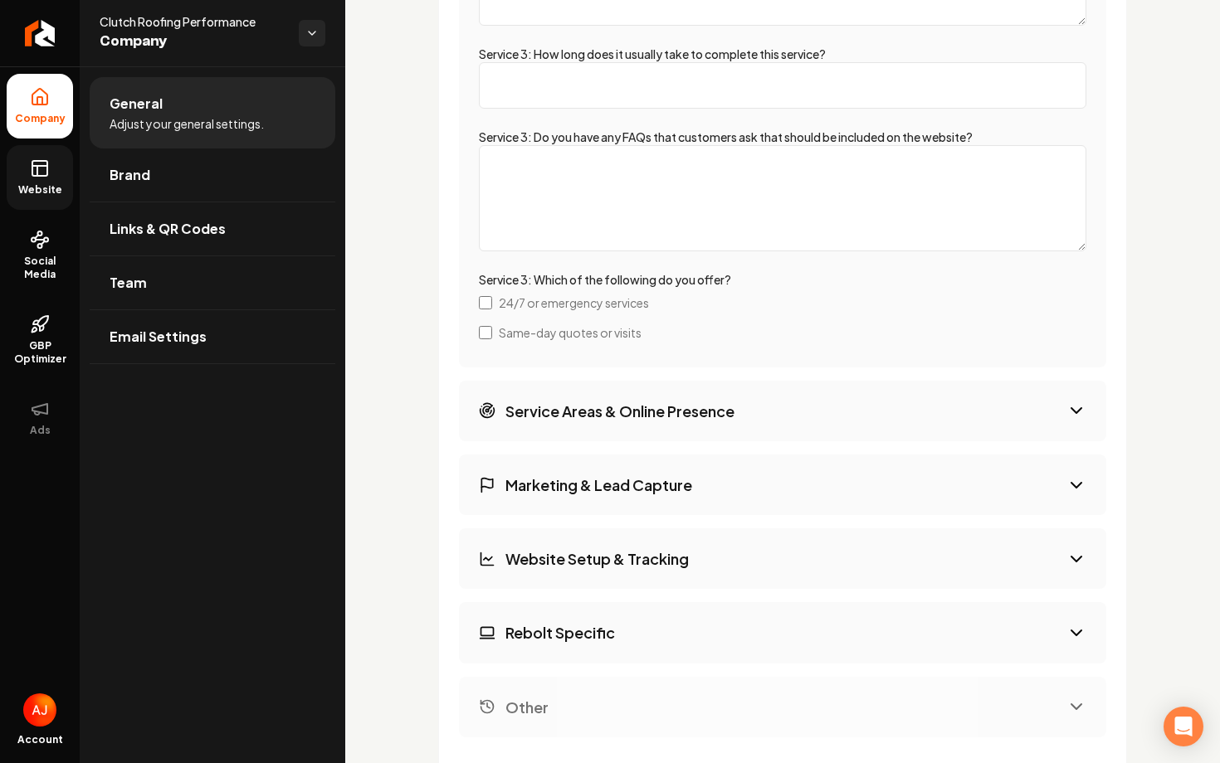
click at [573, 397] on button "Service Areas & Online Presence" at bounding box center [782, 411] width 647 height 61
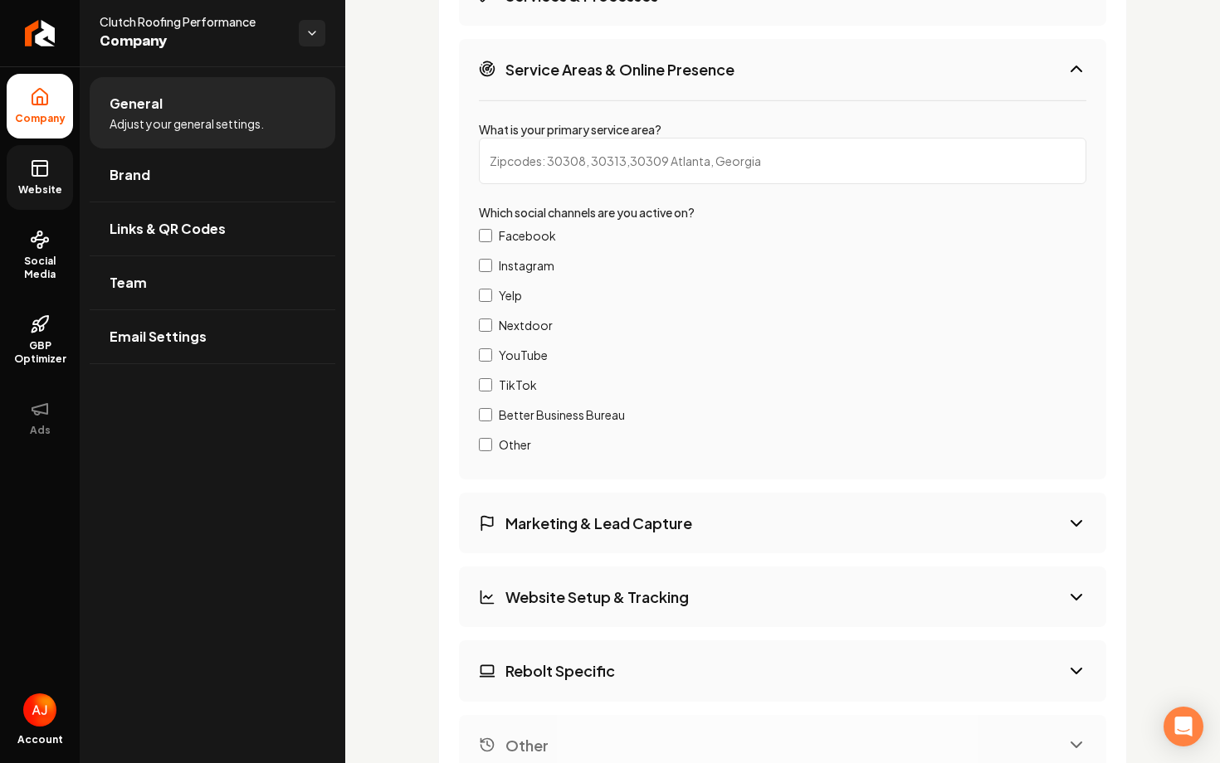
scroll to position [3138, 0]
click at [613, 175] on input "What is your primary service area?" at bounding box center [782, 162] width 607 height 46
click at [587, 561] on div "Company Background Credentials & Recognition Messaging & Positioning Services &…" at bounding box center [782, 260] width 647 height 1033
click at [584, 530] on h3 "Marketing & Lead Capture" at bounding box center [598, 524] width 187 height 21
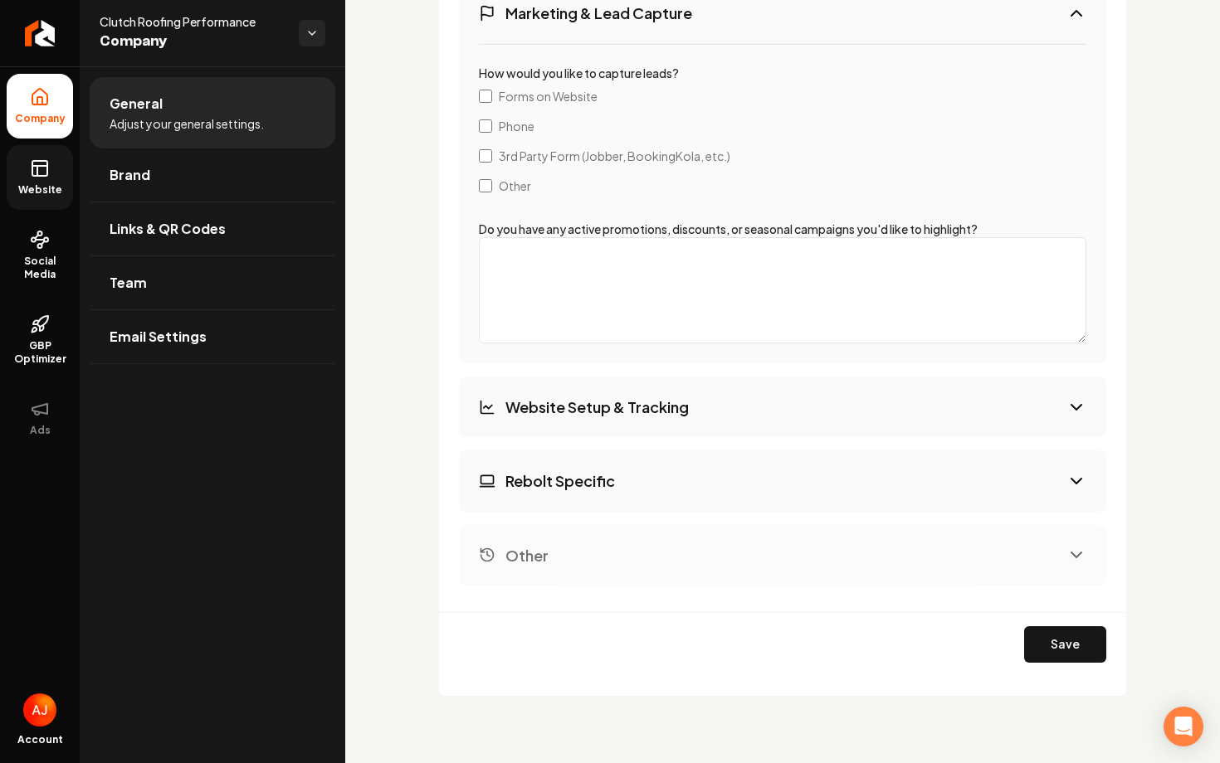
click at [611, 415] on h3 "Website Setup & Tracking" at bounding box center [596, 407] width 183 height 21
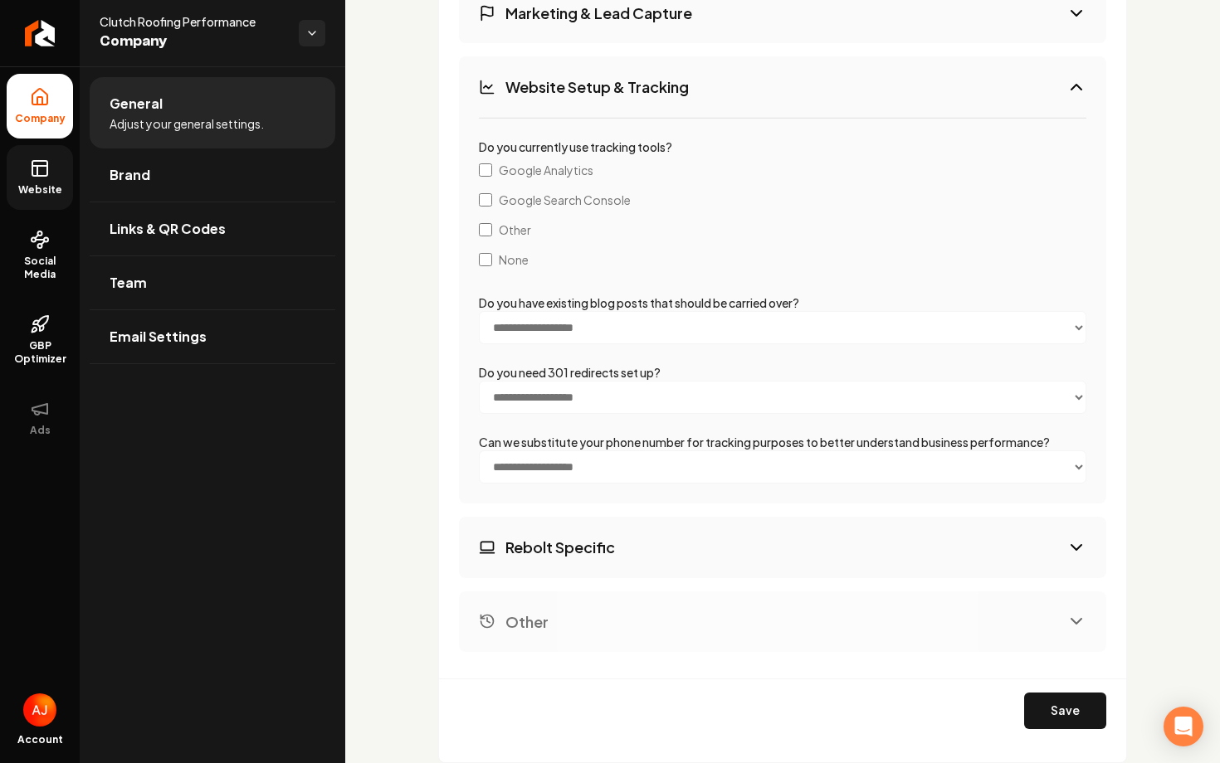
scroll to position [3269, 0]
click at [42, 178] on link "Website" at bounding box center [40, 177] width 66 height 65
click at [1054, 704] on button "Save" at bounding box center [1065, 711] width 82 height 37
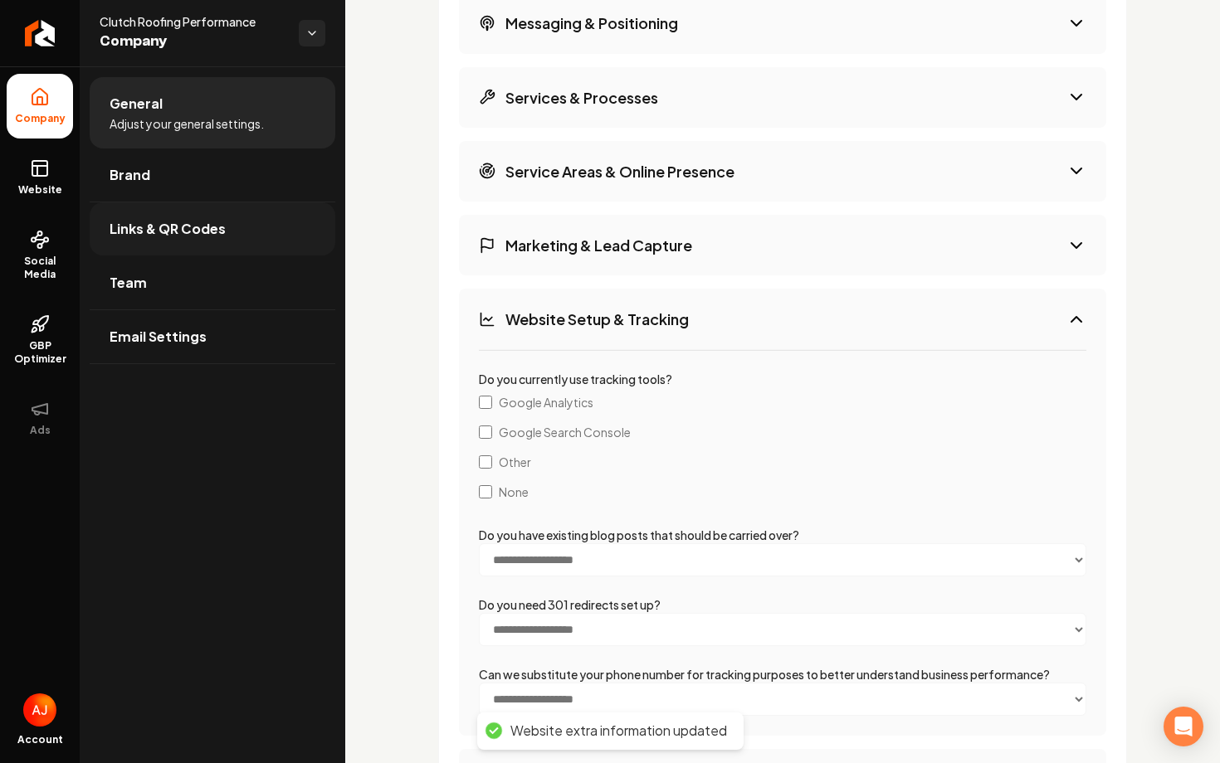
scroll to position [2972, 0]
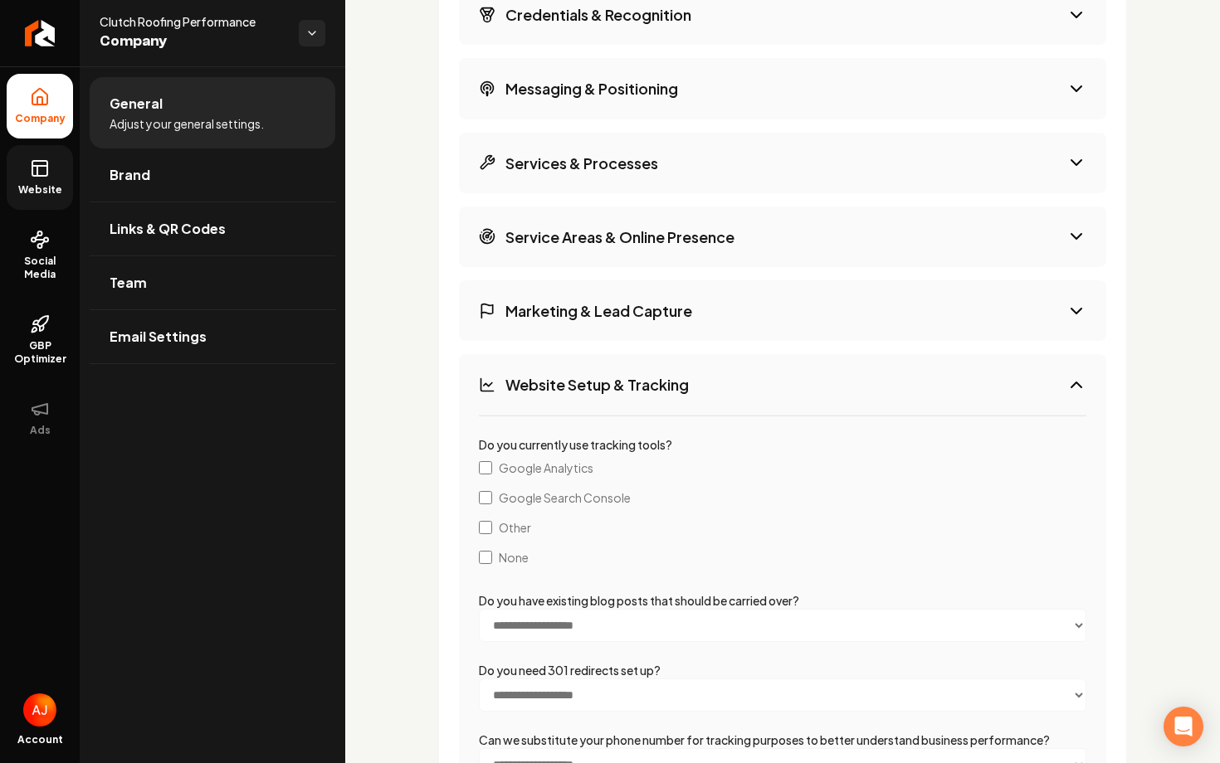
click at [35, 180] on link "Website" at bounding box center [40, 177] width 66 height 65
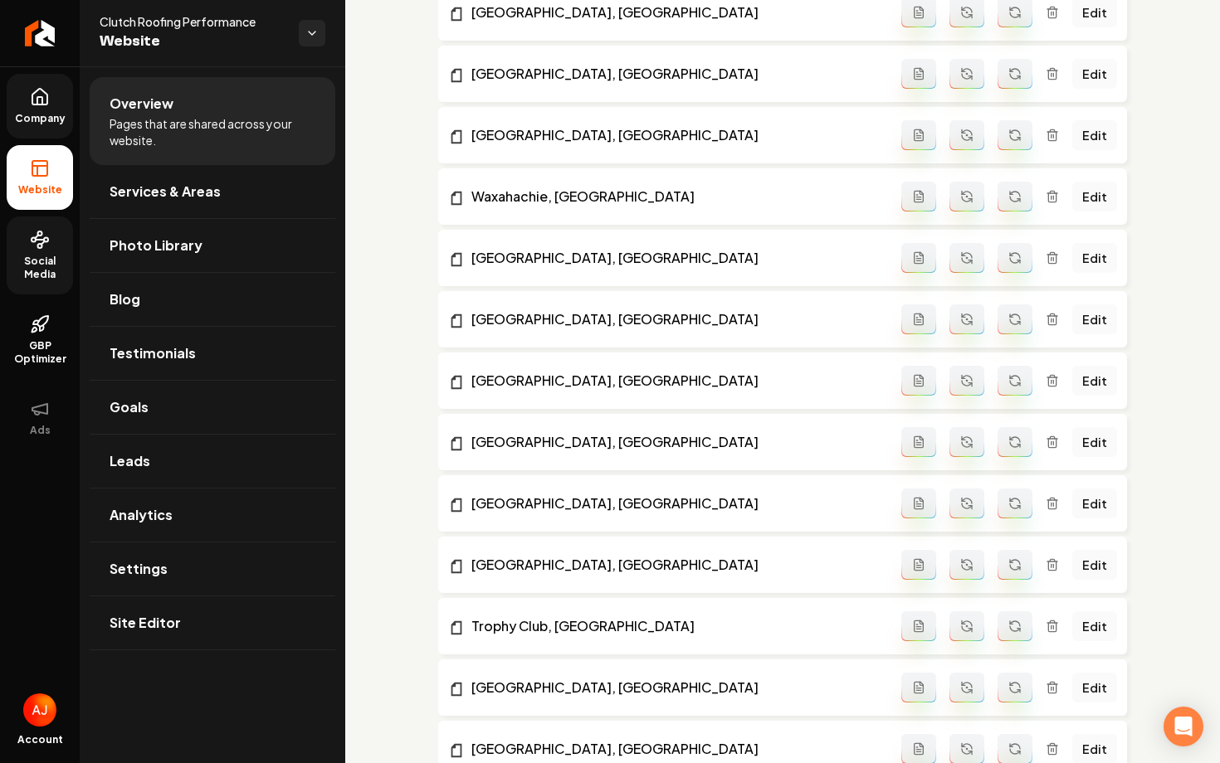
click at [29, 251] on link "Social Media" at bounding box center [40, 256] width 66 height 78
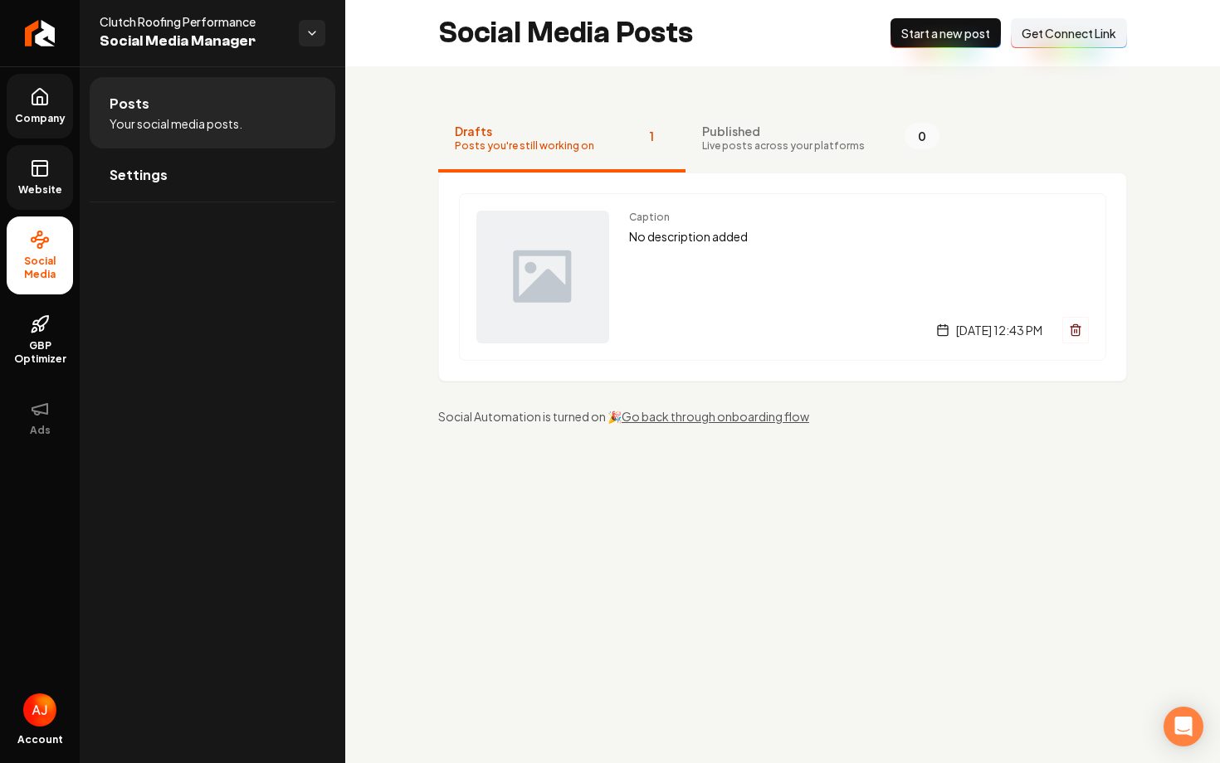
click at [285, 187] on link "Settings" at bounding box center [213, 175] width 246 height 53
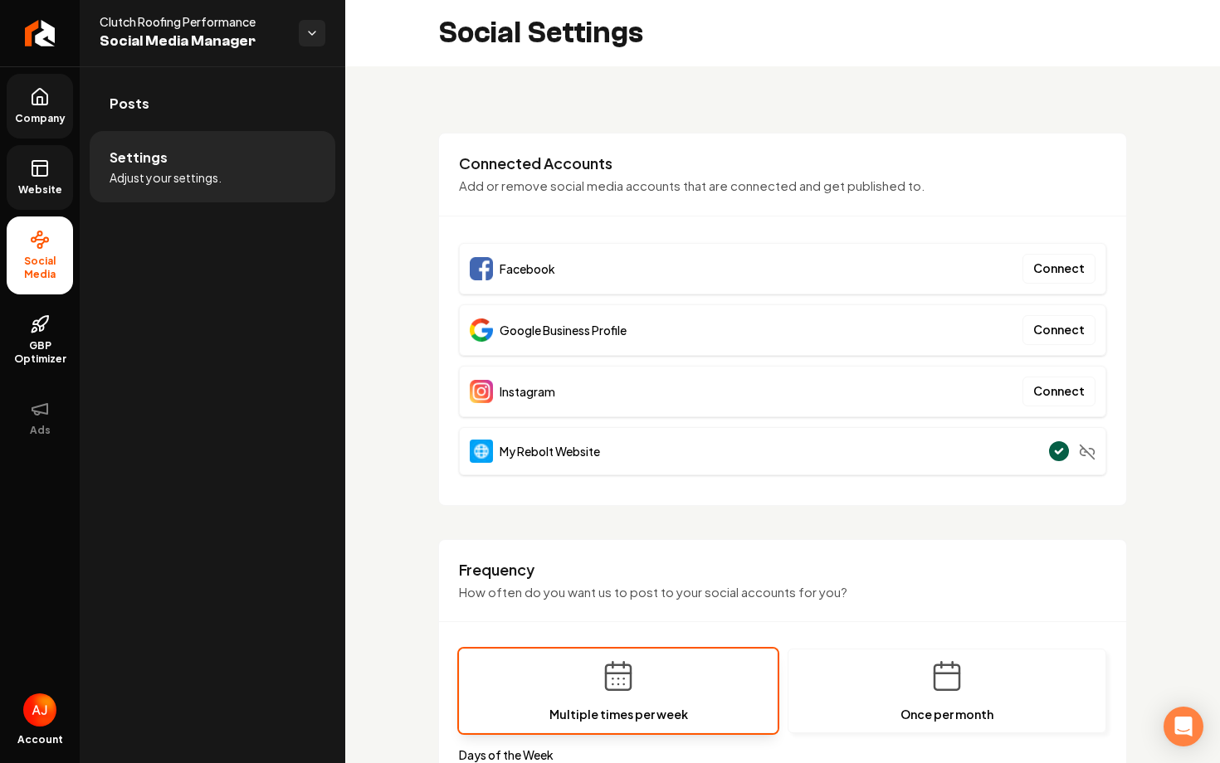
click at [36, 175] on rect at bounding box center [39, 168] width 15 height 15
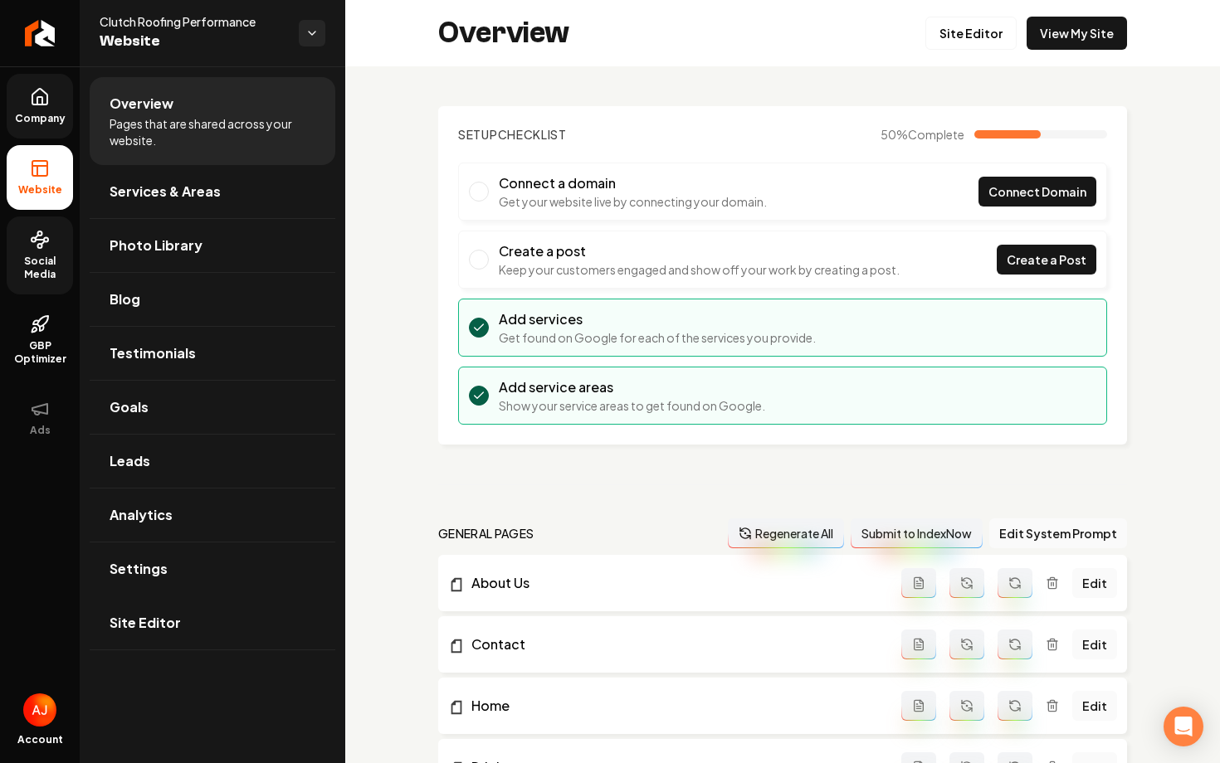
click at [32, 251] on link "Social Media" at bounding box center [40, 256] width 66 height 78
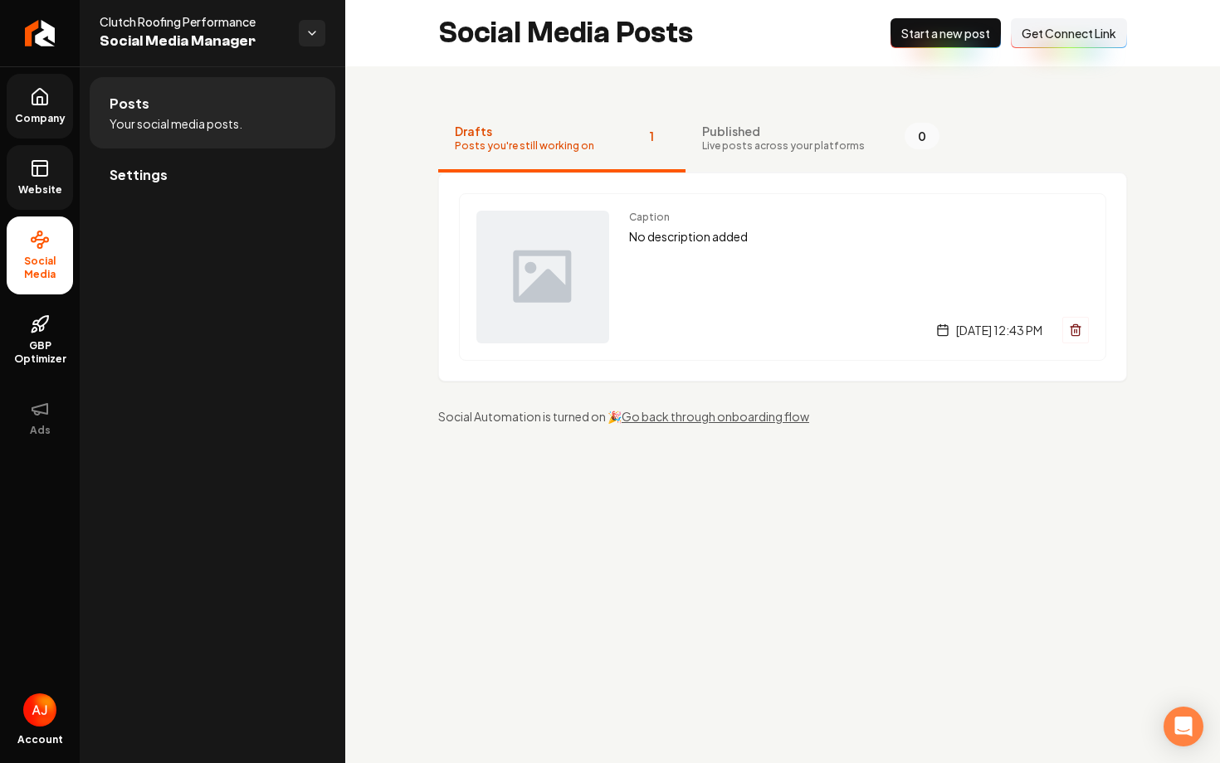
click at [33, 176] on icon at bounding box center [40, 168] width 20 height 20
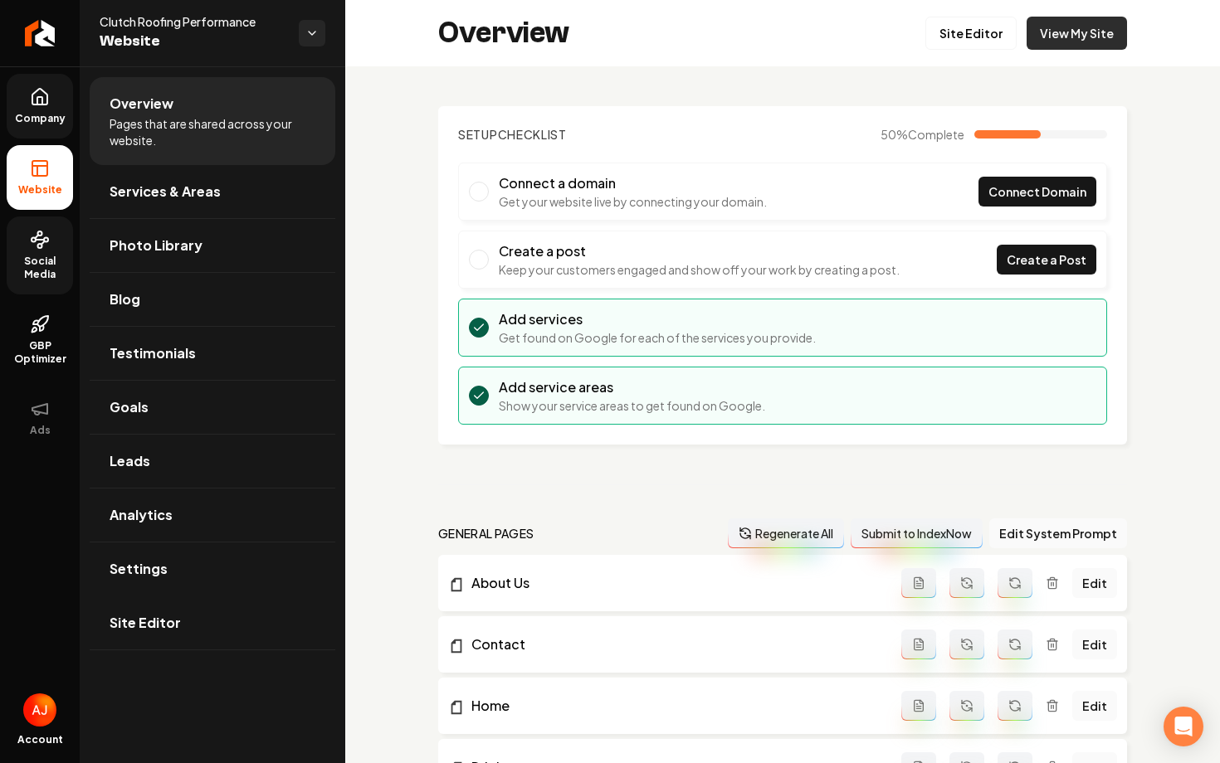
click at [1096, 39] on link "View My Site" at bounding box center [1076, 33] width 100 height 33
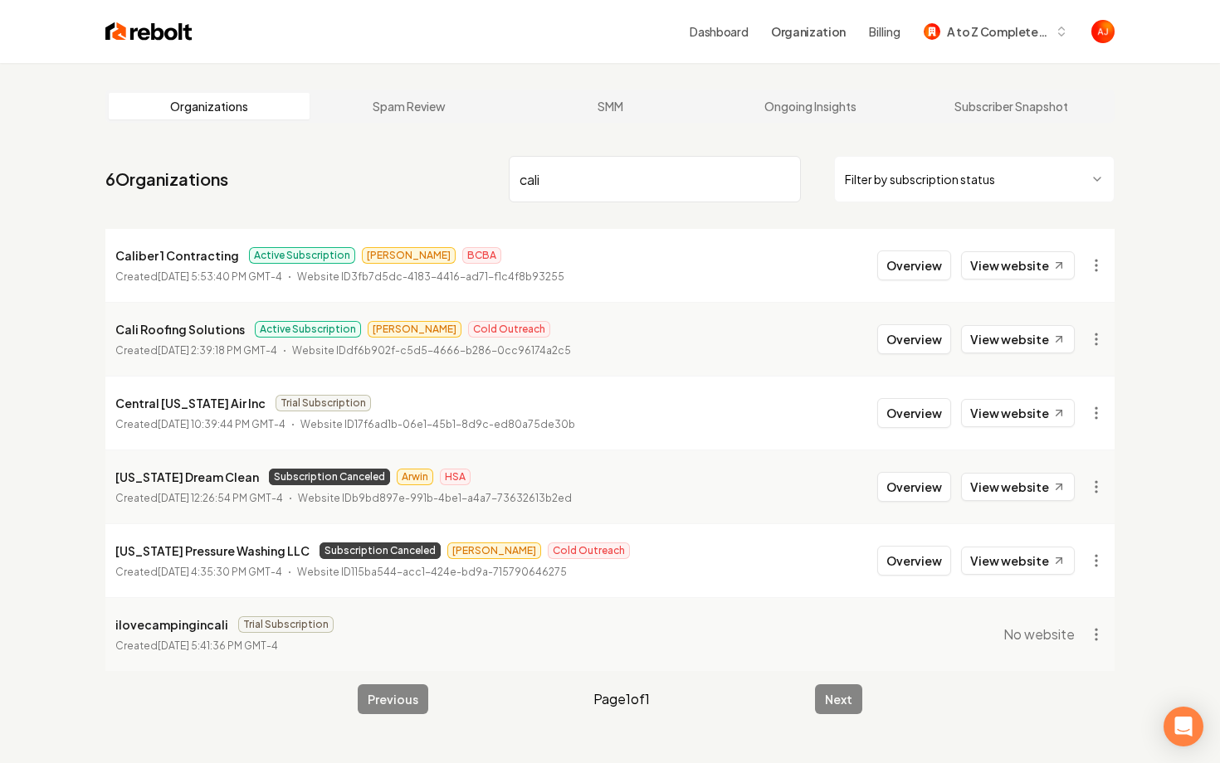
type input "cali"
click at [897, 338] on button "Overview" at bounding box center [914, 339] width 74 height 30
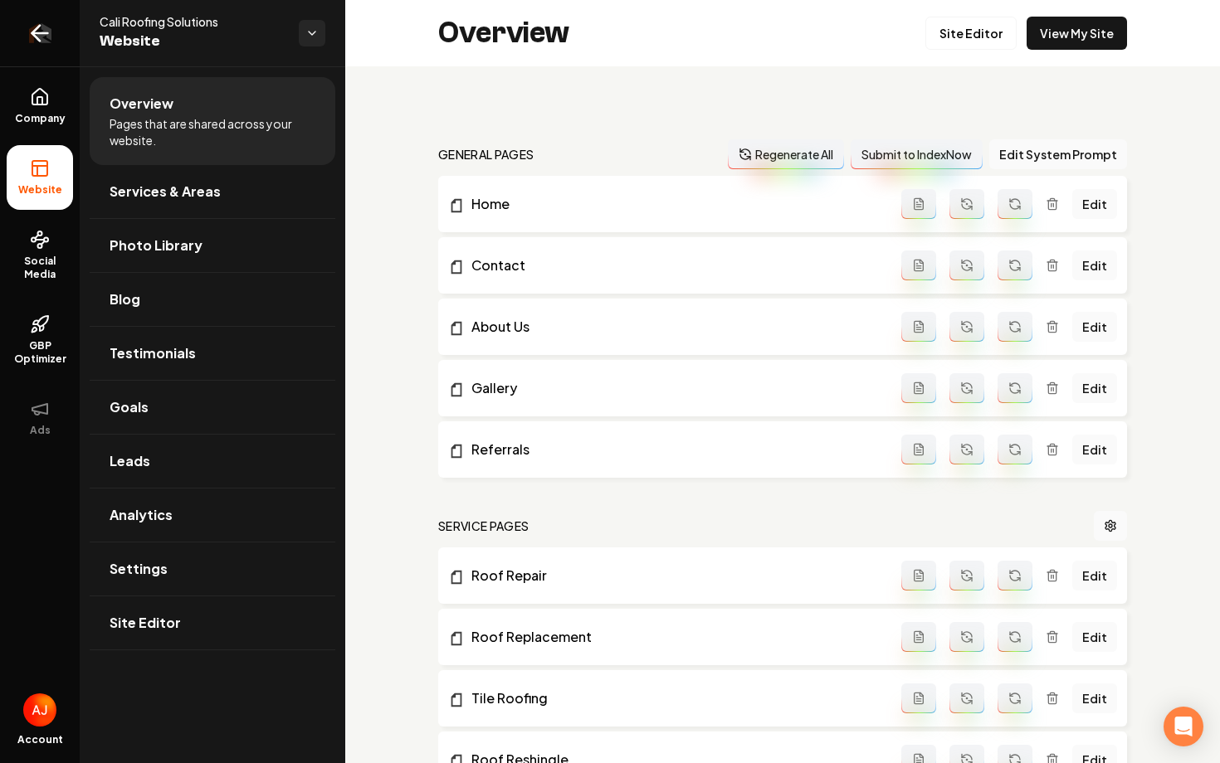
click at [39, 42] on link "Return to dashboard" at bounding box center [40, 33] width 80 height 66
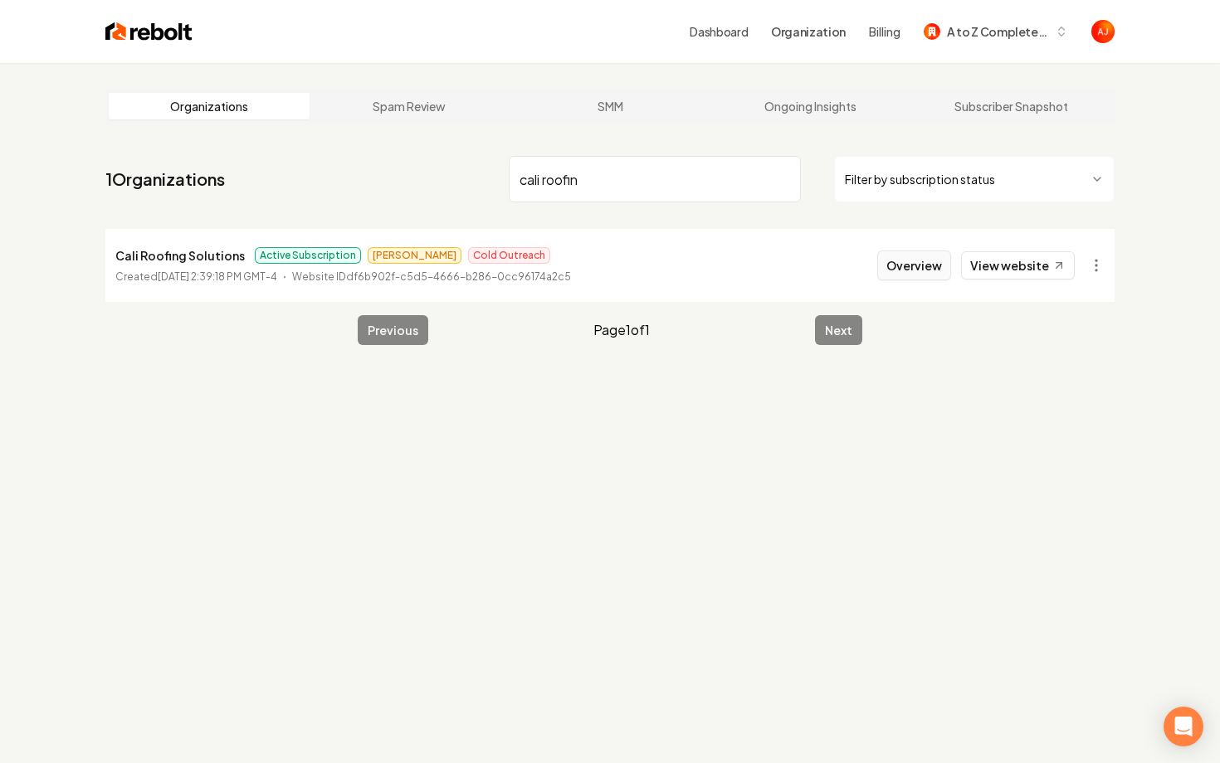
type input "cali roofin"
click at [918, 276] on button "Overview" at bounding box center [914, 266] width 74 height 30
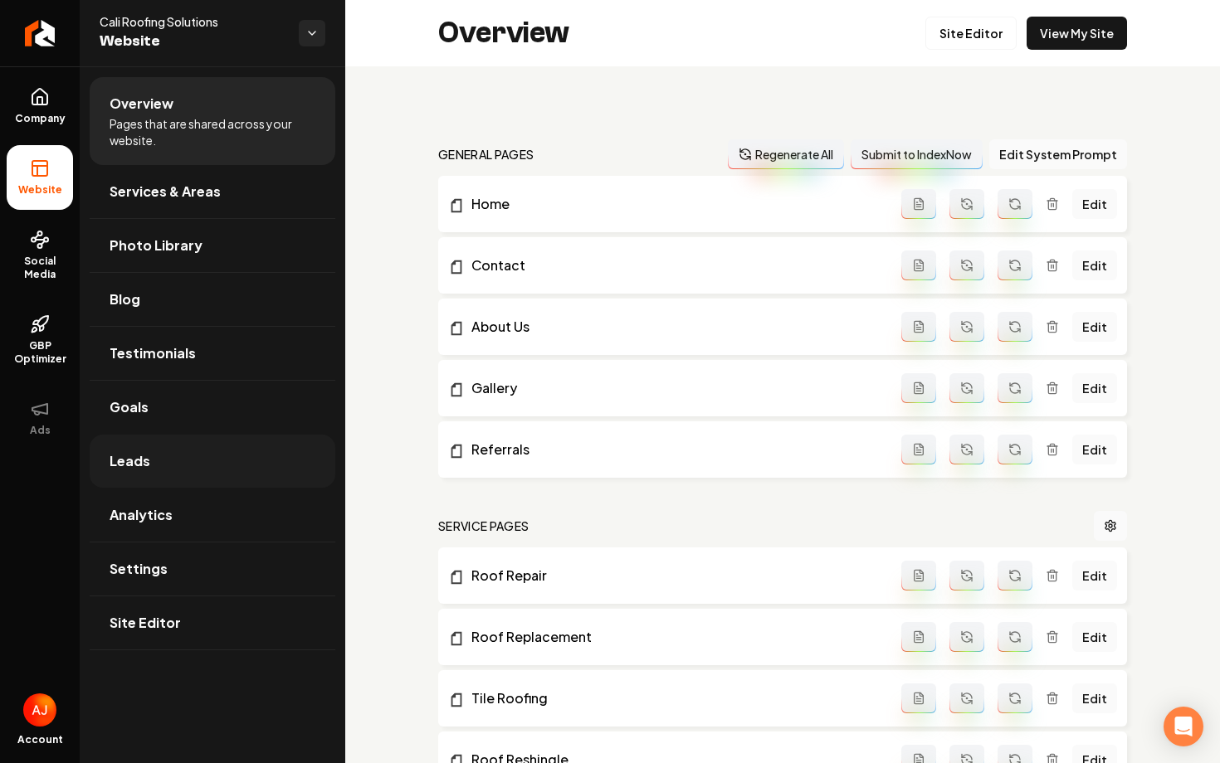
click at [149, 458] on link "Leads" at bounding box center [213, 461] width 246 height 53
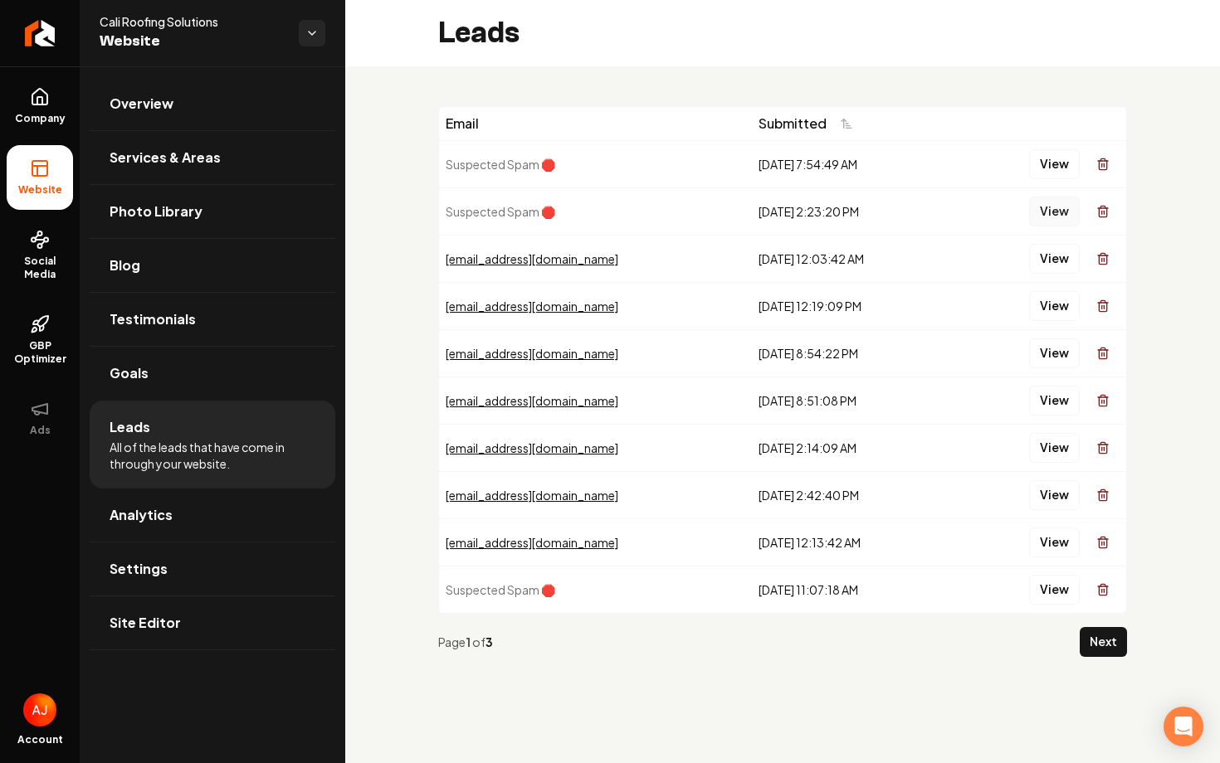
click at [1038, 205] on button "View" at bounding box center [1054, 212] width 51 height 30
click at [36, 255] on span "Social Media" at bounding box center [40, 268] width 66 height 27
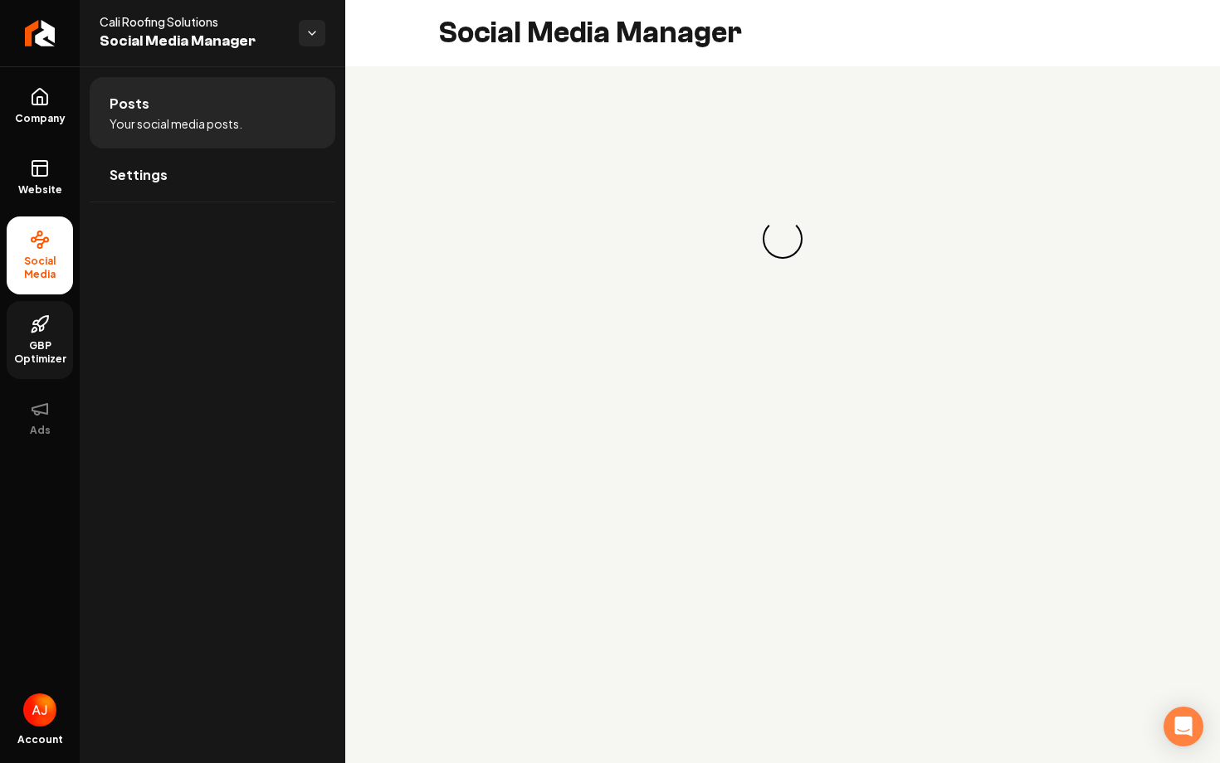
click at [41, 328] on icon at bounding box center [40, 324] width 20 height 20
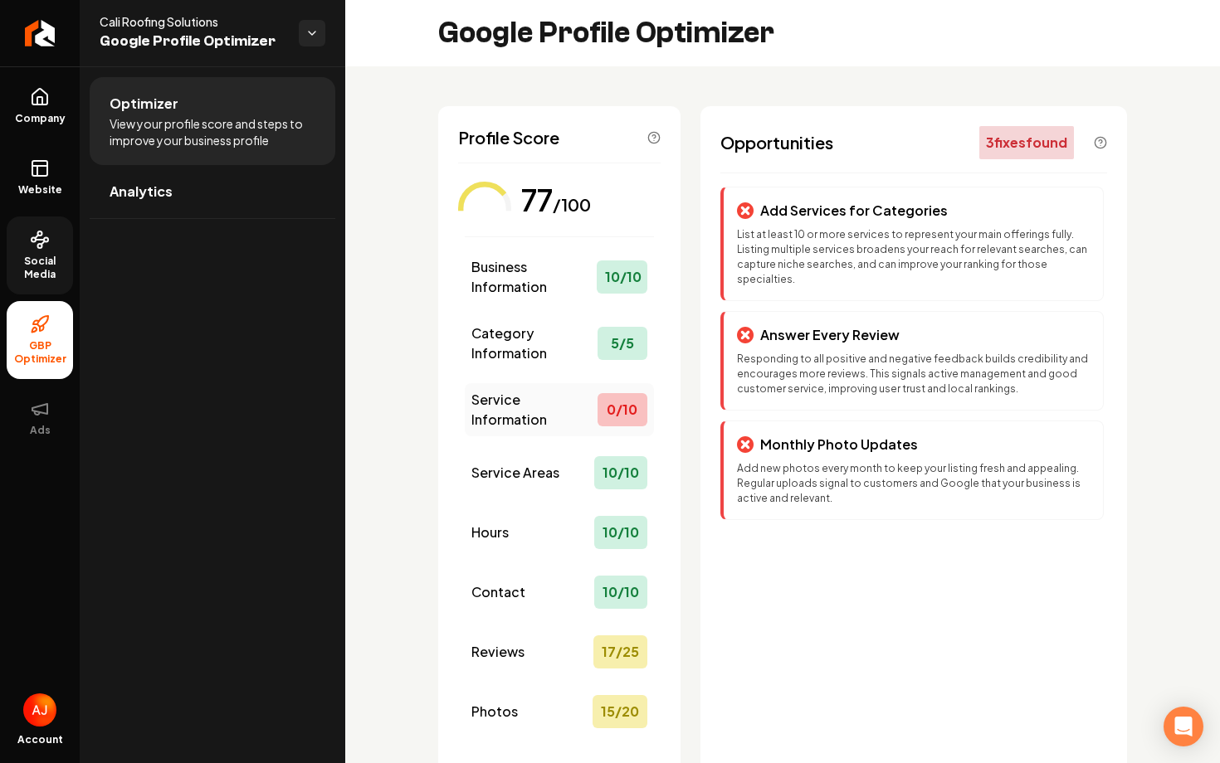
click at [572, 409] on span "Service Information" at bounding box center [534, 410] width 126 height 40
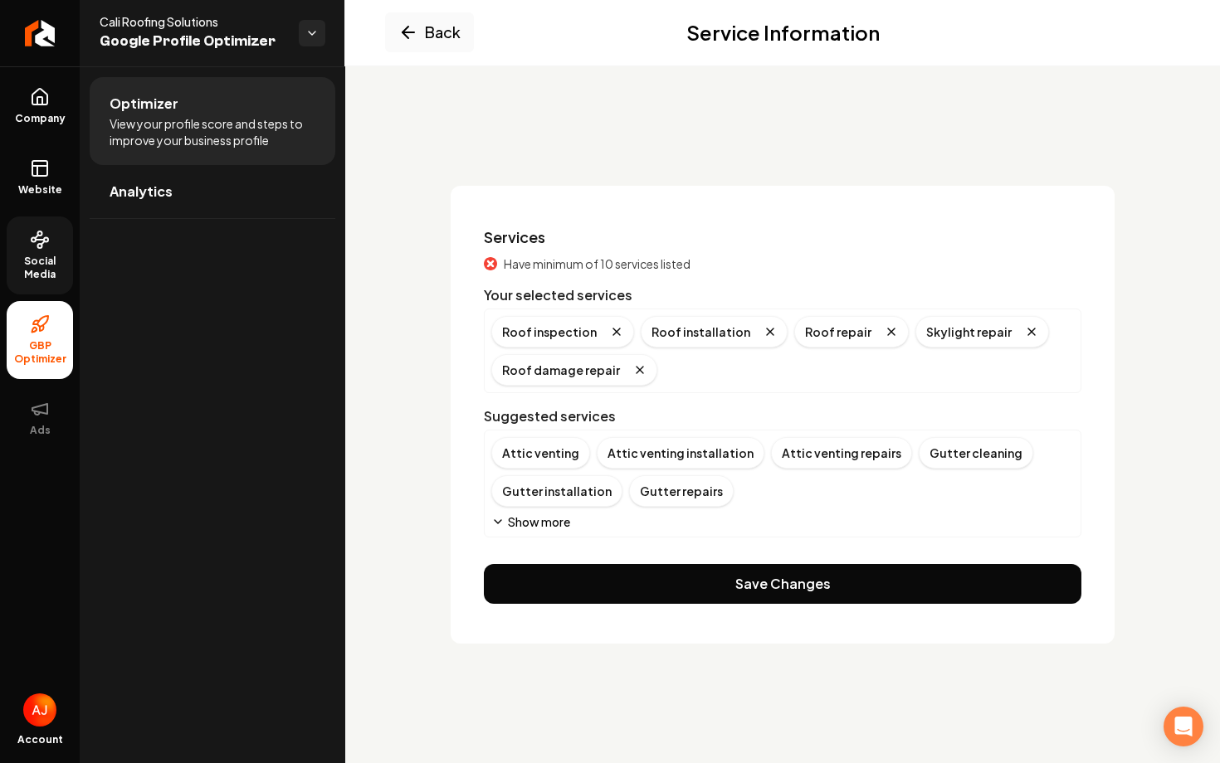
click at [514, 522] on button "Show more" at bounding box center [530, 522] width 79 height 17
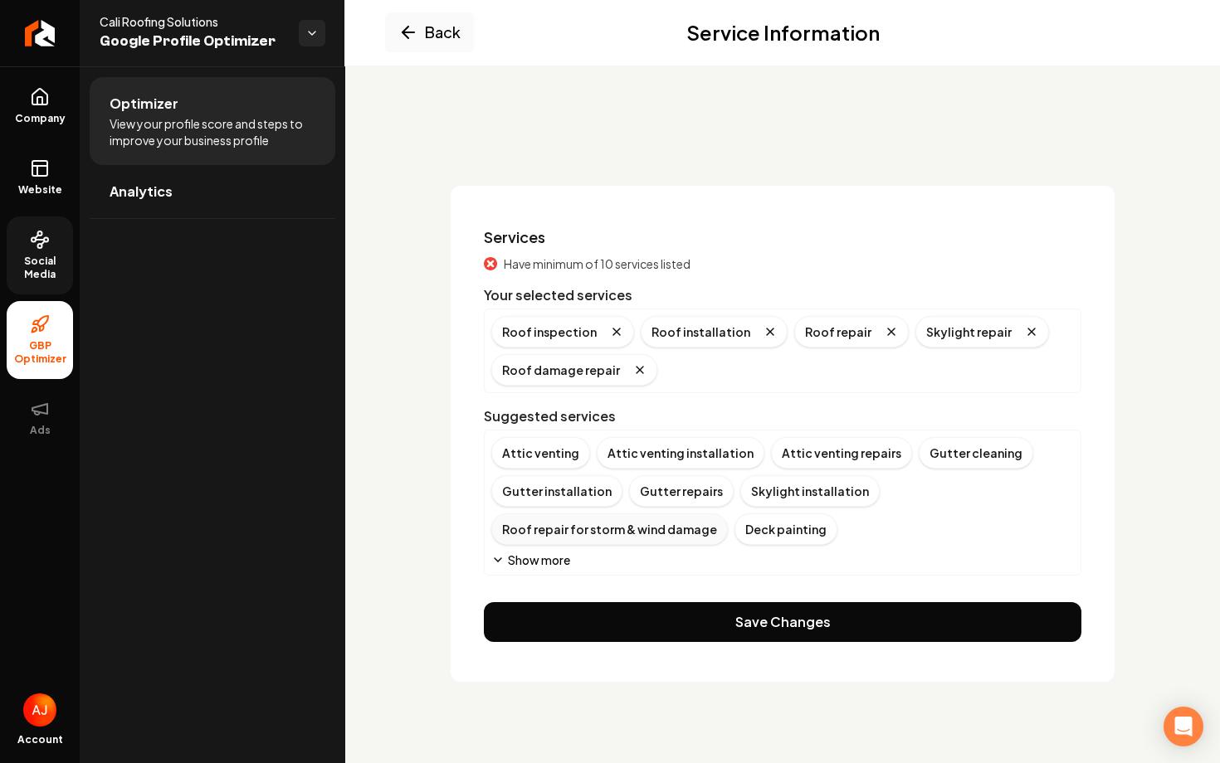
click at [530, 525] on div "Roof repair for storm & wind damage" at bounding box center [609, 530] width 236 height 32
click at [538, 557] on button "Show more" at bounding box center [530, 560] width 79 height 17
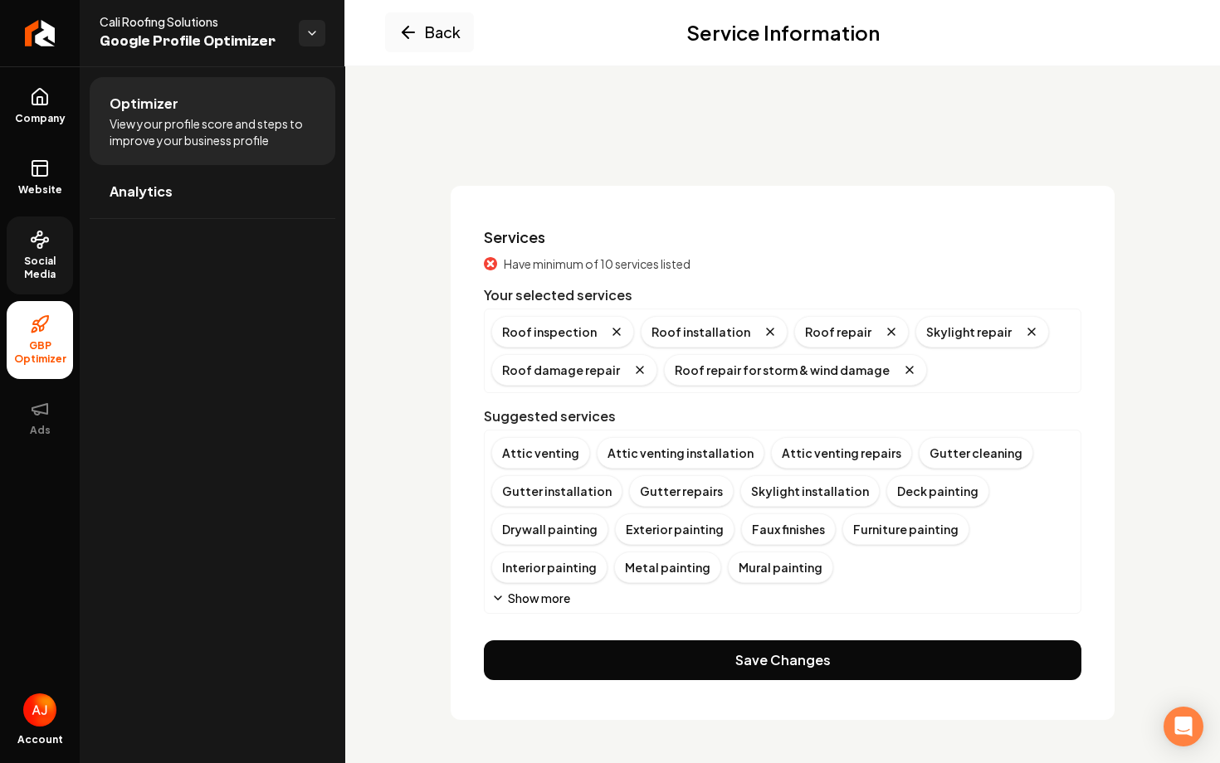
click at [529, 606] on button "Show more" at bounding box center [530, 598] width 79 height 17
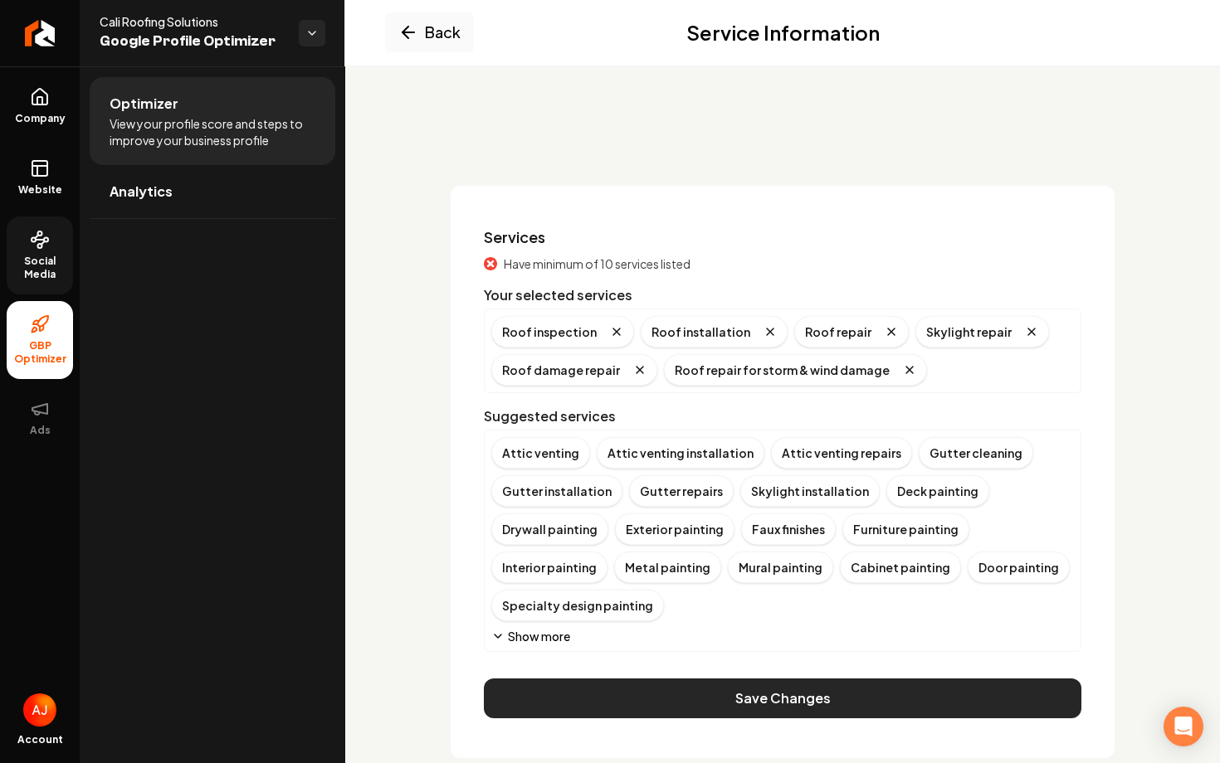
click at [585, 681] on button "Save Changes" at bounding box center [782, 699] width 597 height 40
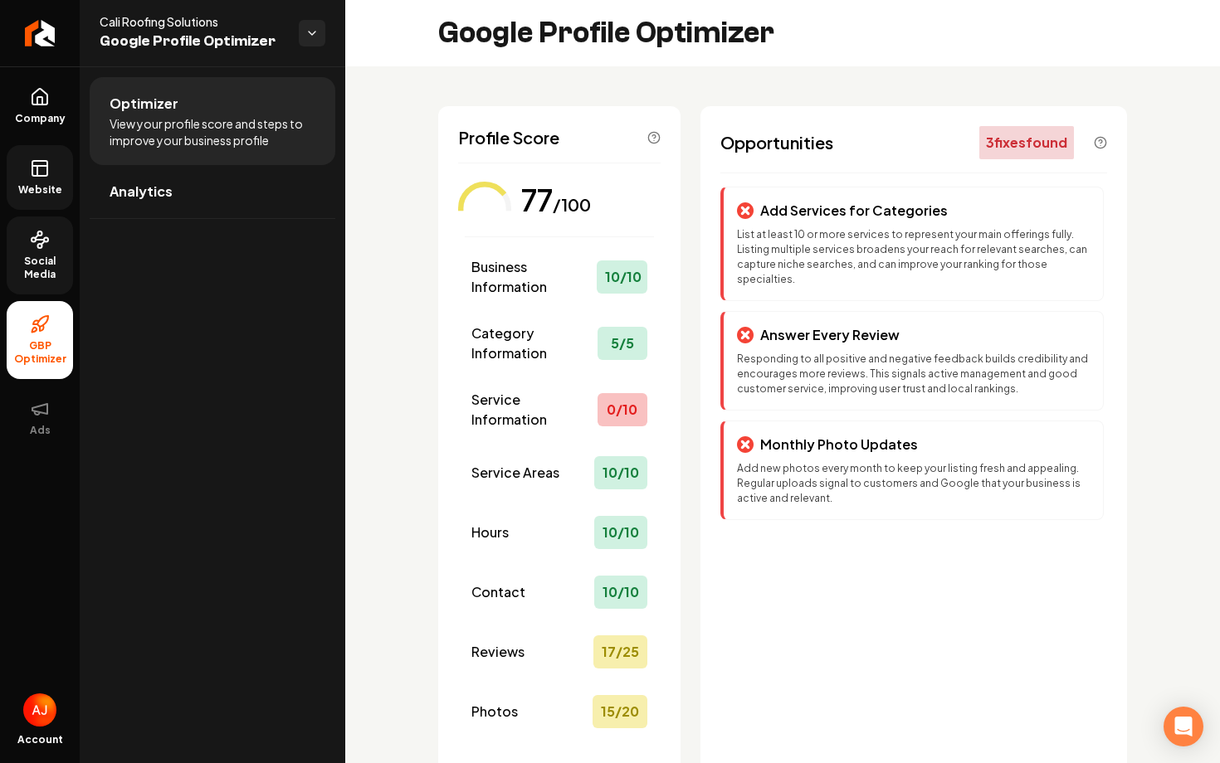
click at [42, 201] on link "Website" at bounding box center [40, 177] width 66 height 65
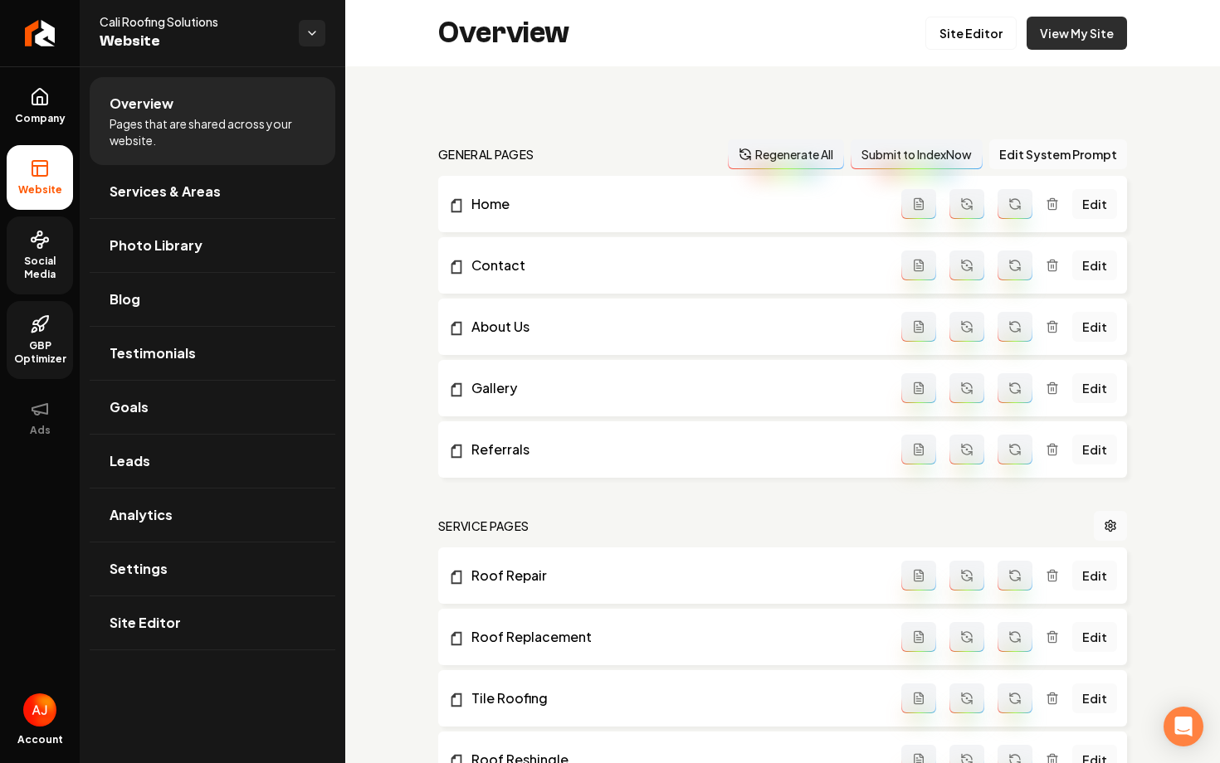
click at [1108, 34] on link "View My Site" at bounding box center [1076, 33] width 100 height 33
click at [50, 119] on span "Company" at bounding box center [40, 118] width 64 height 13
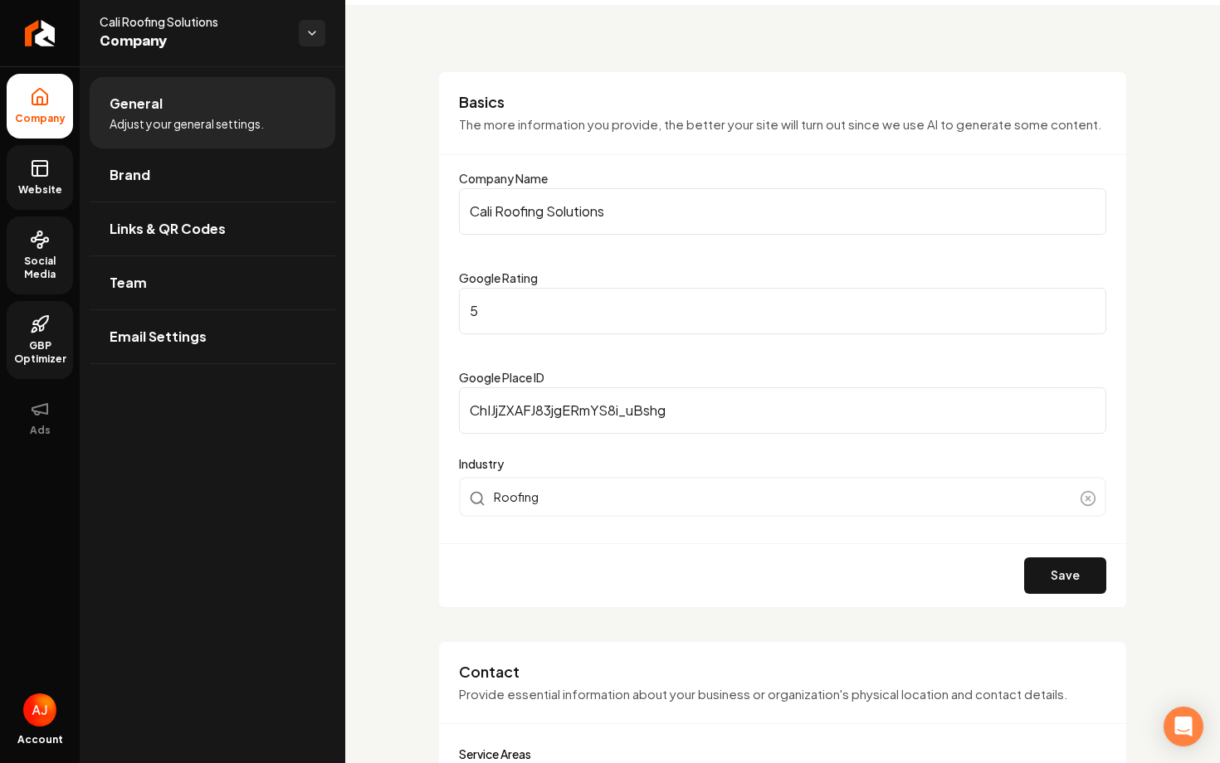
scroll to position [56, 0]
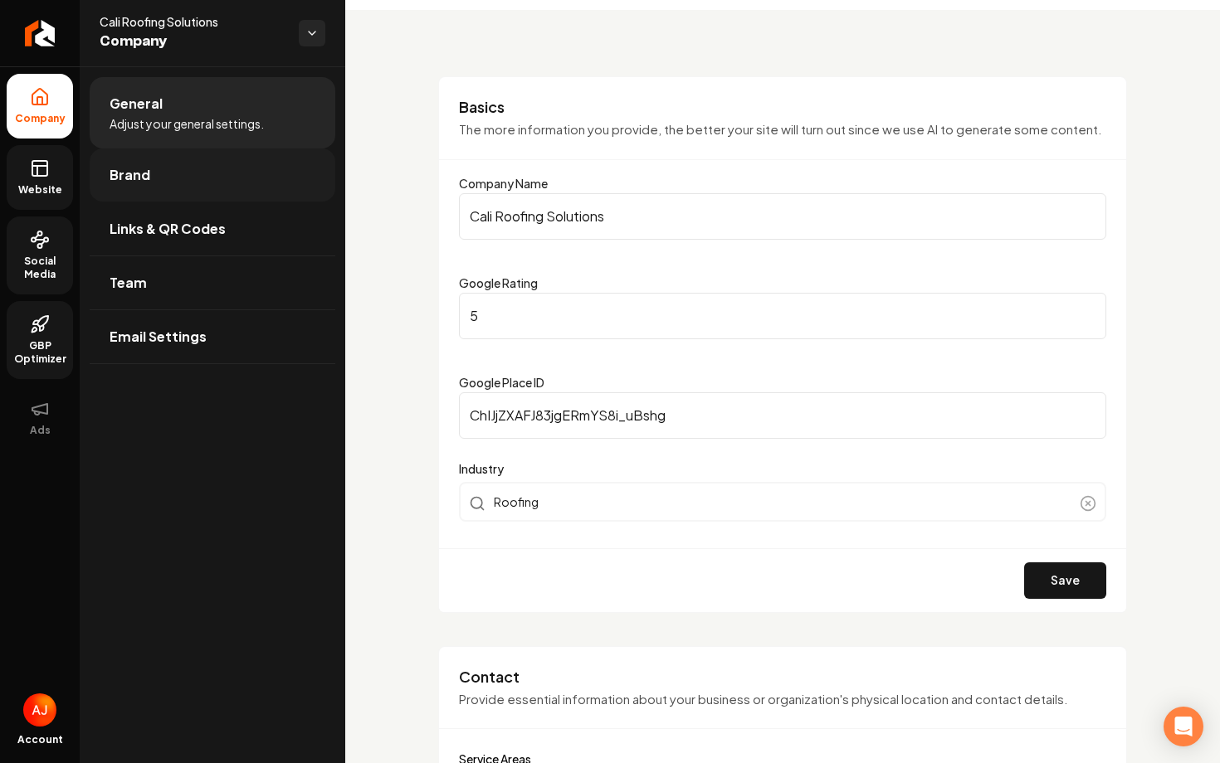
click at [217, 178] on link "Brand" at bounding box center [213, 175] width 246 height 53
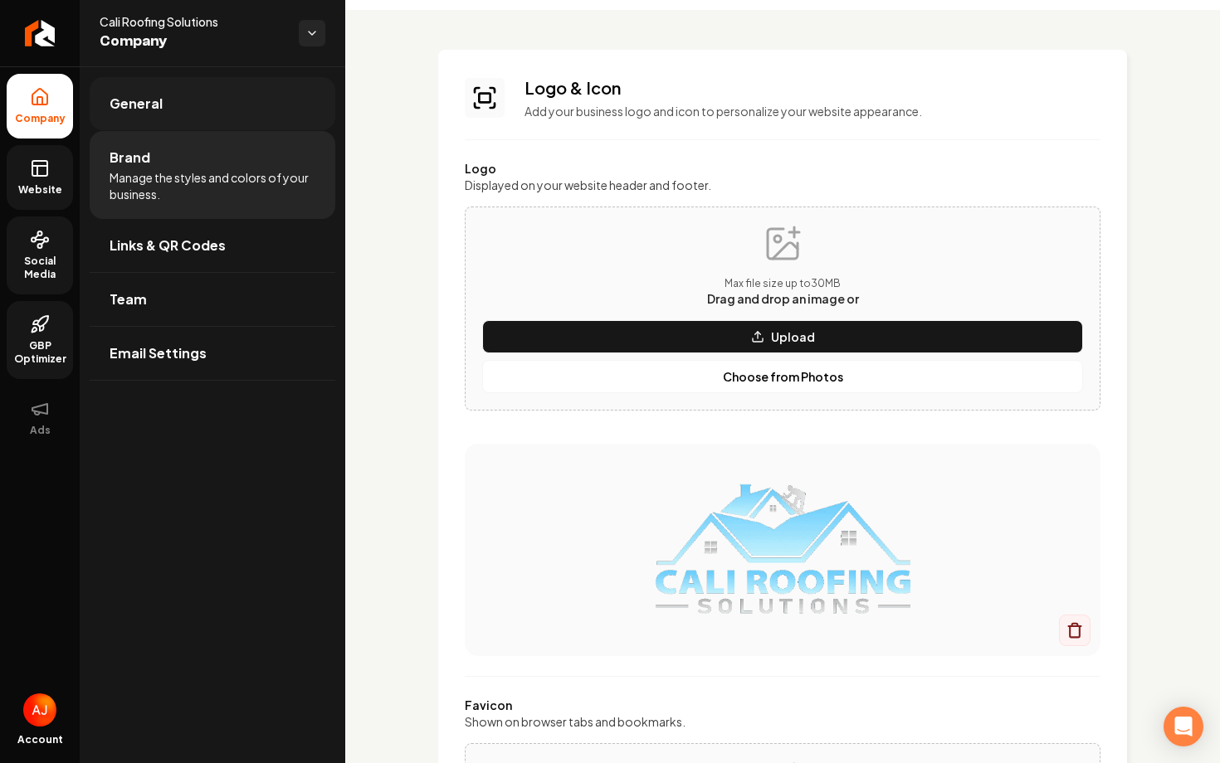
click at [224, 121] on link "General" at bounding box center [213, 103] width 246 height 53
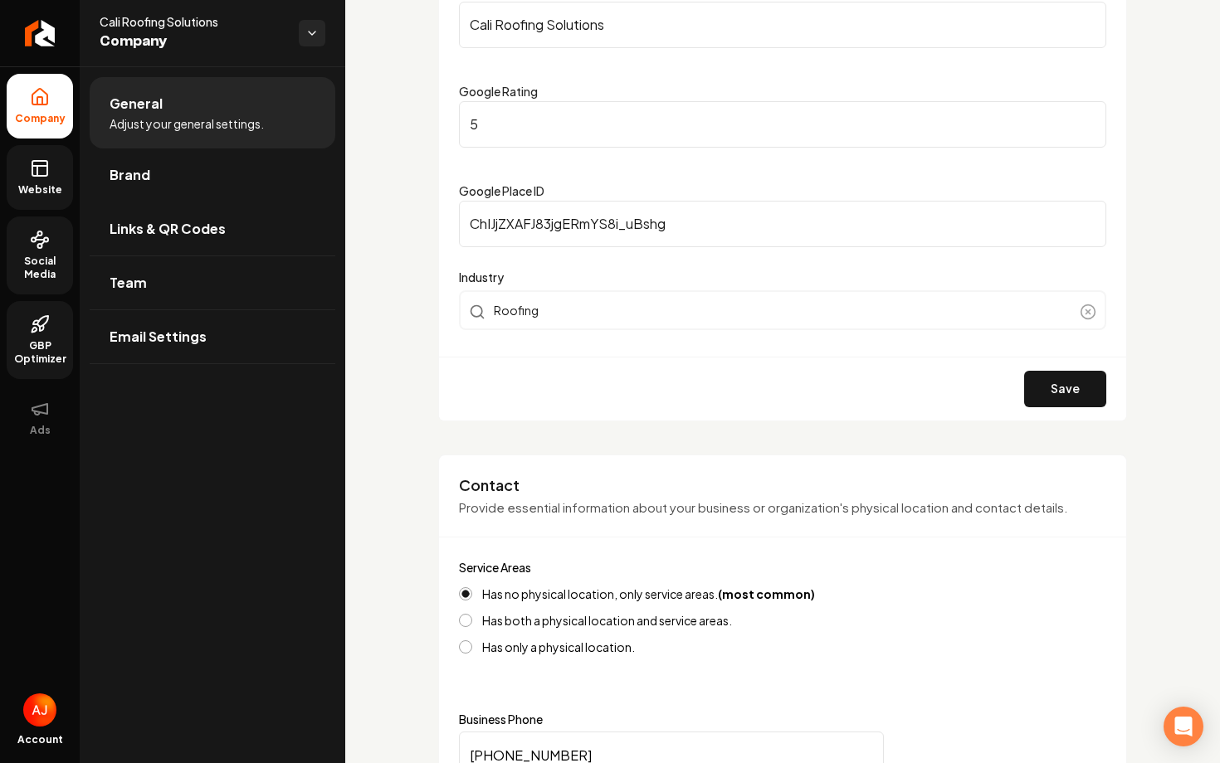
scroll to position [724, 0]
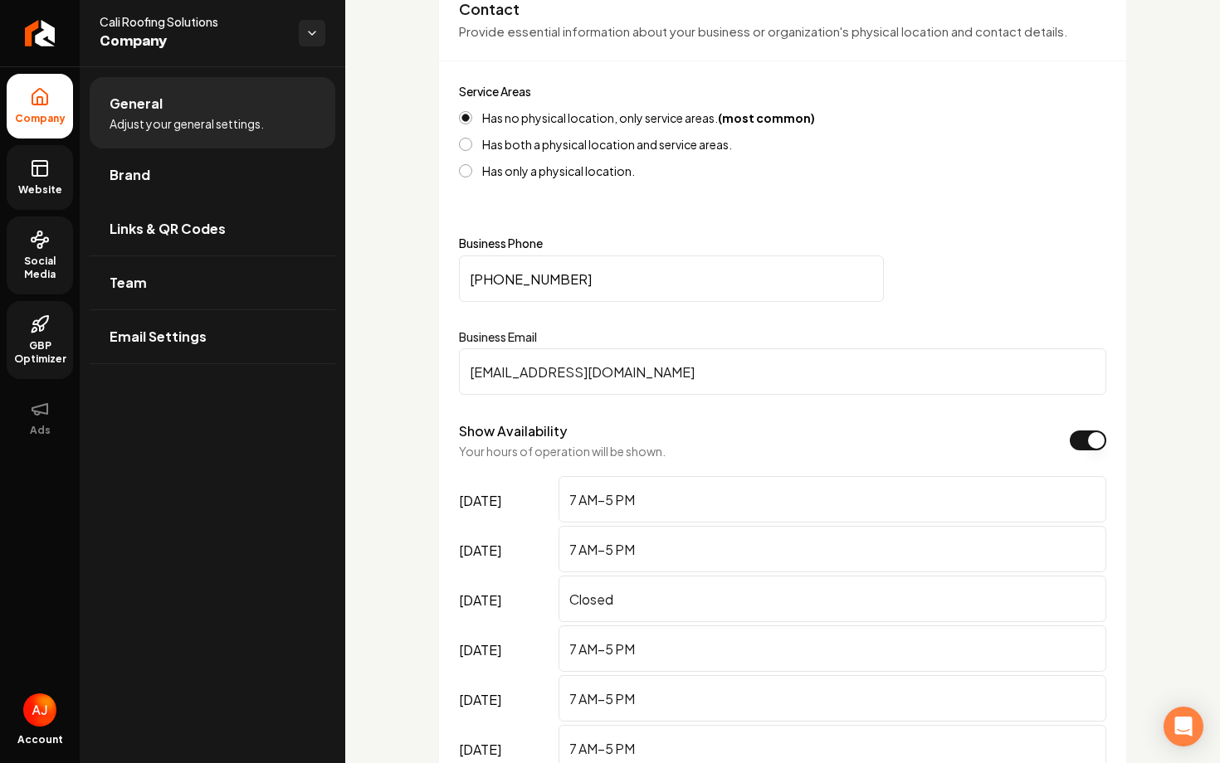
drag, startPoint x: 708, startPoint y: 362, endPoint x: 703, endPoint y: 372, distance: 11.9
click at [703, 372] on input "[EMAIL_ADDRESS][DOMAIN_NAME]" at bounding box center [782, 371] width 647 height 46
click at [51, 183] on span "Website" at bounding box center [40, 189] width 57 height 13
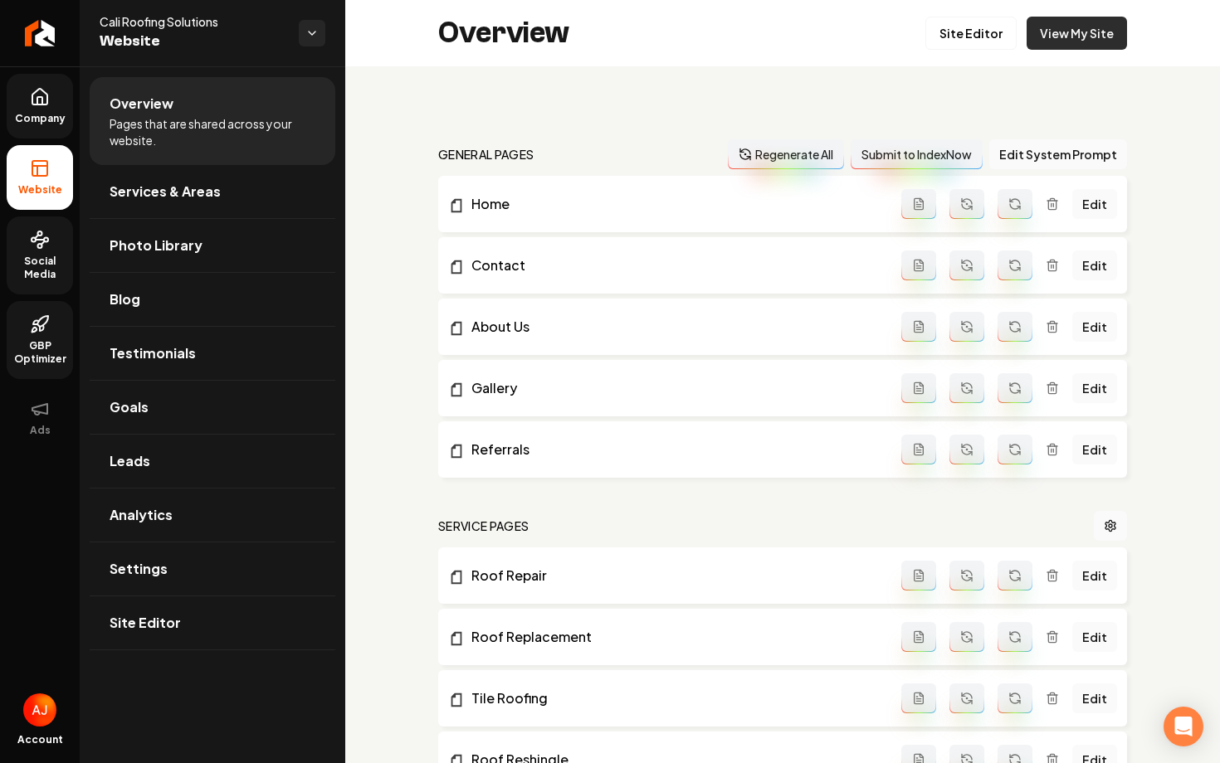
click at [1058, 39] on link "View My Site" at bounding box center [1076, 33] width 100 height 33
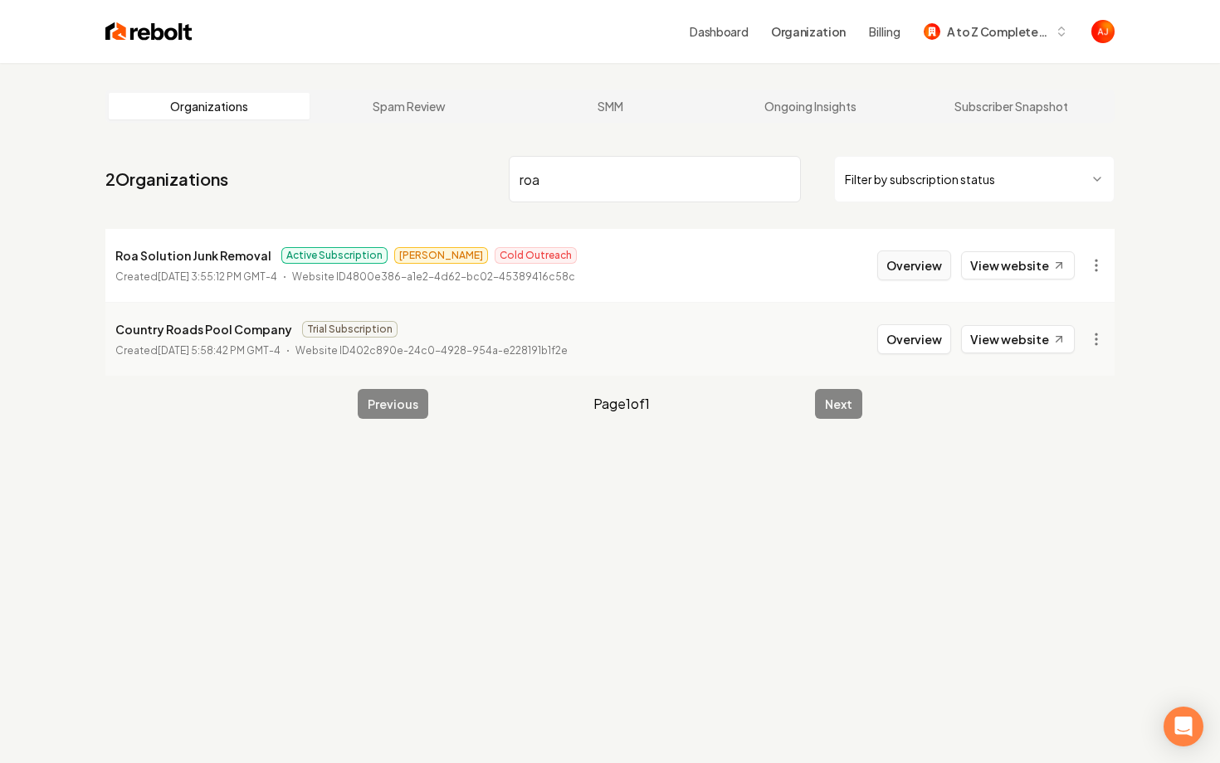
type input "roa"
click at [897, 275] on button "Overview" at bounding box center [914, 266] width 74 height 30
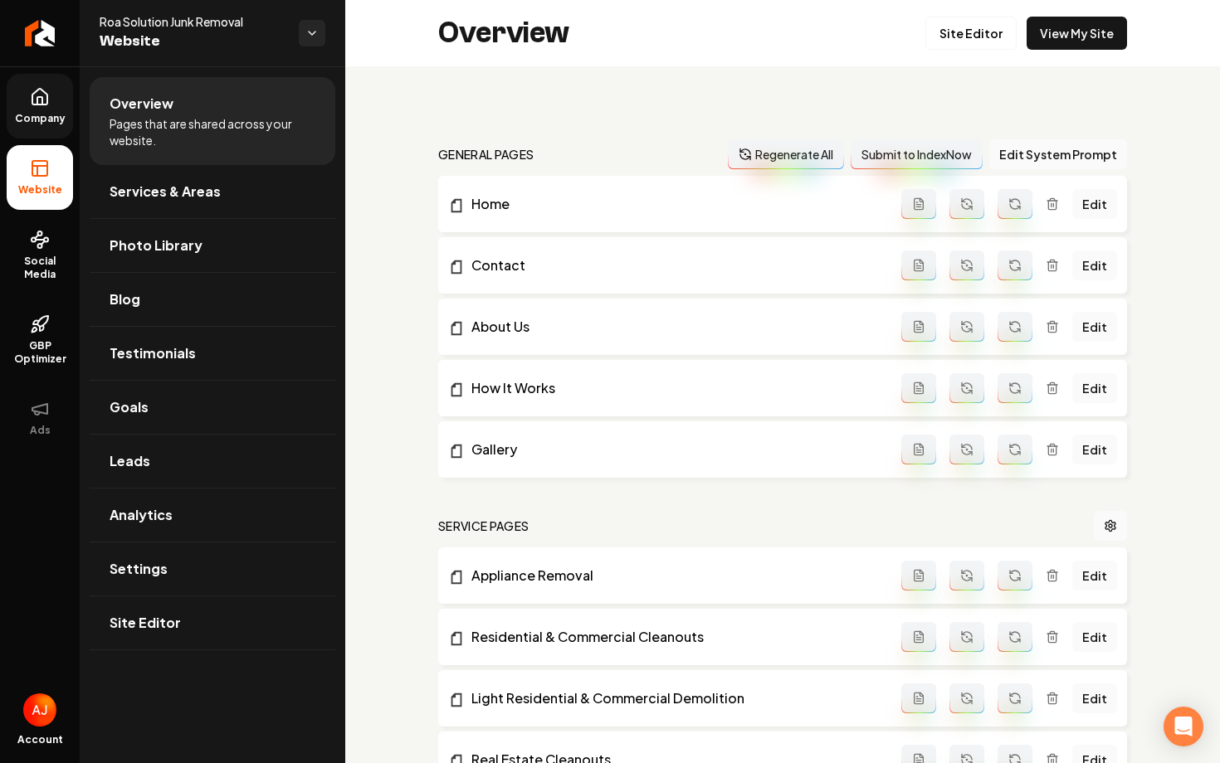
click at [34, 95] on icon at bounding box center [40, 97] width 20 height 20
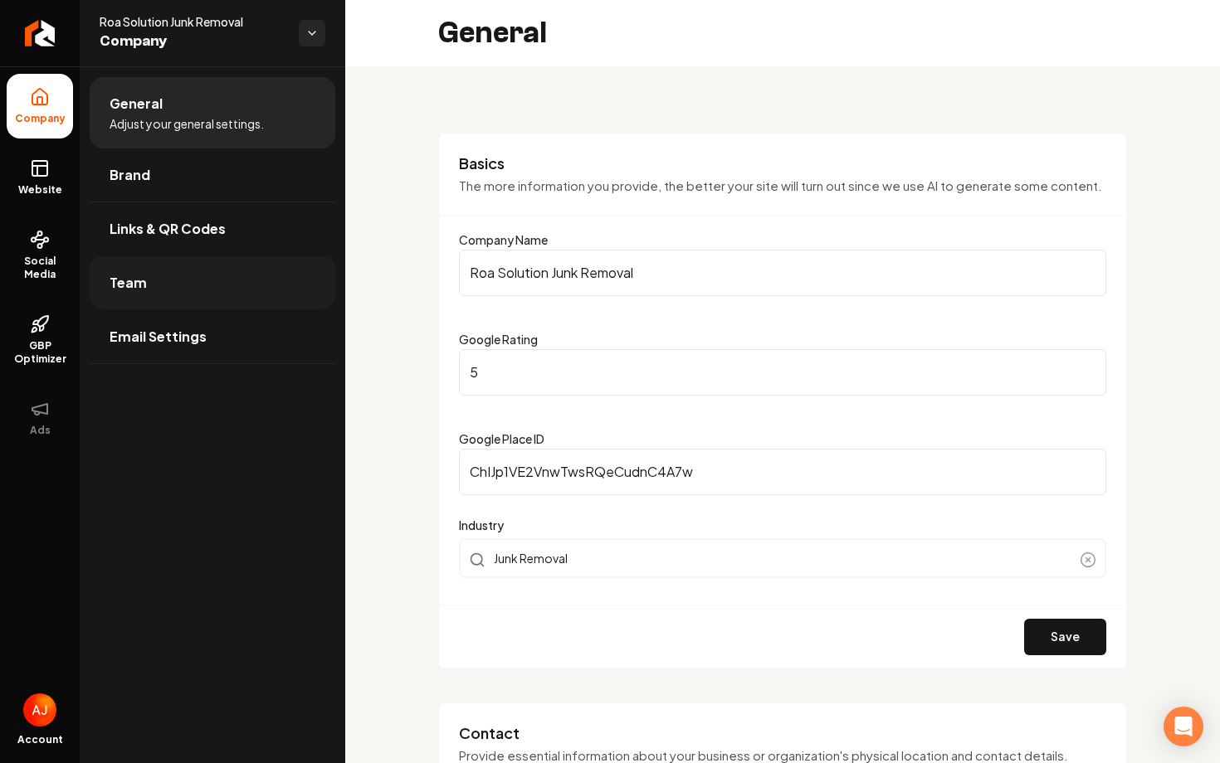
click at [178, 304] on link "Team" at bounding box center [213, 282] width 246 height 53
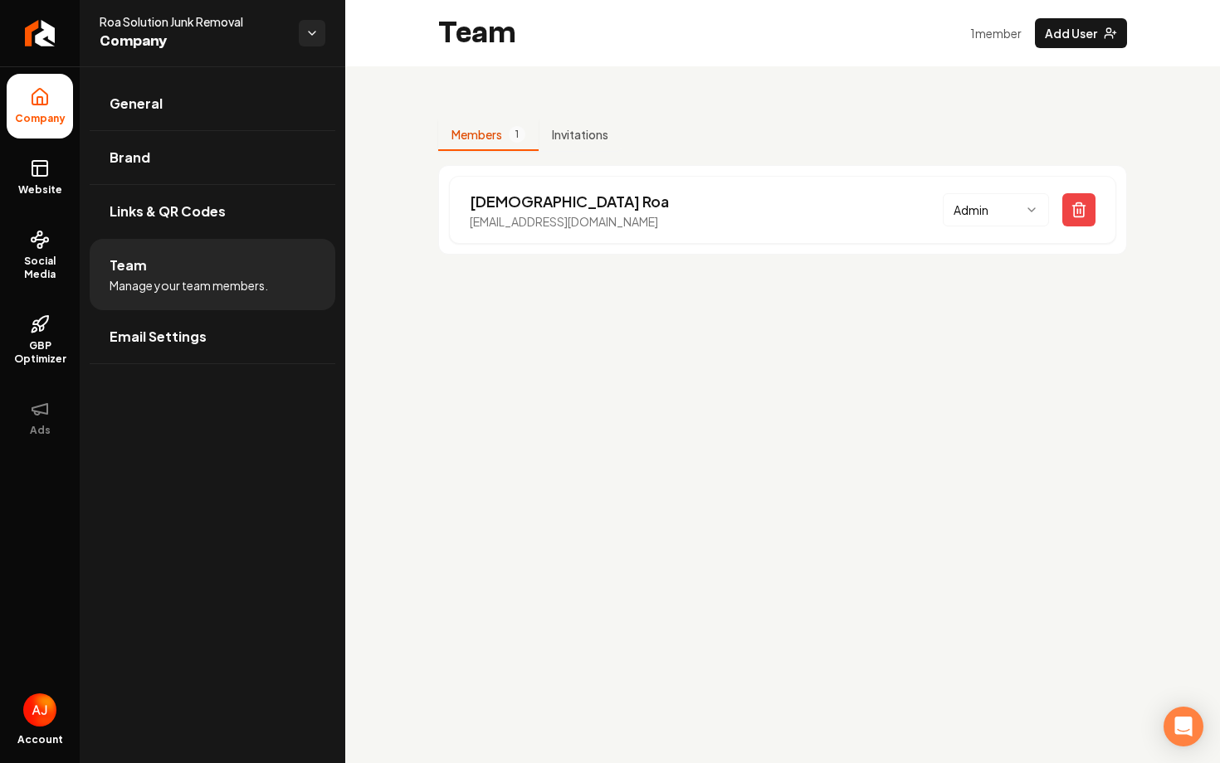
click at [593, 118] on div "Members 1 Invitations [PERSON_NAME] [EMAIL_ADDRESS][DOMAIN_NAME] Admin" at bounding box center [782, 180] width 874 height 228
click at [593, 133] on button "Invitations" at bounding box center [579, 135] width 83 height 32
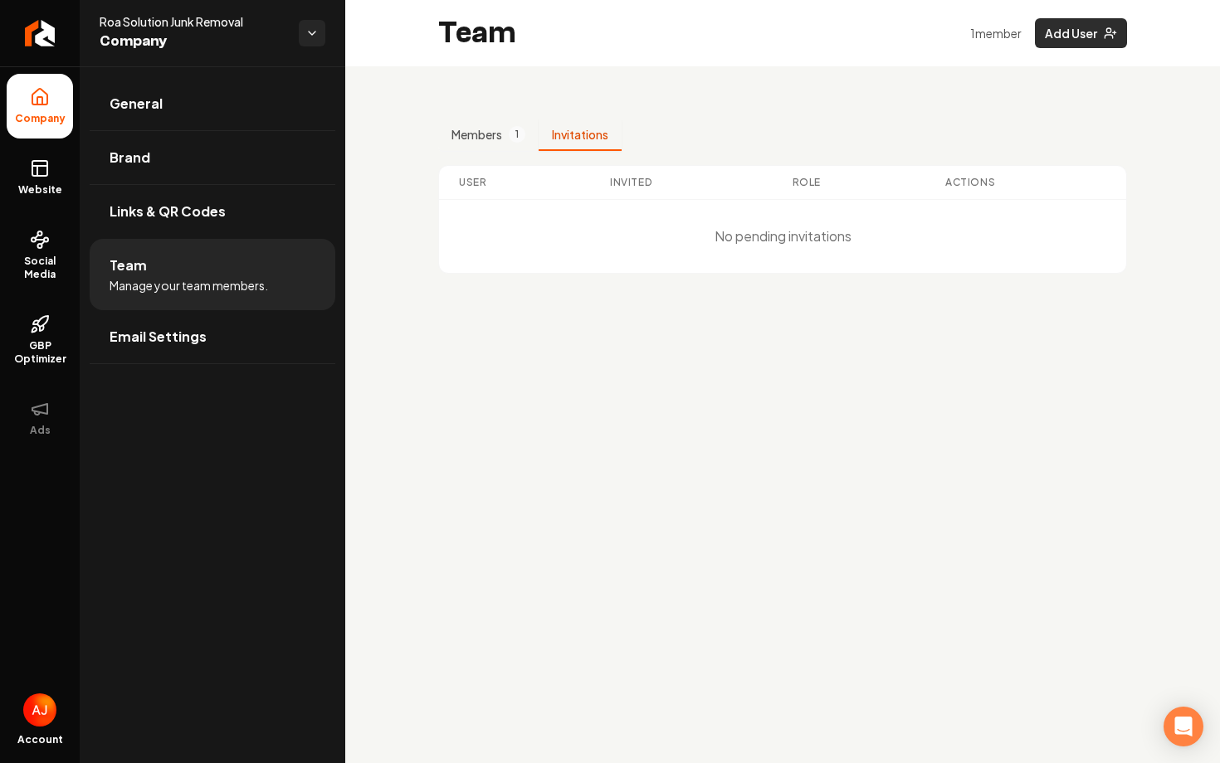
click at [1046, 45] on button "Add User" at bounding box center [1081, 33] width 92 height 30
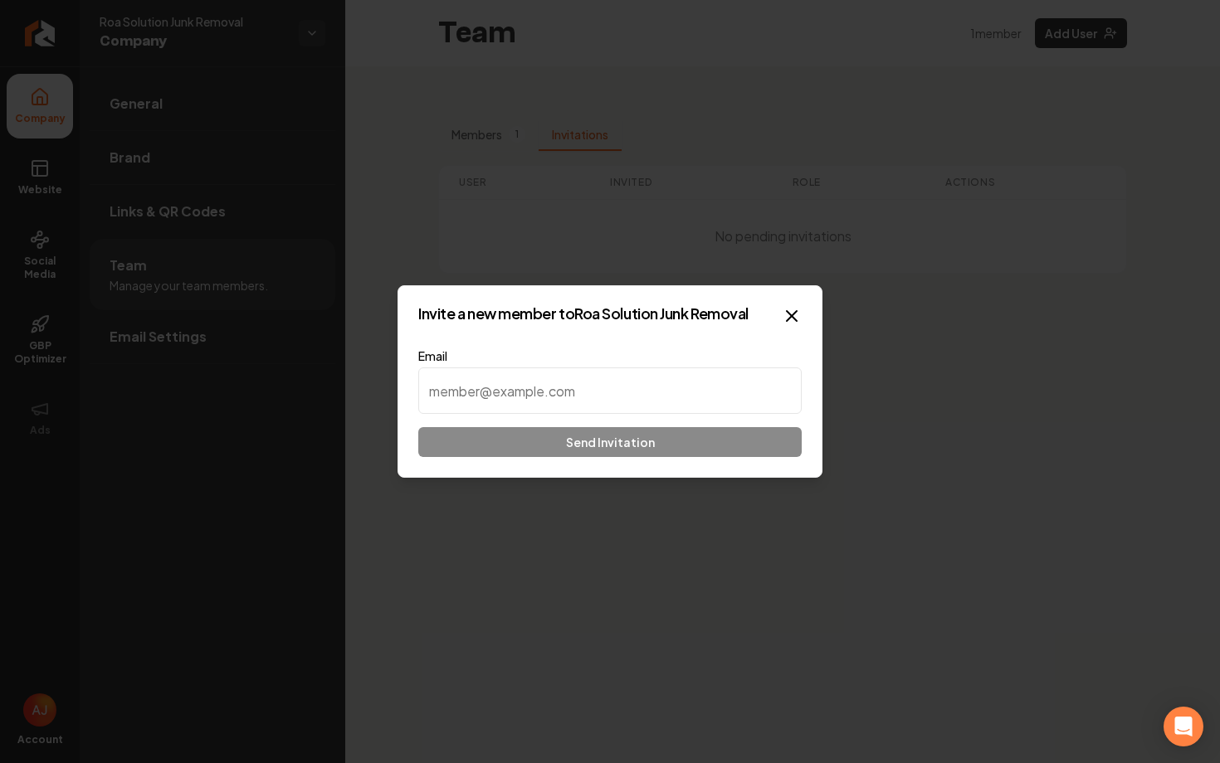
paste input "[EMAIL_ADDRESS][DOMAIN_NAME]"
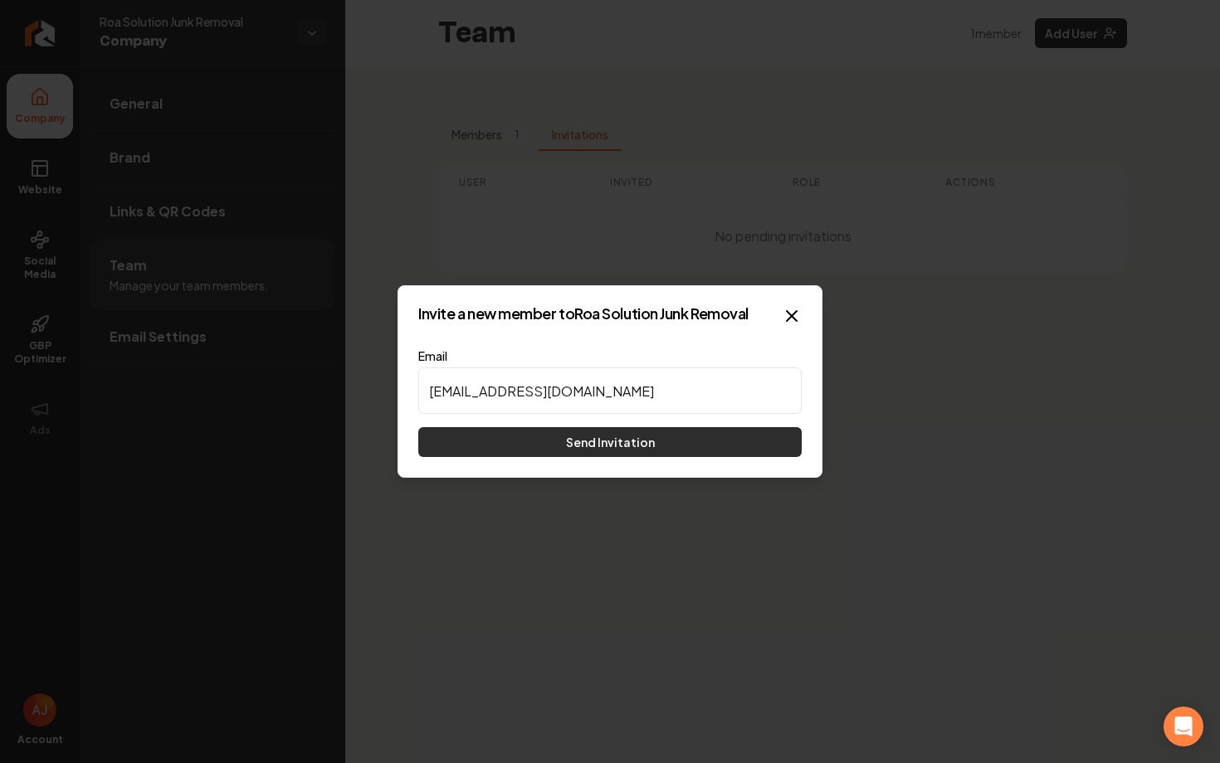
type input "[EMAIL_ADDRESS][DOMAIN_NAME]"
click at [579, 438] on button "Send Invitation" at bounding box center [609, 442] width 383 height 30
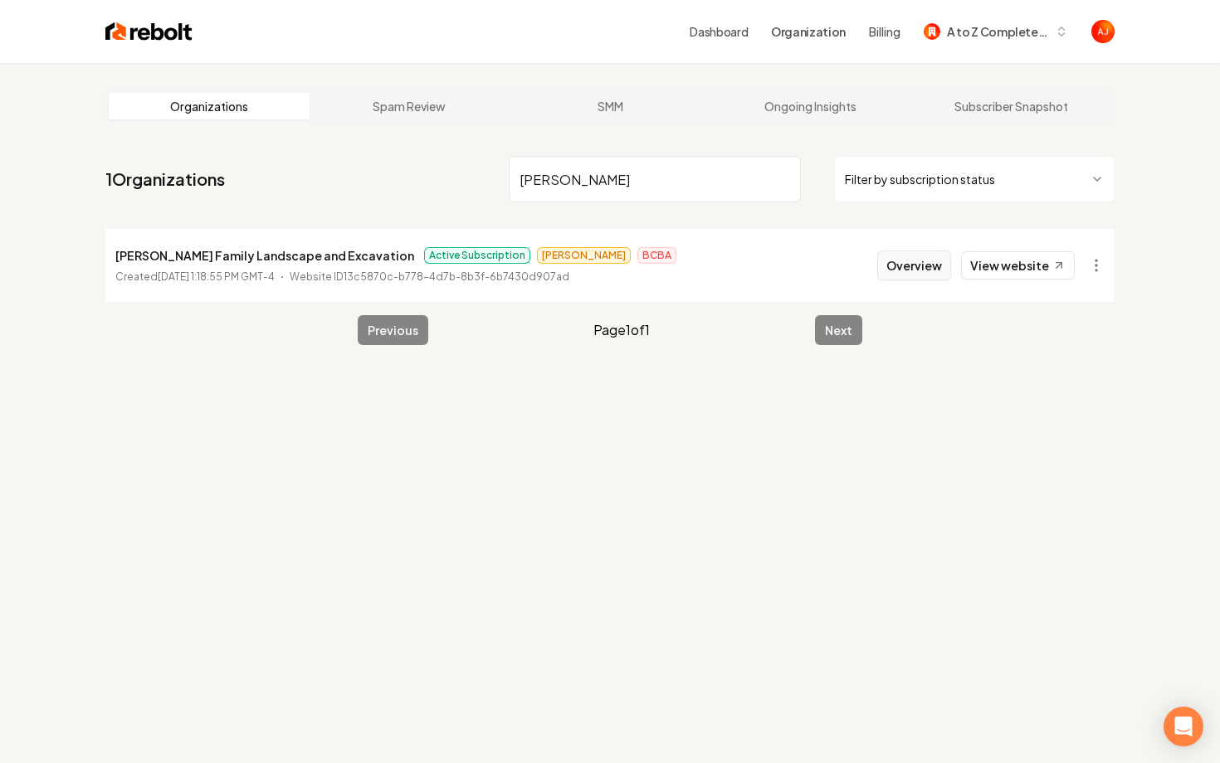
type input "[PERSON_NAME]"
click at [915, 273] on button "Overview" at bounding box center [914, 266] width 74 height 30
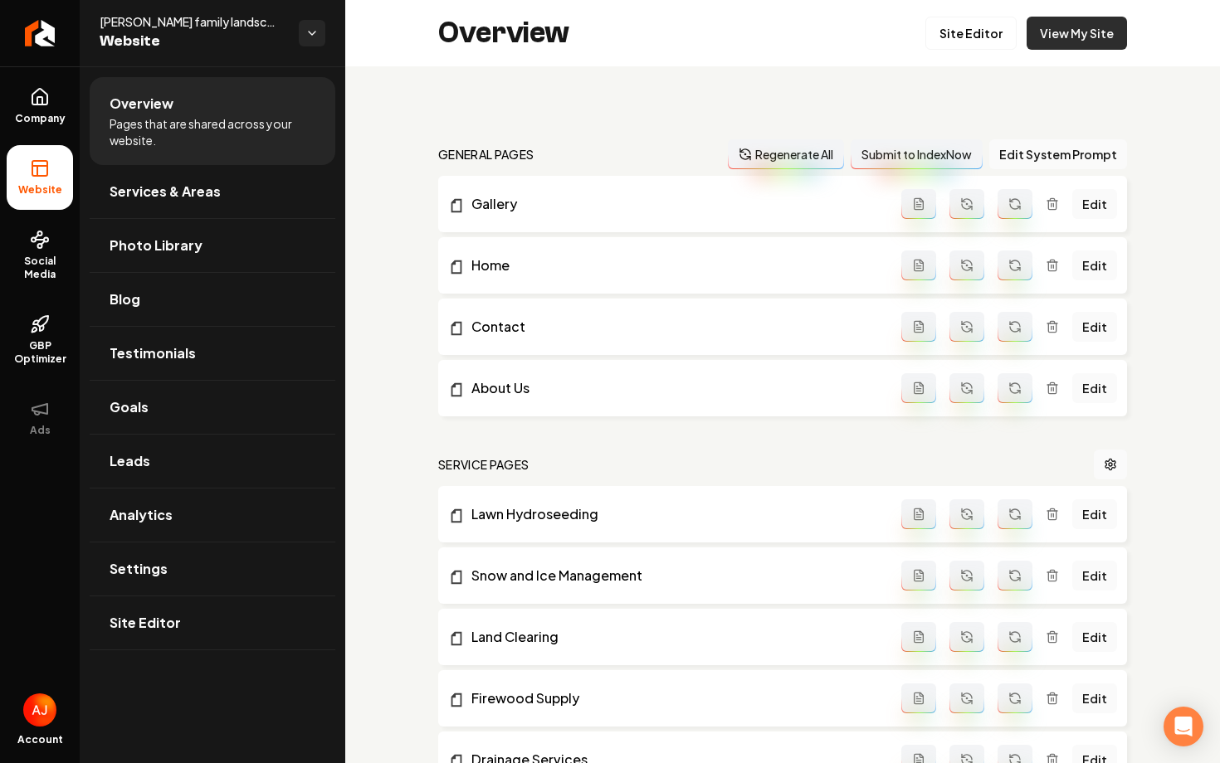
click at [1055, 44] on link "View My Site" at bounding box center [1076, 33] width 100 height 33
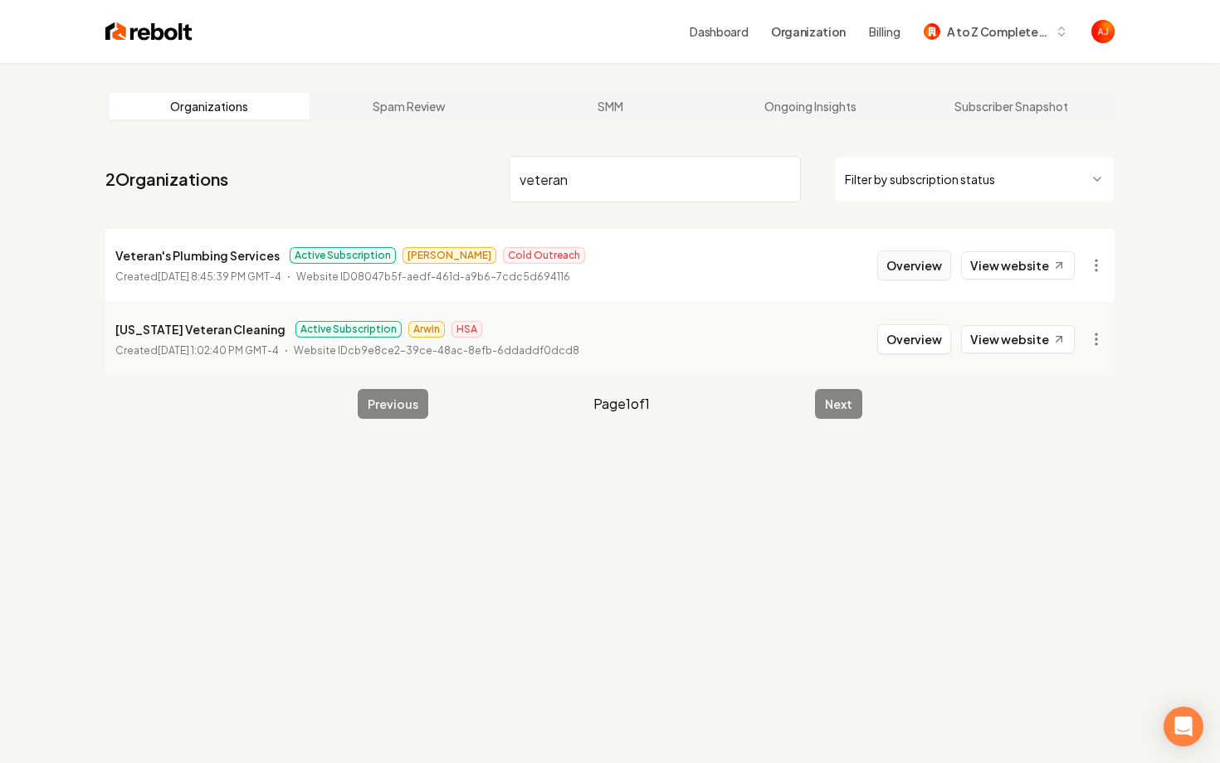
type input "veteran"
click at [907, 275] on button "Overview" at bounding box center [914, 266] width 74 height 30
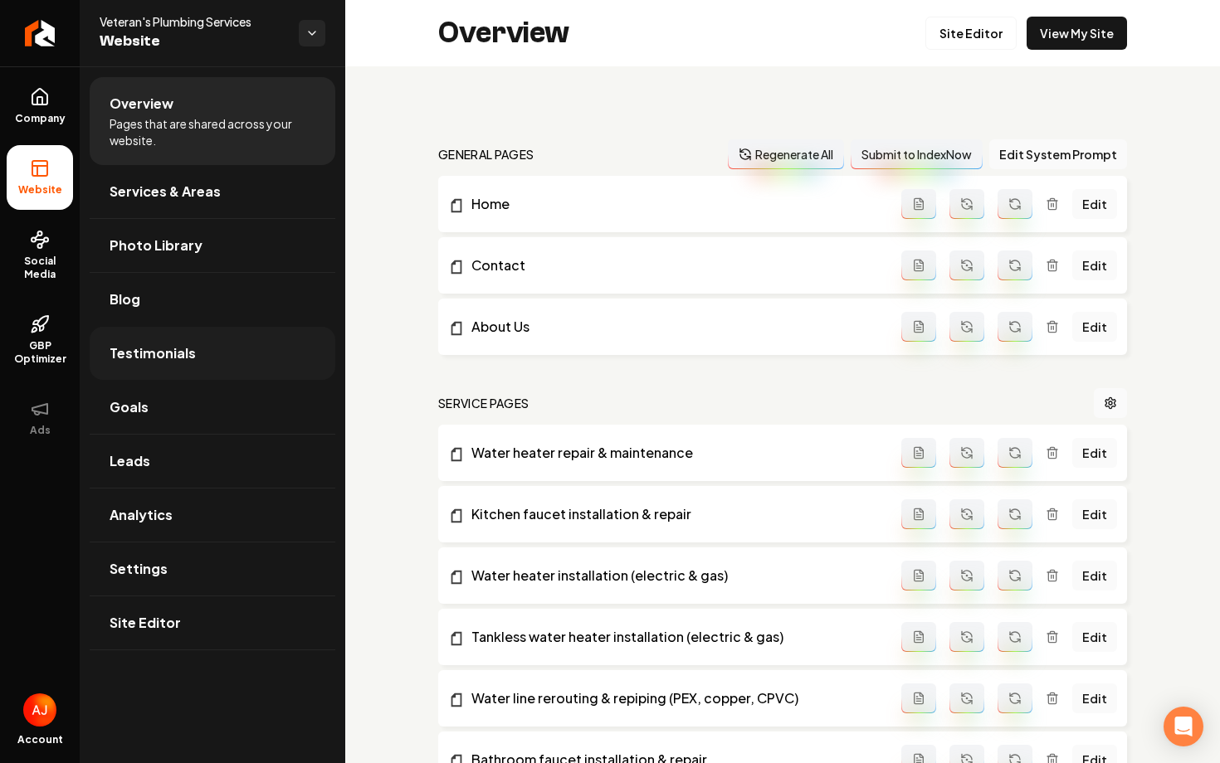
click at [134, 360] on span "Testimonials" at bounding box center [153, 353] width 86 height 20
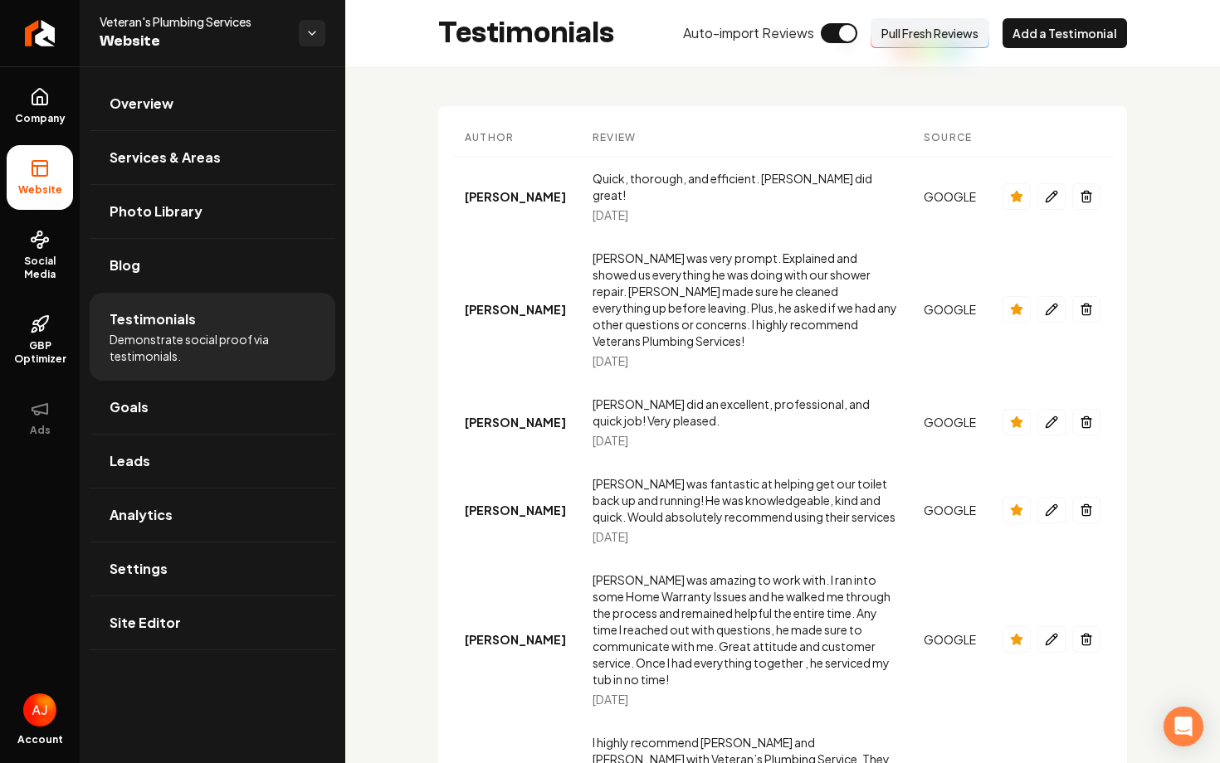
click at [923, 36] on button "Pull Fresh Reviews" at bounding box center [929, 33] width 119 height 30
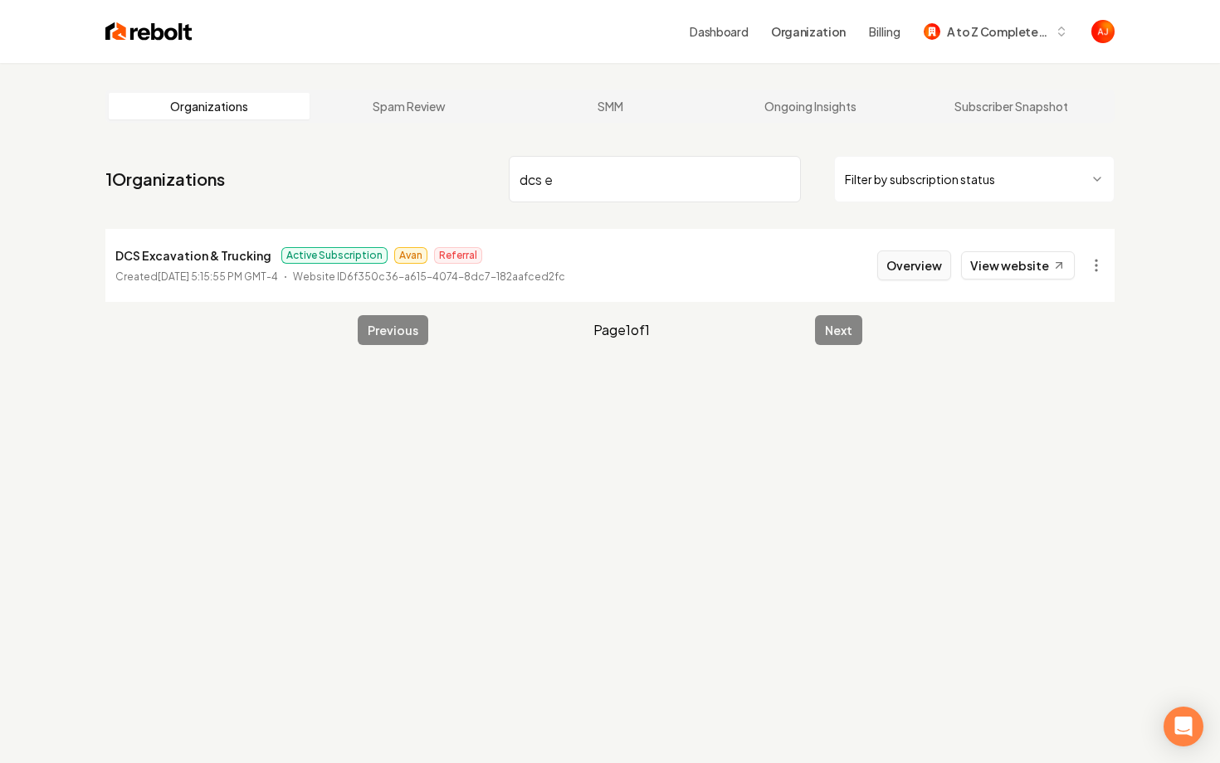
type input "dcs e"
click at [938, 260] on button "Overview" at bounding box center [914, 266] width 74 height 30
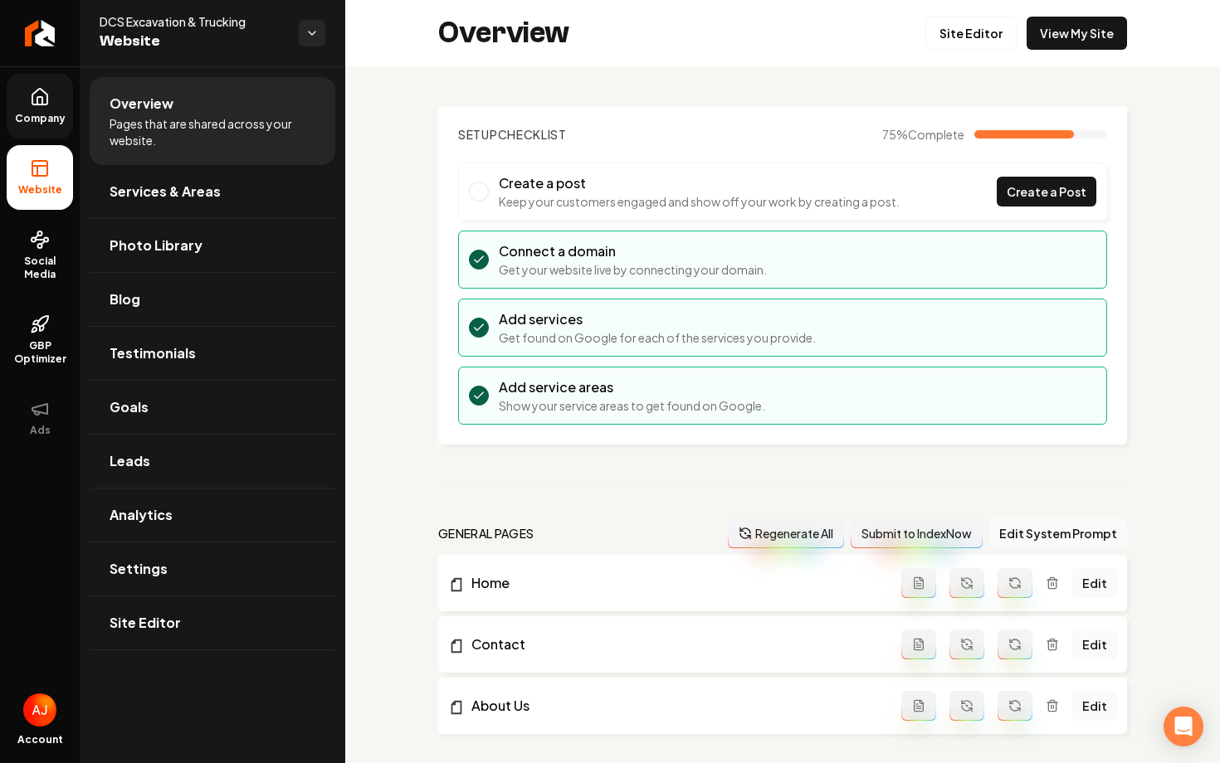
click at [49, 122] on span "Company" at bounding box center [40, 118] width 64 height 13
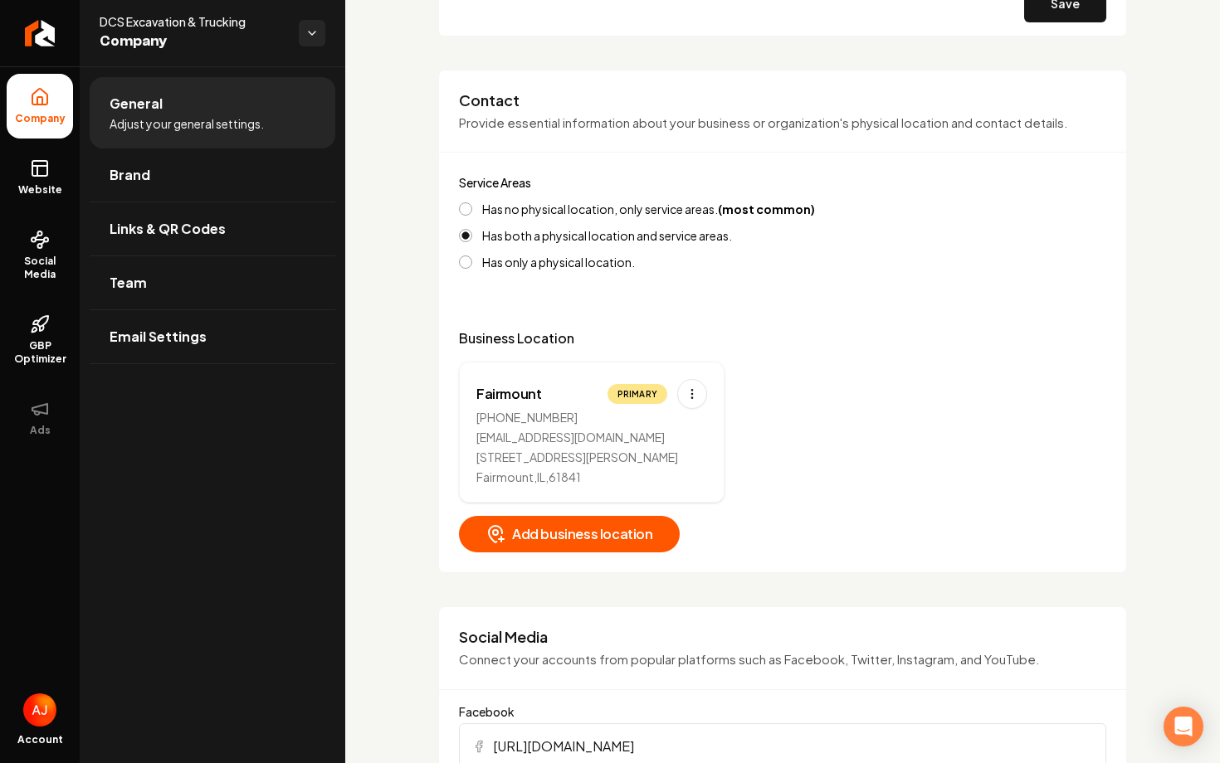
scroll to position [660, 0]
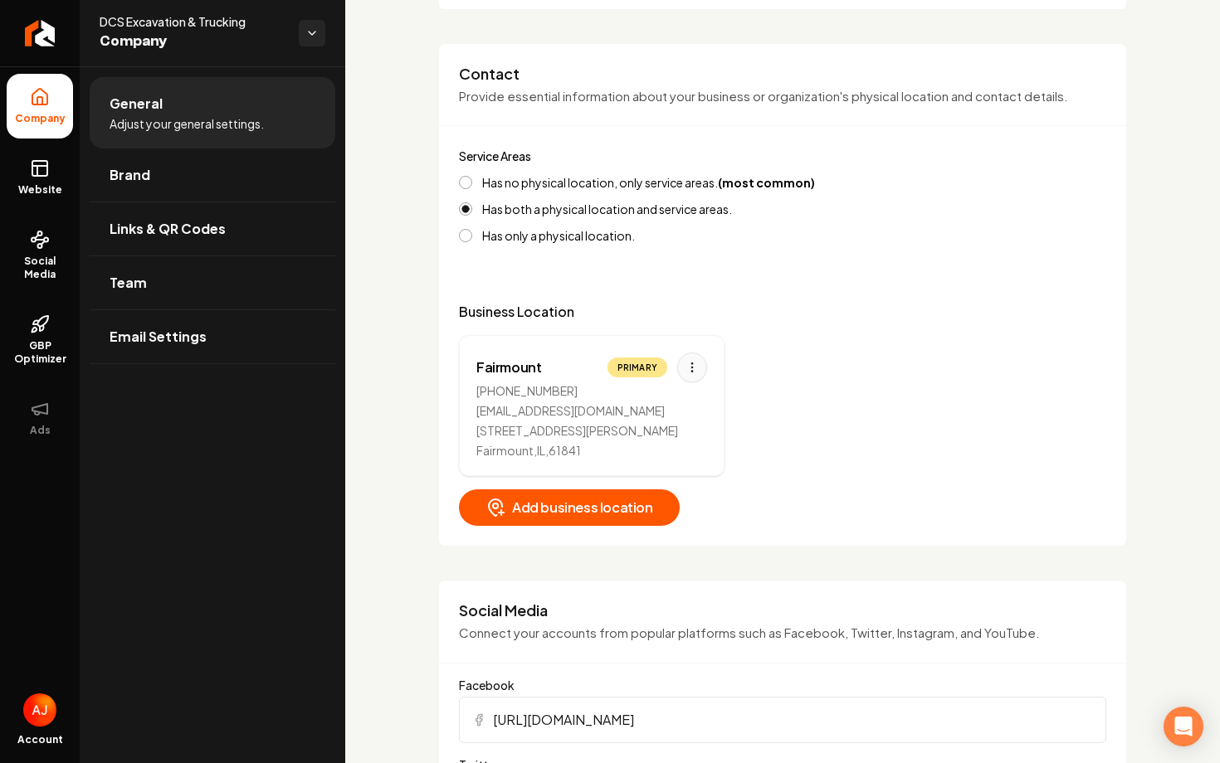
click at [690, 363] on html "Company Website Social Media GBP Optimizer Ads Account DCS Excavation & Truckin…" at bounding box center [610, 381] width 1220 height 763
click at [657, 395] on div "Edit" at bounding box center [640, 403] width 124 height 27
select select "**"
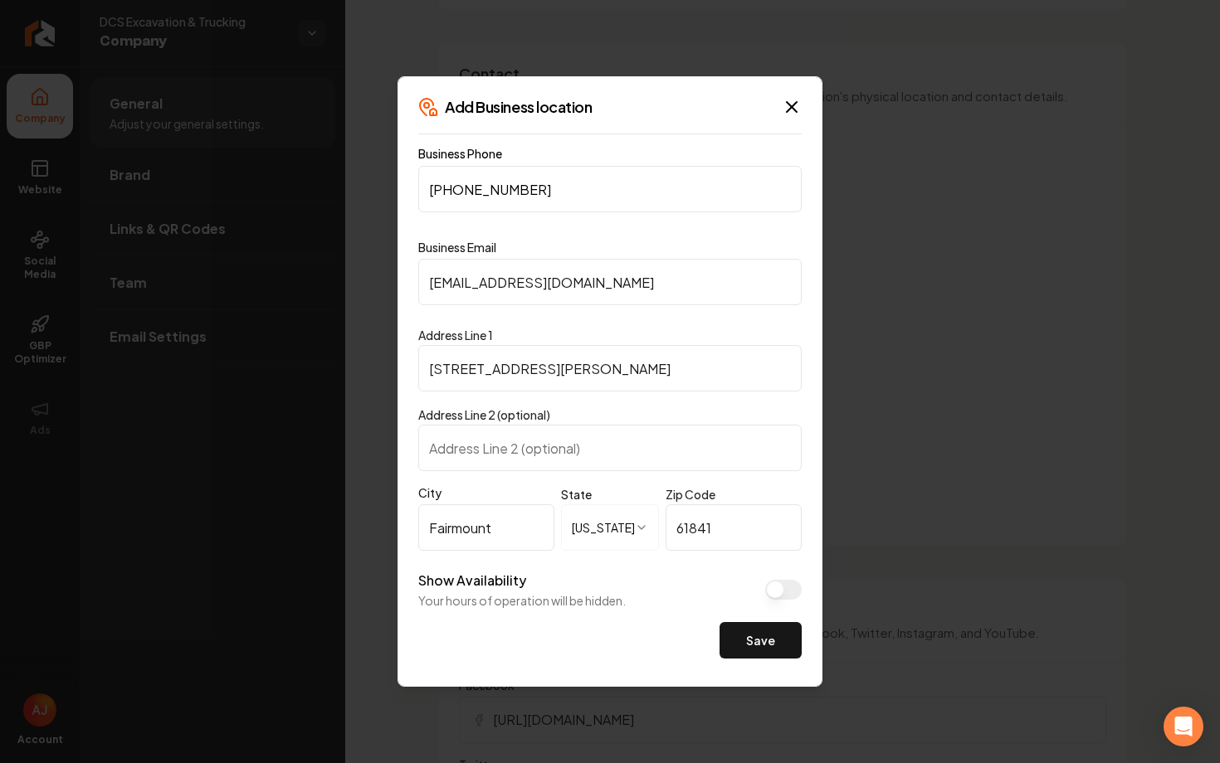
drag, startPoint x: 668, startPoint y: 270, endPoint x: 433, endPoint y: 306, distance: 237.6
click at [433, 306] on form "**********" at bounding box center [609, 410] width 383 height 524
click at [514, 283] on input "[EMAIL_ADDRESS][DOMAIN_NAME]" at bounding box center [609, 282] width 383 height 46
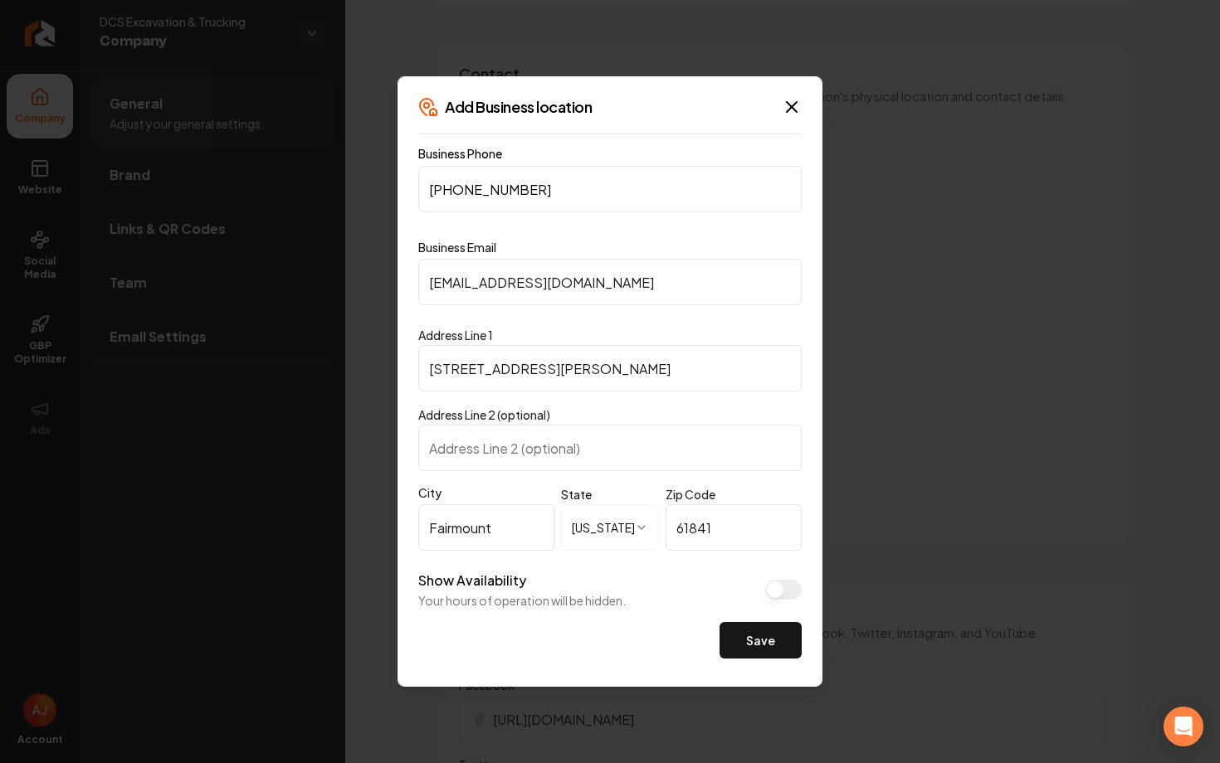
paste input "kevindodd74"
type input "[EMAIL_ADDRESS][DOMAIN_NAME]"
click at [566, 196] on input "[PHONE_NUMBER]" at bounding box center [609, 189] width 383 height 46
drag, startPoint x: 566, startPoint y: 196, endPoint x: 318, endPoint y: 184, distance: 248.3
click at [318, 184] on body "Company Website Social Media GBP Optimizer Ads Account DCS Excavation & Truckin…" at bounding box center [610, 381] width 1220 height 763
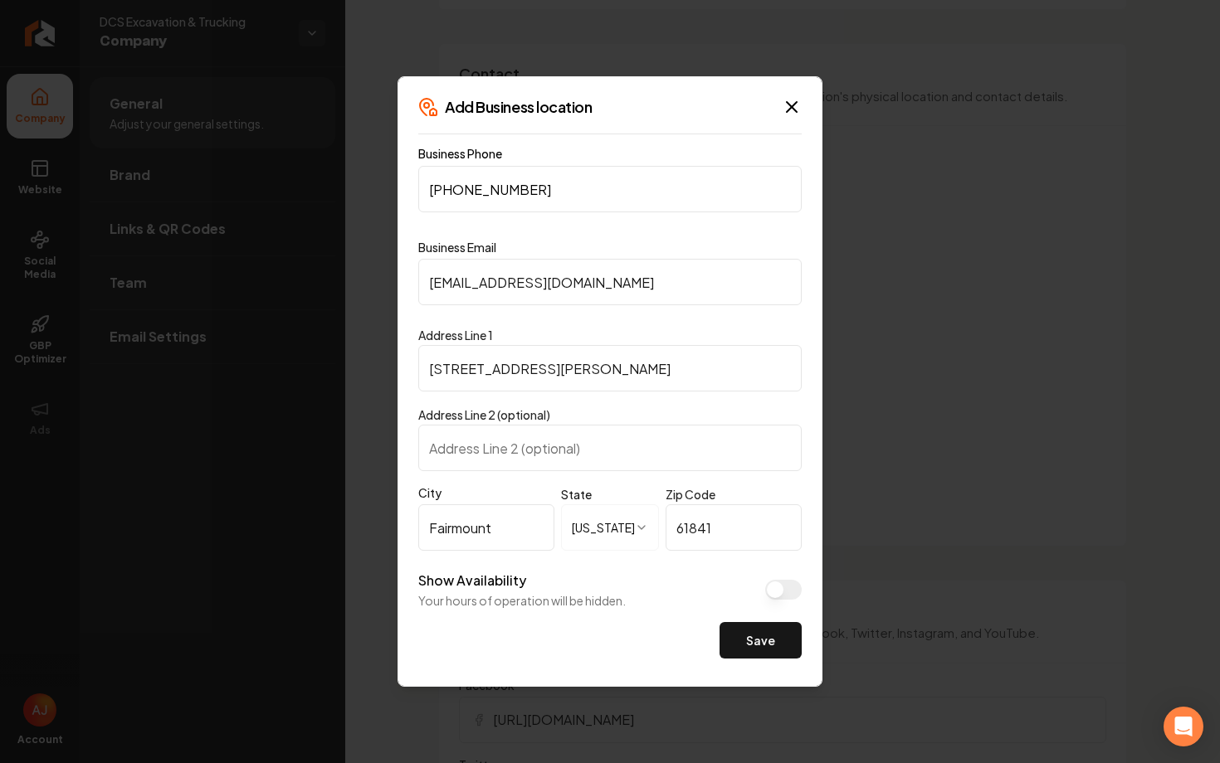
paste input "260-1938"
type input "[PHONE_NUMBER]"
click at [769, 642] on button "Save" at bounding box center [760, 640] width 82 height 37
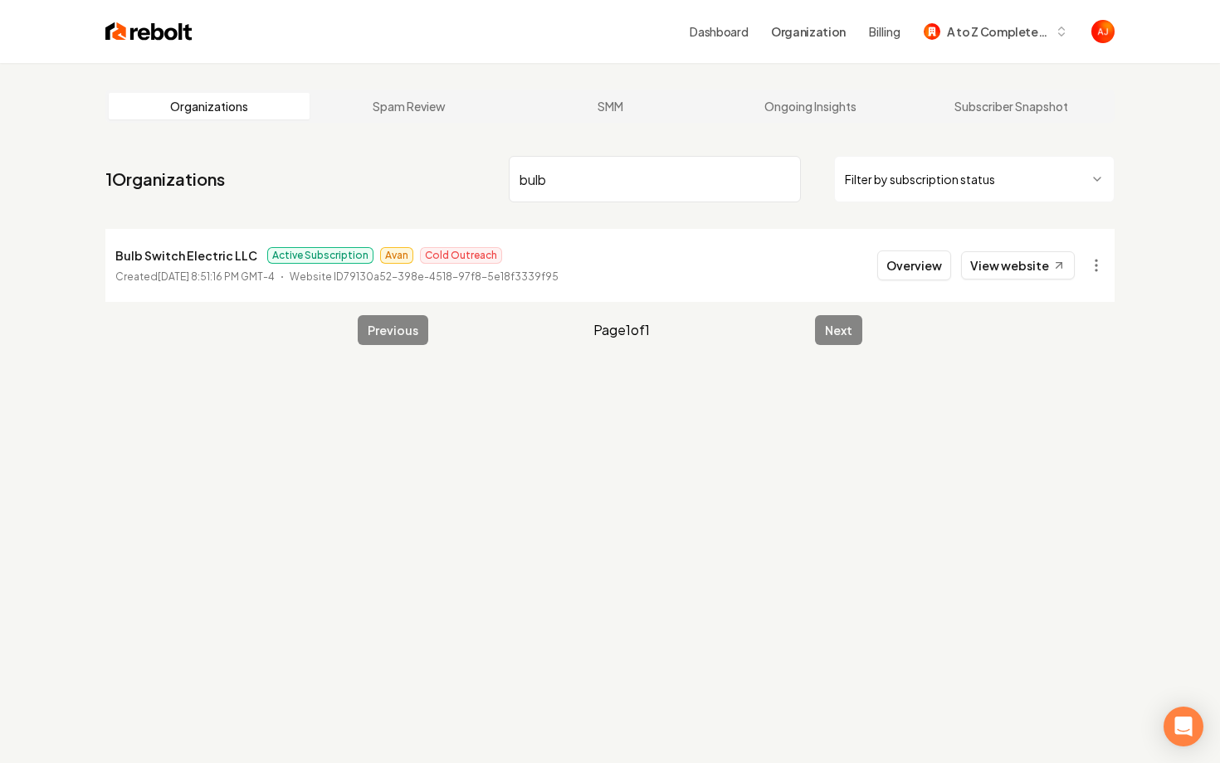
type input "bulb"
click at [994, 268] on link "View website" at bounding box center [1018, 265] width 114 height 28
